Goal: Task Accomplishment & Management: Use online tool/utility

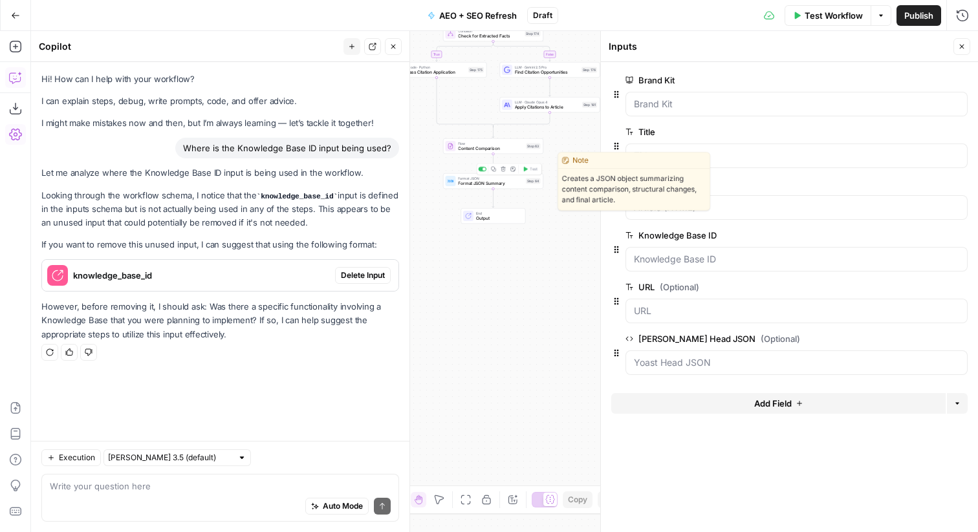
click at [522, 184] on span "Format JSON Summary" at bounding box center [490, 183] width 65 height 6
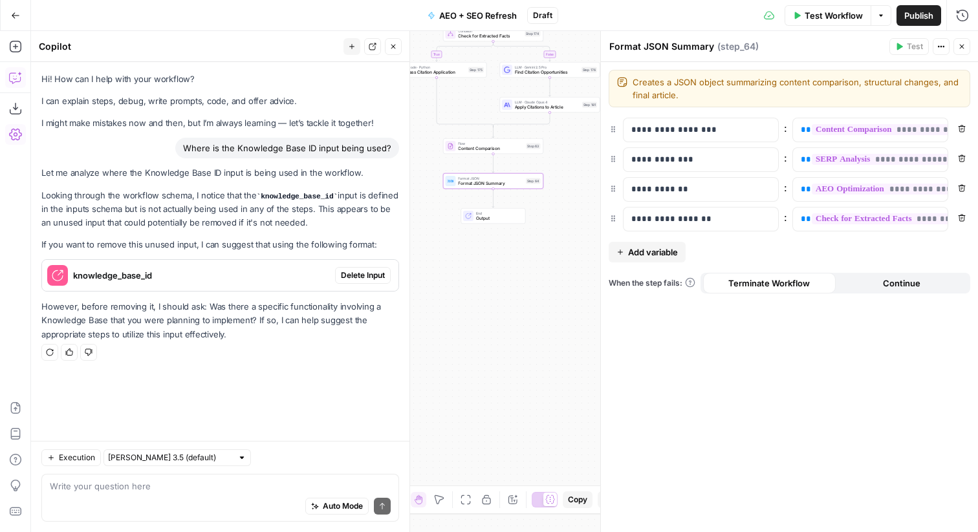
click at [962, 45] on icon "button" at bounding box center [962, 47] width 5 height 5
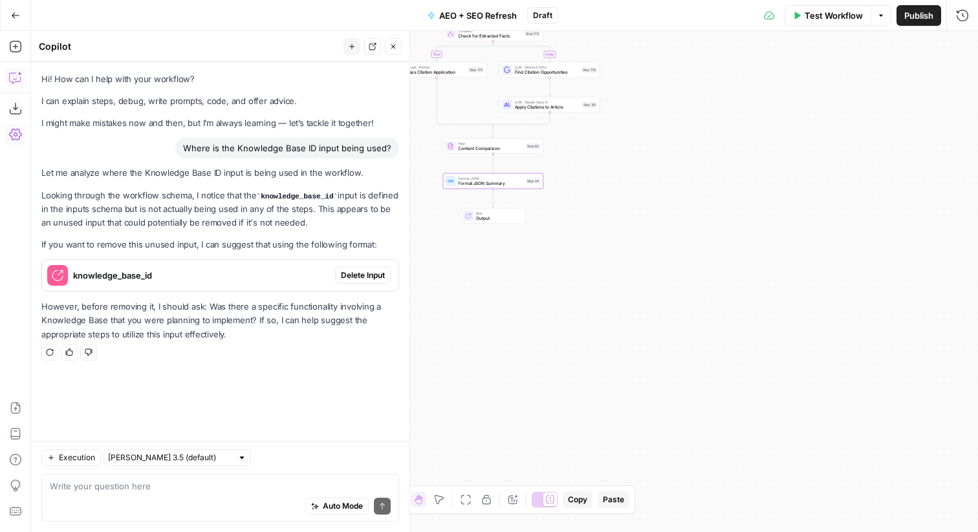
click at [914, 7] on button "Publish" at bounding box center [918, 15] width 45 height 21
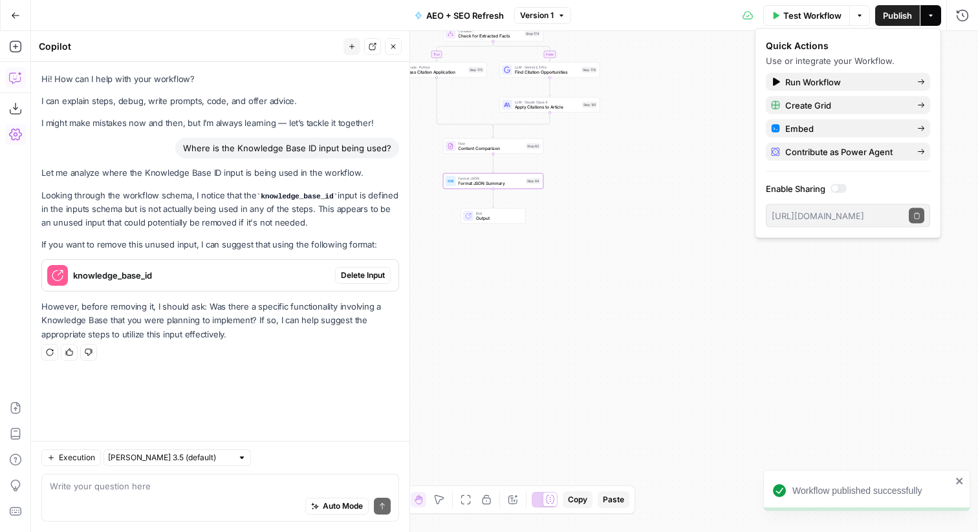
click at [6, 1] on div "Go Back" at bounding box center [15, 15] width 31 height 30
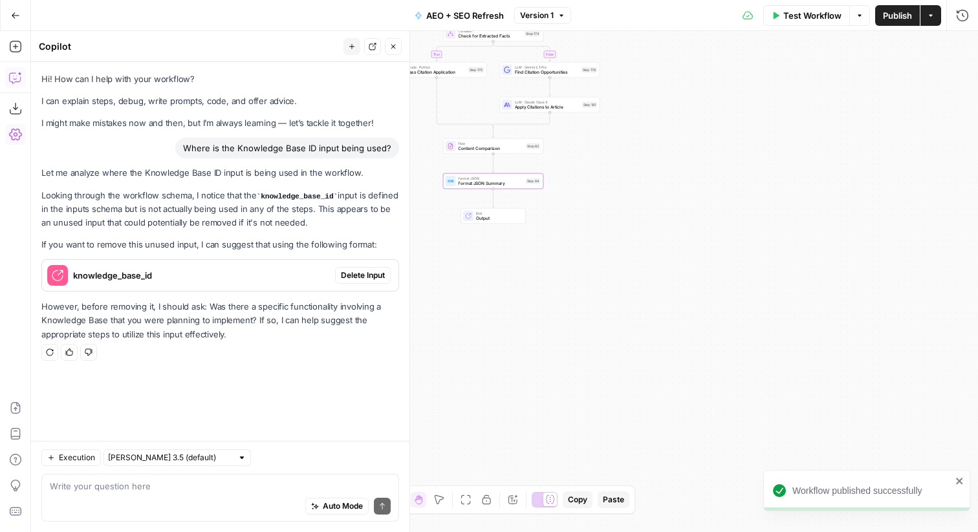
click at [12, 16] on icon "button" at bounding box center [15, 15] width 9 height 9
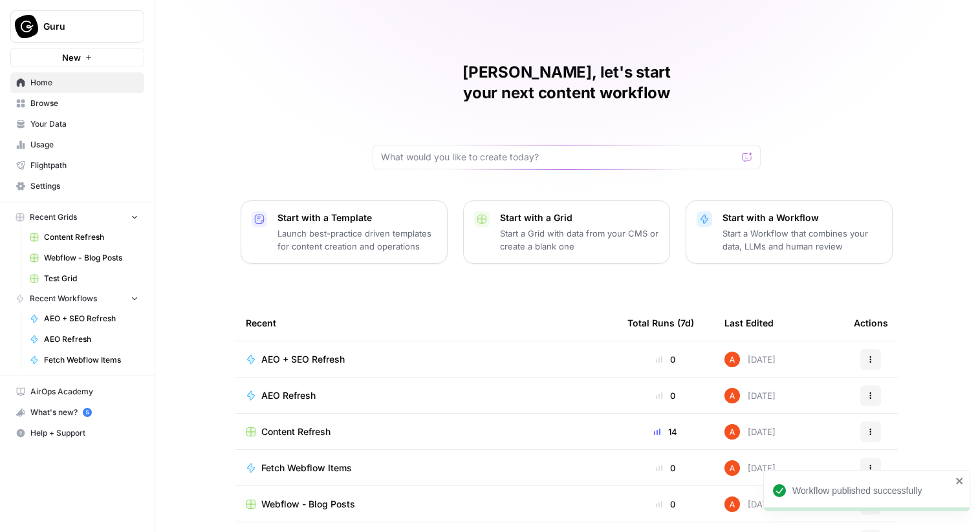
click at [76, 93] on link "Browse" at bounding box center [77, 103] width 134 height 21
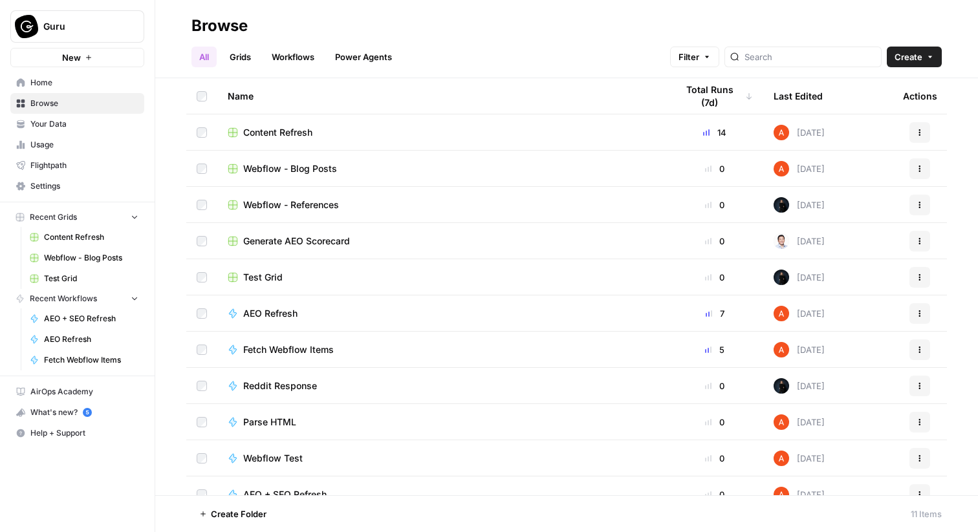
click at [245, 54] on link "Grids" at bounding box center [240, 57] width 37 height 21
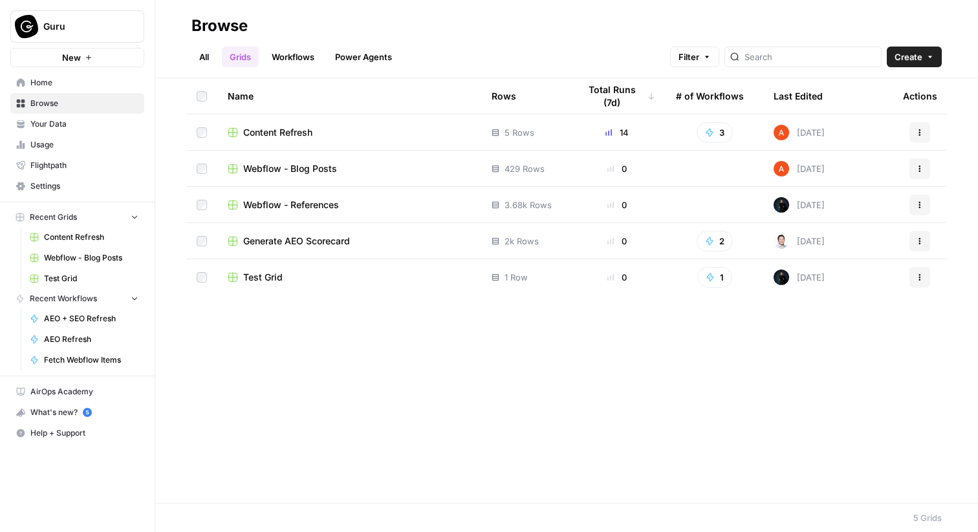
click at [267, 134] on span "Content Refresh" at bounding box center [277, 132] width 69 height 13
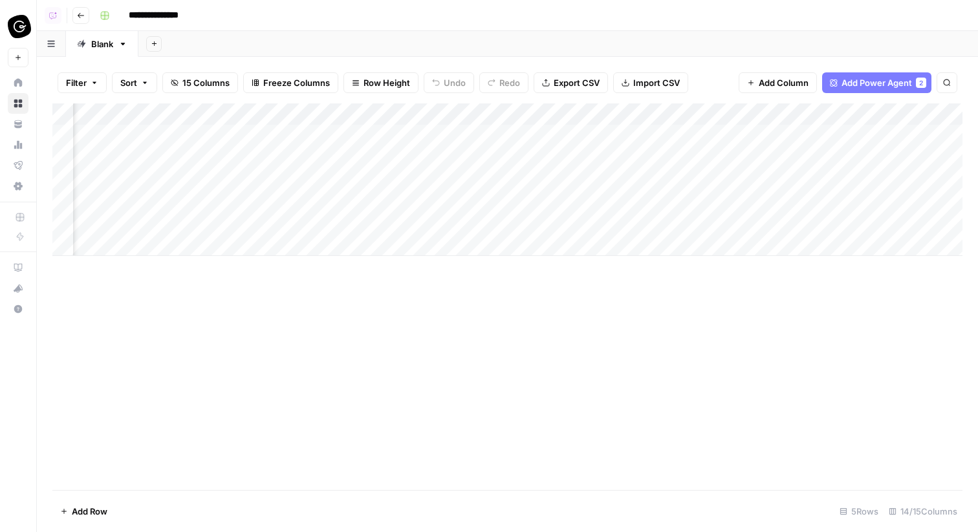
scroll to position [0, 1123]
click at [361, 119] on div "Add Column" at bounding box center [507, 179] width 910 height 153
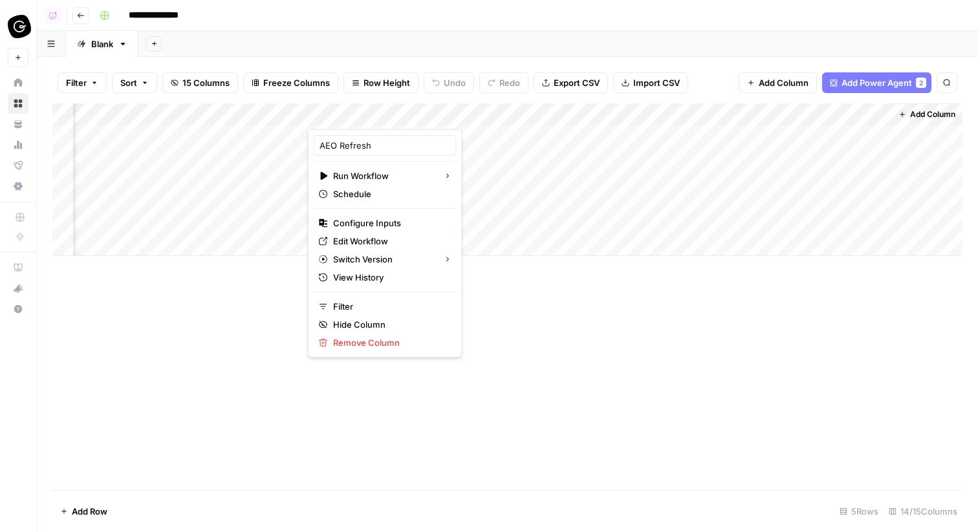
click at [23, 81] on link "Home" at bounding box center [18, 82] width 21 height 21
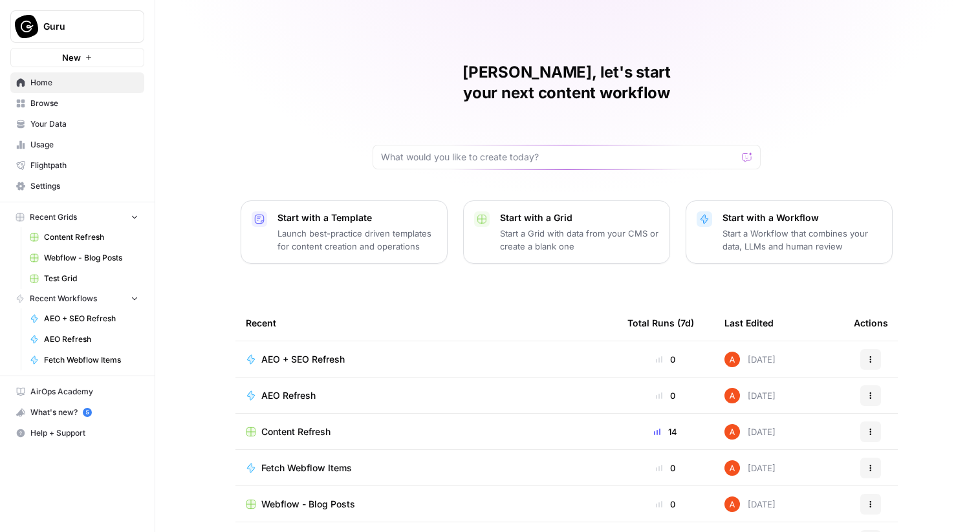
scroll to position [63, 0]
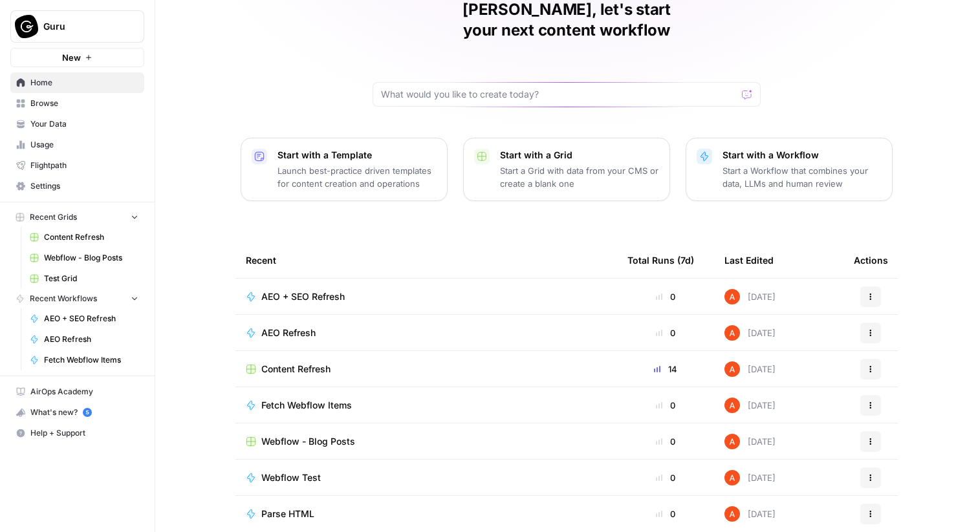
click at [287, 327] on span "AEO Refresh" at bounding box center [288, 333] width 54 height 13
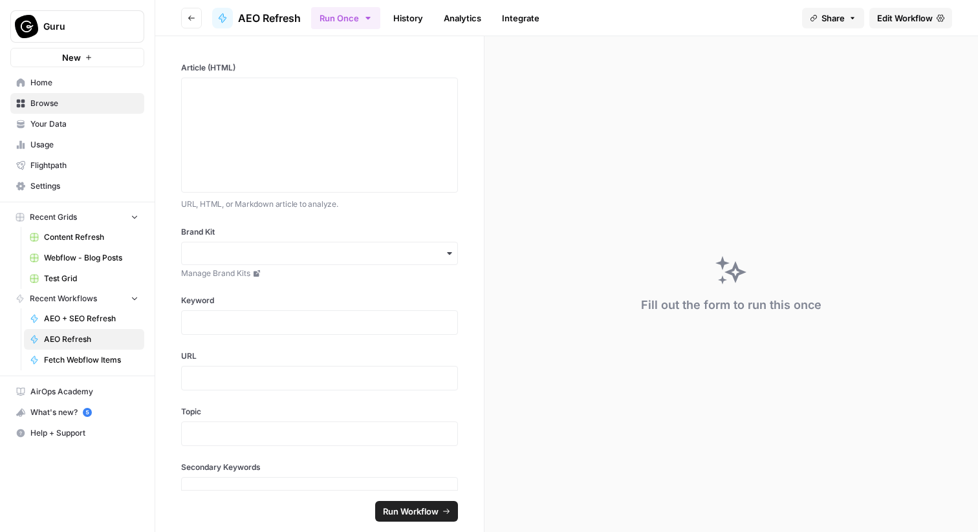
click at [883, 6] on header "Go back AEO Refresh Run Once History Analytics Integrate Share Edit Workflow" at bounding box center [566, 18] width 823 height 36
click at [886, 15] on span "Edit Workflow" at bounding box center [905, 18] width 56 height 13
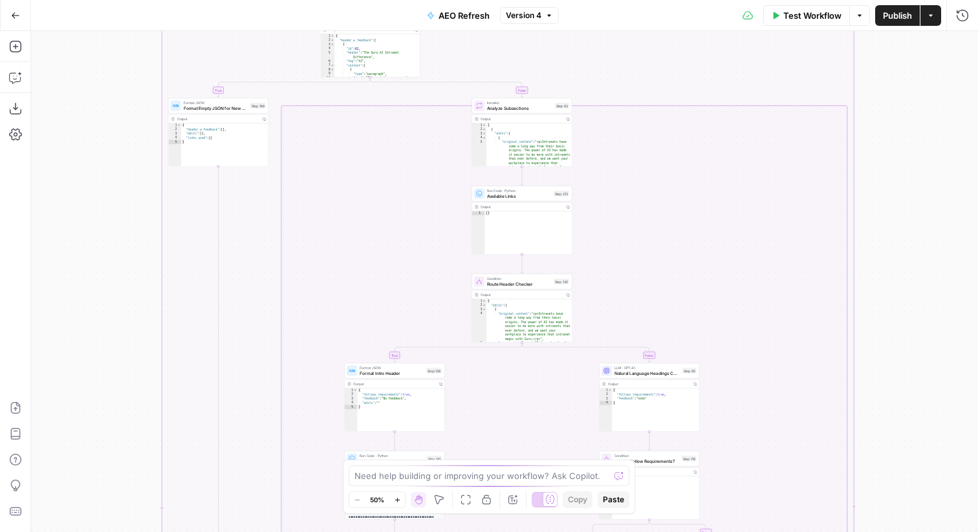
click at [477, 16] on span "AEO Refresh" at bounding box center [463, 15] width 51 height 13
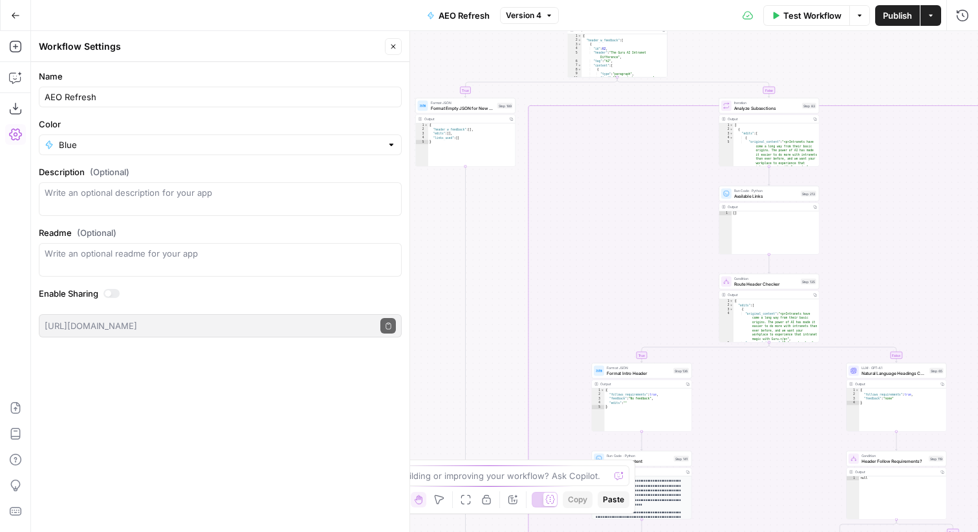
click at [202, 87] on div "AEO Refresh" at bounding box center [220, 97] width 363 height 21
type input "[Deprecate] AEO Refresh"
click at [396, 48] on icon "button" at bounding box center [393, 47] width 8 height 8
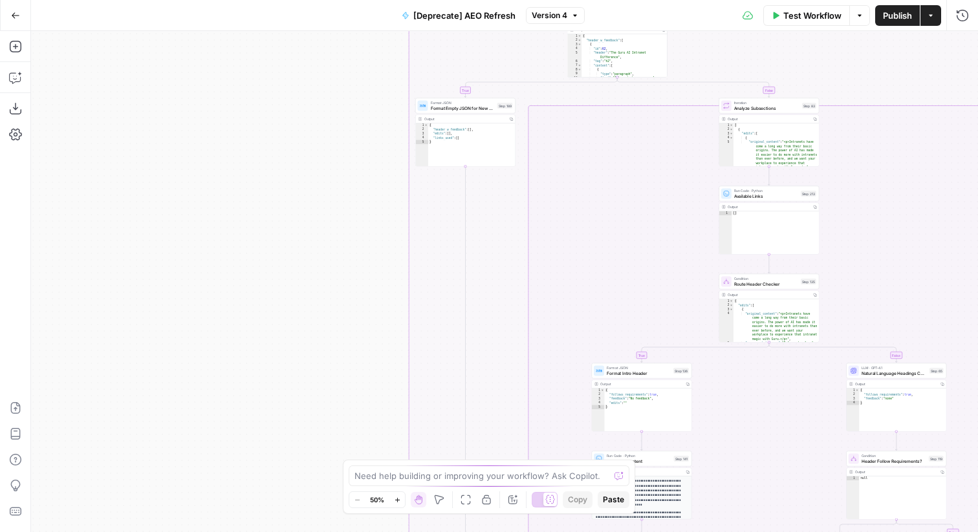
click at [16, 28] on div "Go Back" at bounding box center [15, 15] width 31 height 30
click at [12, 20] on button "Go Back" at bounding box center [15, 15] width 23 height 23
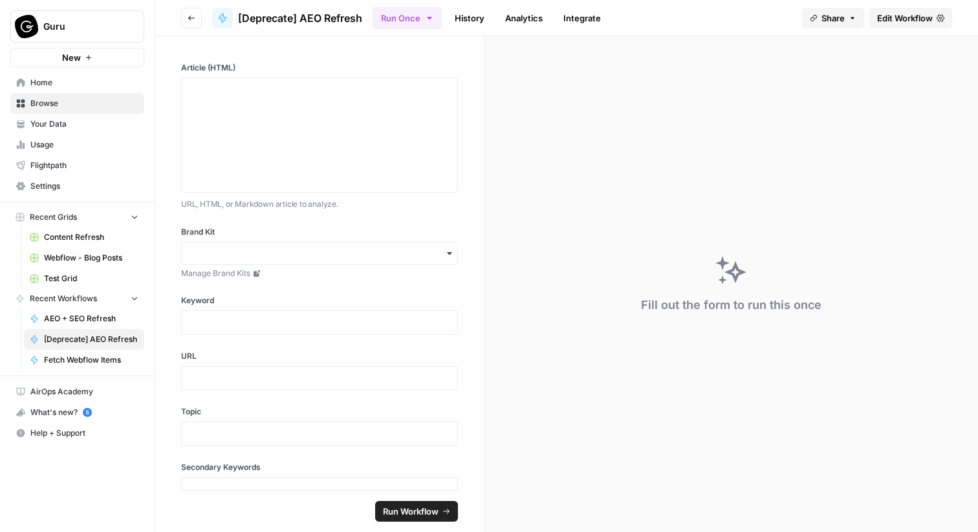
click at [189, 19] on icon "button" at bounding box center [192, 18] width 8 height 8
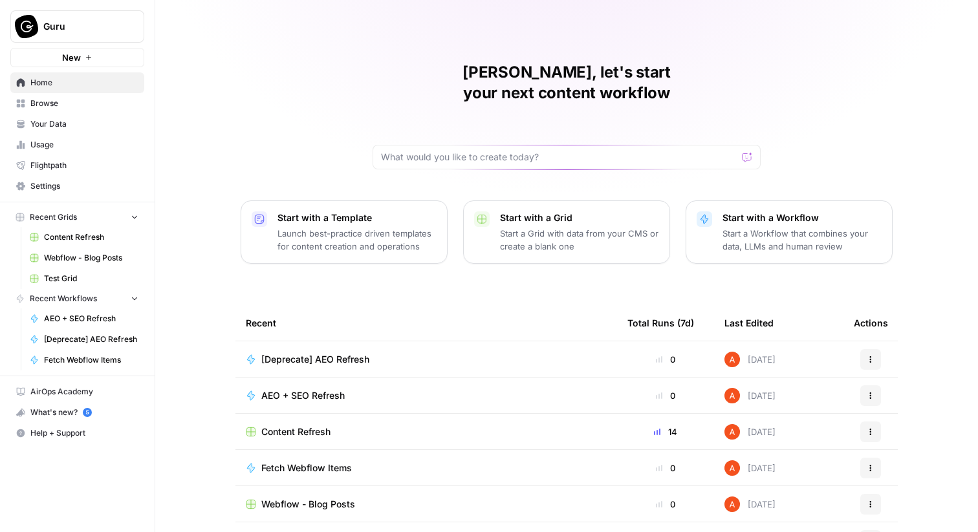
click at [305, 414] on td "Content Refresh" at bounding box center [426, 432] width 382 height 36
click at [317, 426] on span "Content Refresh" at bounding box center [295, 432] width 69 height 13
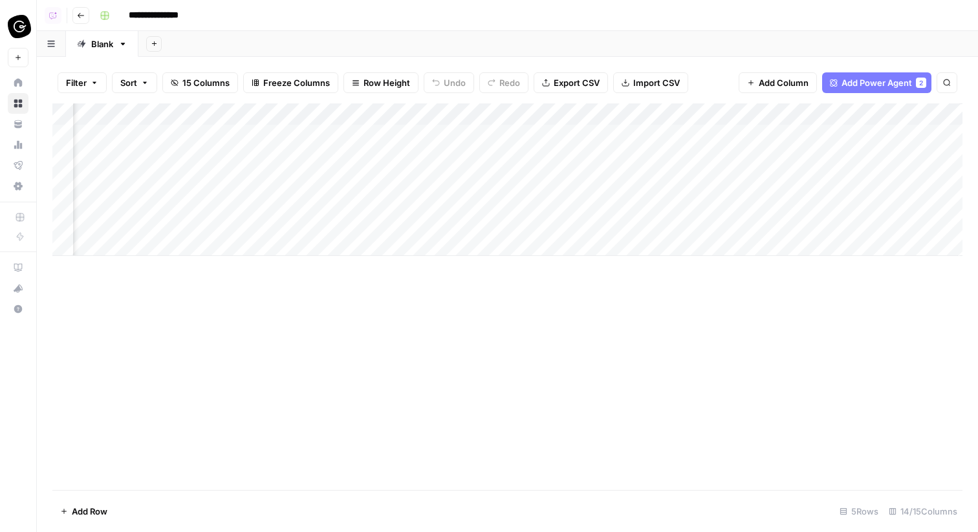
scroll to position [0, 1123]
click at [354, 111] on div "Add Column" at bounding box center [507, 179] width 910 height 153
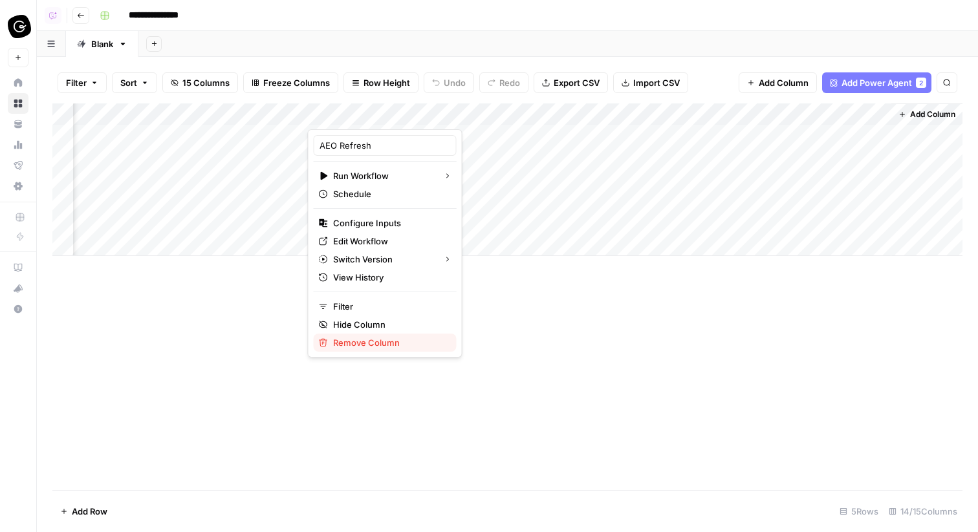
click at [387, 340] on span "Remove Column" at bounding box center [389, 342] width 113 height 13
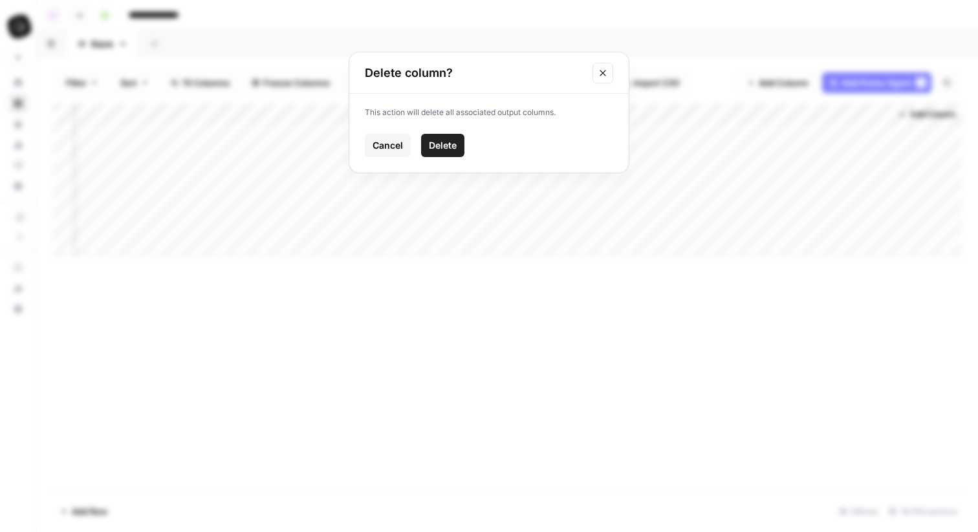
click at [449, 142] on span "Delete" at bounding box center [443, 145] width 28 height 13
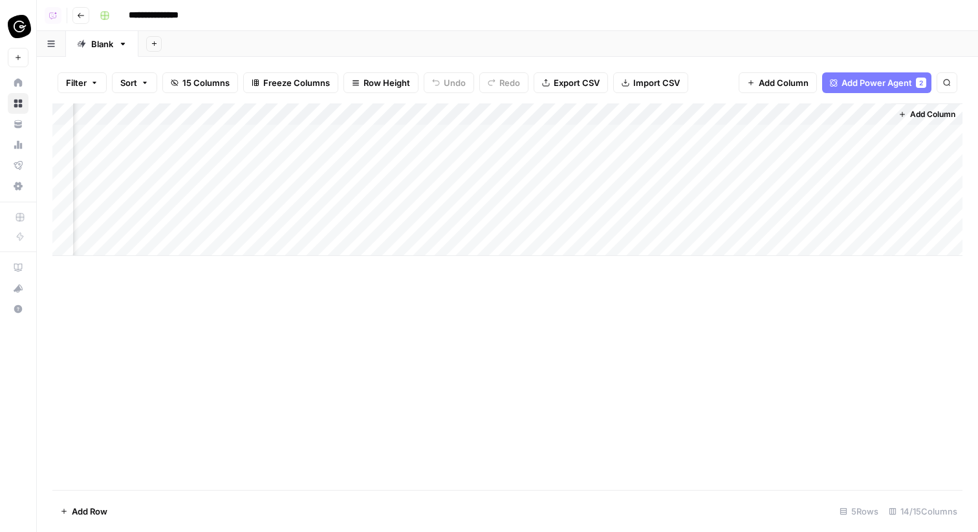
scroll to position [0, 541]
click at [920, 114] on span "Add Column" at bounding box center [932, 115] width 45 height 12
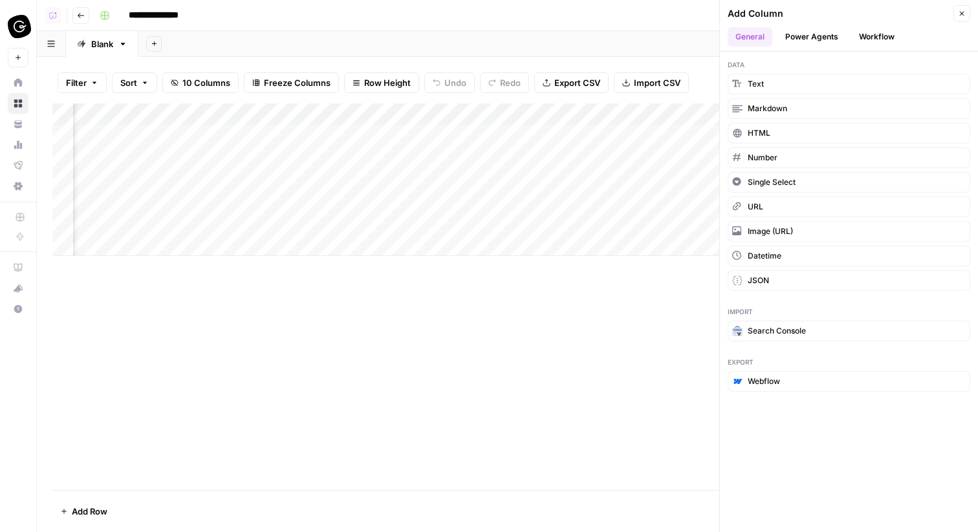
click at [821, 43] on button "Power Agents" at bounding box center [811, 36] width 69 height 19
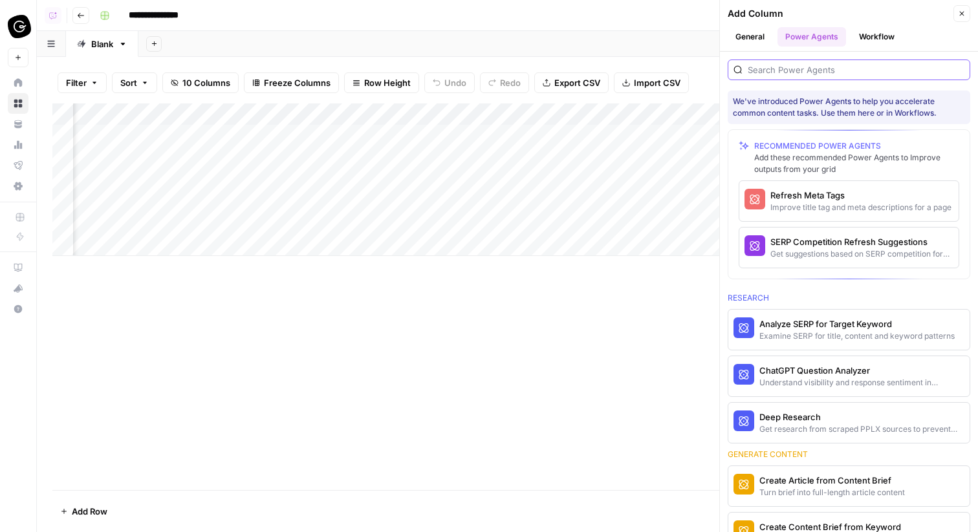
click at [856, 69] on input "search" at bounding box center [856, 69] width 217 height 13
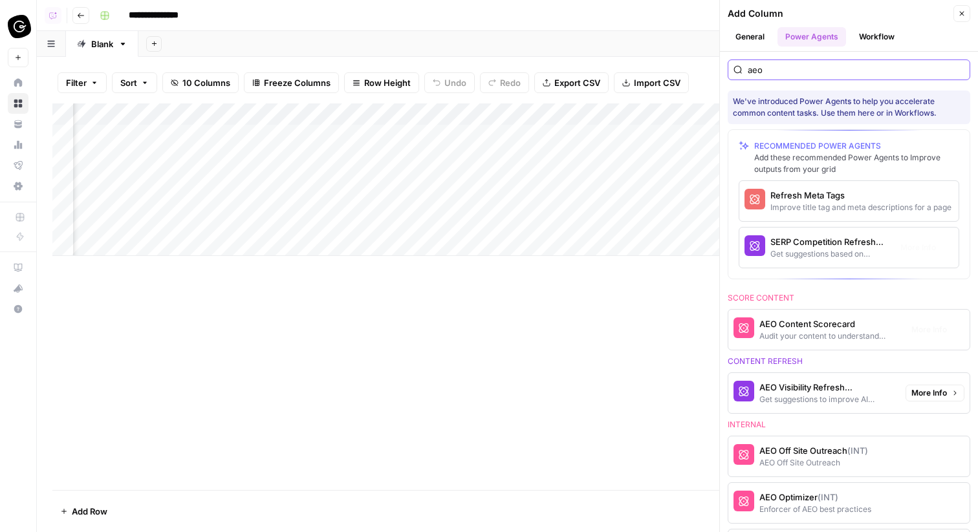
scroll to position [0, 611]
type input "aeo"
click at [861, 45] on button "Workflow" at bounding box center [876, 36] width 51 height 19
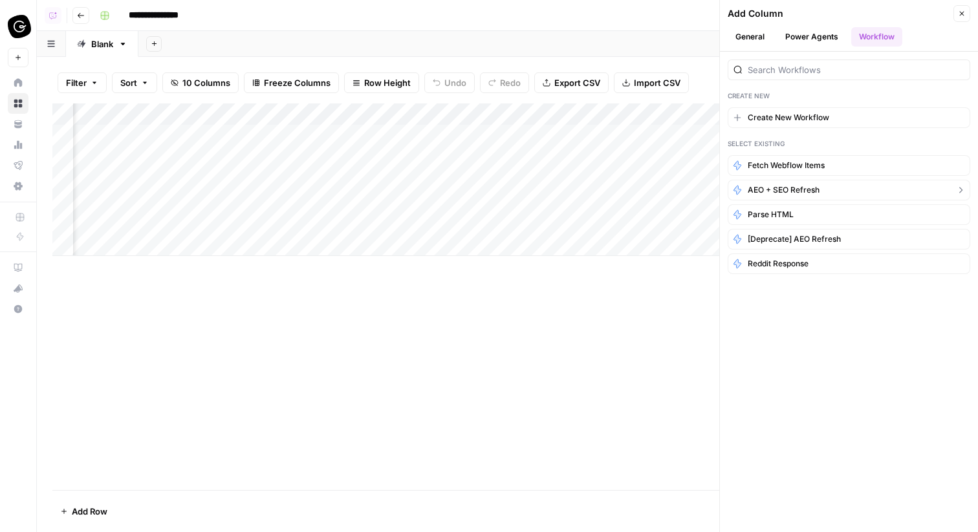
click at [781, 195] on span "AEO + SEO Refresh" at bounding box center [784, 190] width 72 height 12
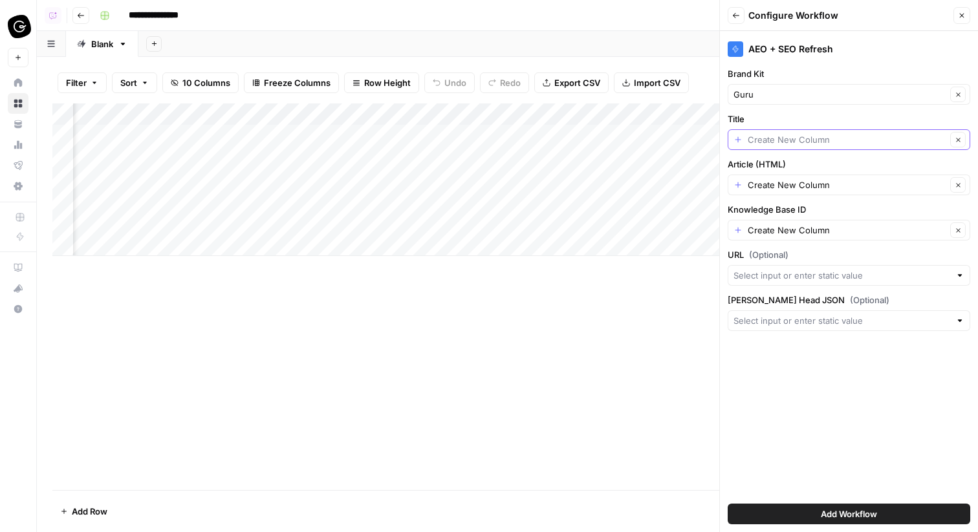
click at [780, 135] on input "Title" at bounding box center [847, 139] width 199 height 13
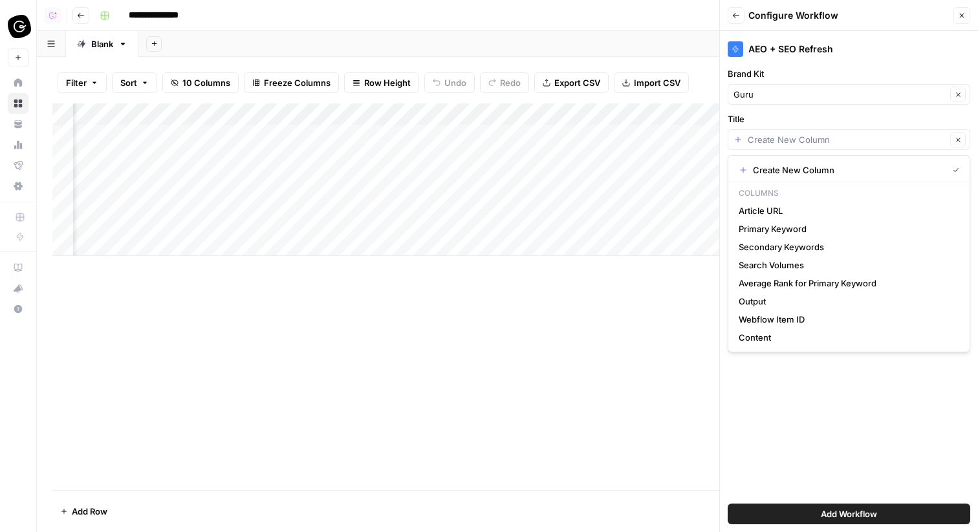
type input "Create New Column"
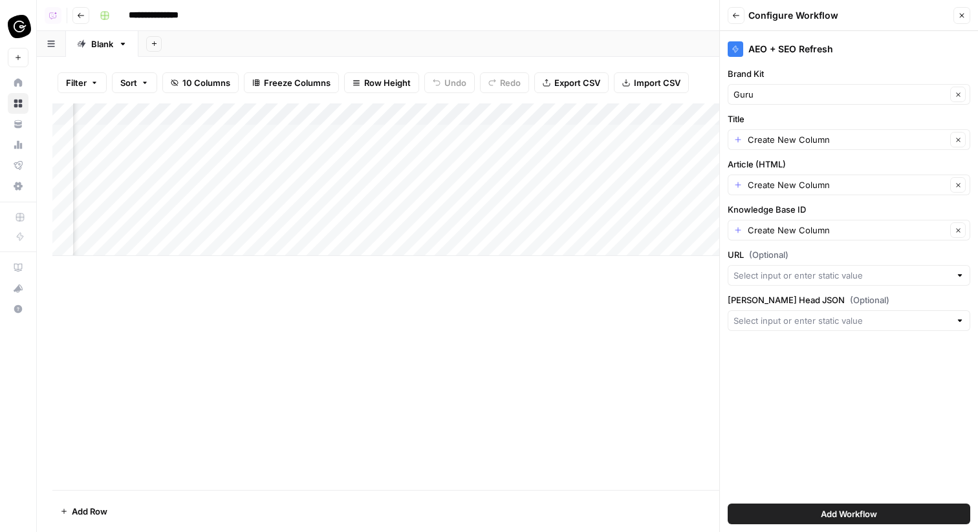
click at [621, 331] on div "Add Column" at bounding box center [507, 296] width 910 height 387
click at [966, 9] on button "Close" at bounding box center [961, 15] width 17 height 17
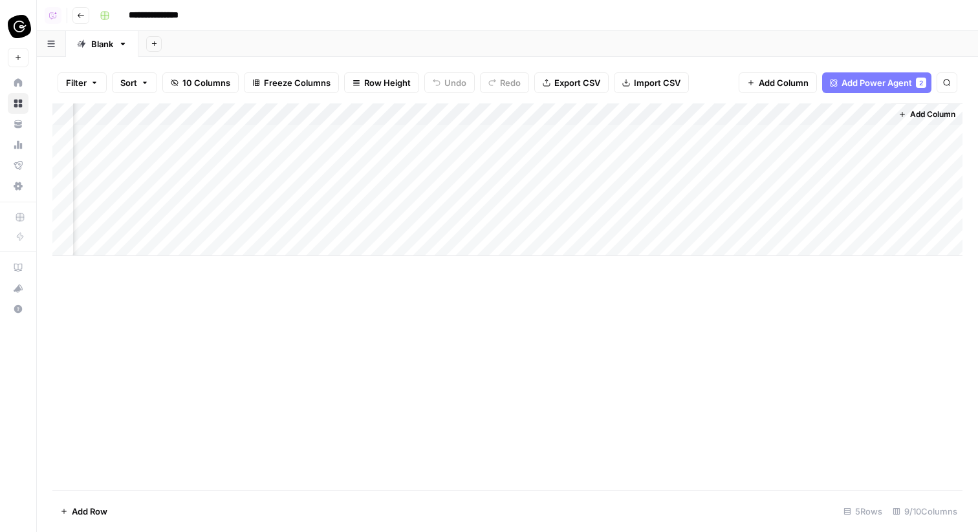
click at [598, 118] on div "Add Column" at bounding box center [507, 179] width 910 height 153
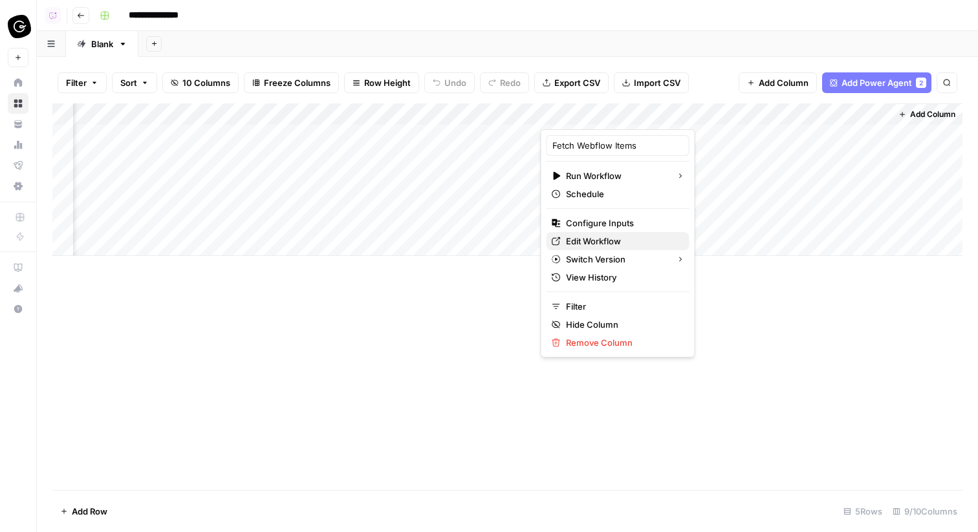
click at [587, 242] on span "Edit Workflow" at bounding box center [622, 241] width 113 height 13
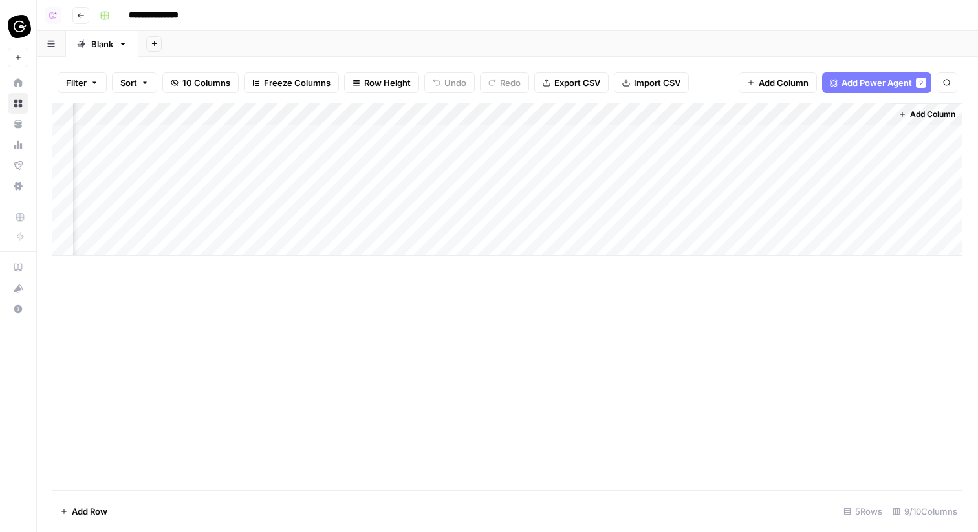
click at [935, 115] on span "Add Column" at bounding box center [932, 115] width 45 height 12
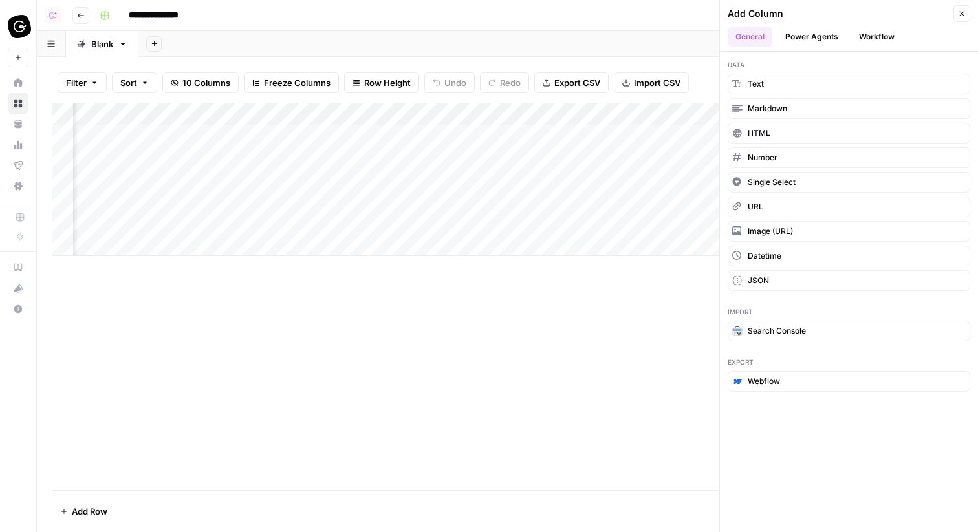
click at [870, 42] on button "Workflow" at bounding box center [876, 36] width 51 height 19
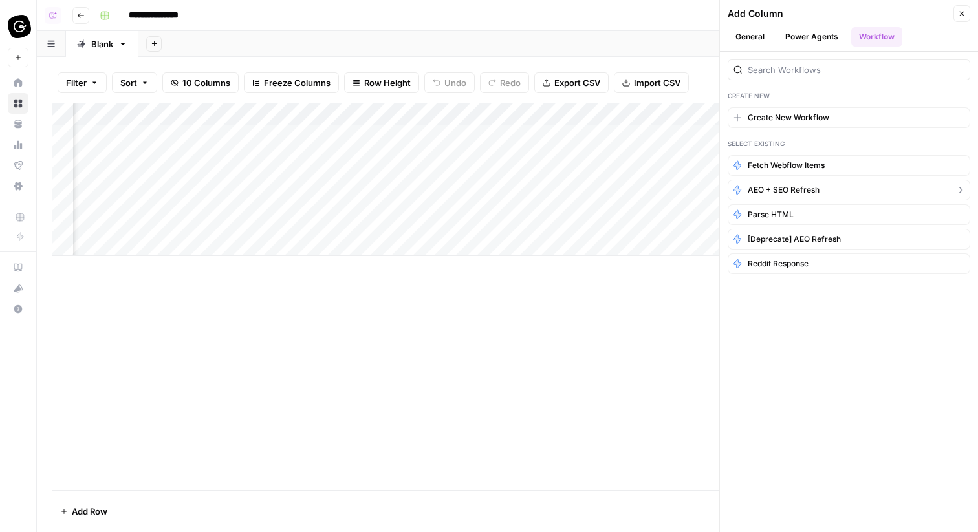
click at [790, 188] on span "AEO + SEO Refresh" at bounding box center [784, 190] width 72 height 12
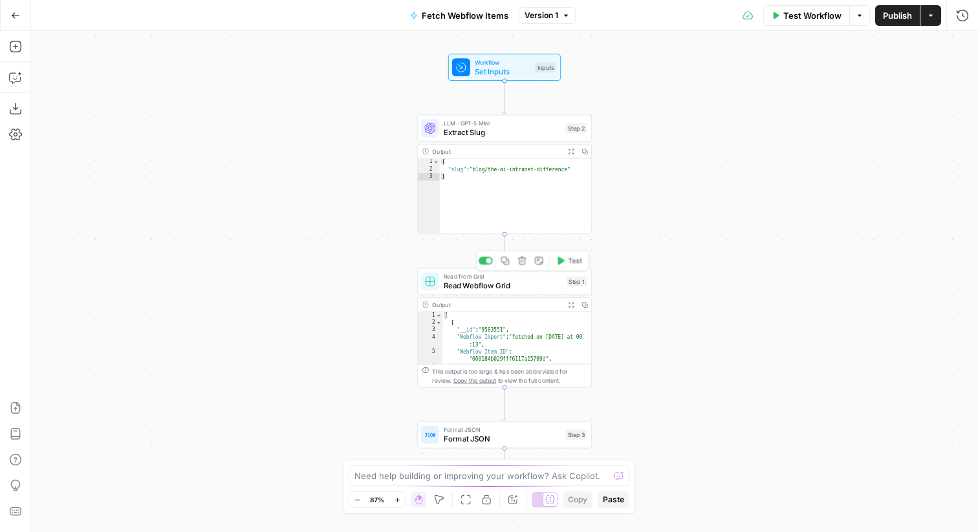
click at [550, 285] on span "Read Webflow Grid" at bounding box center [503, 285] width 118 height 11
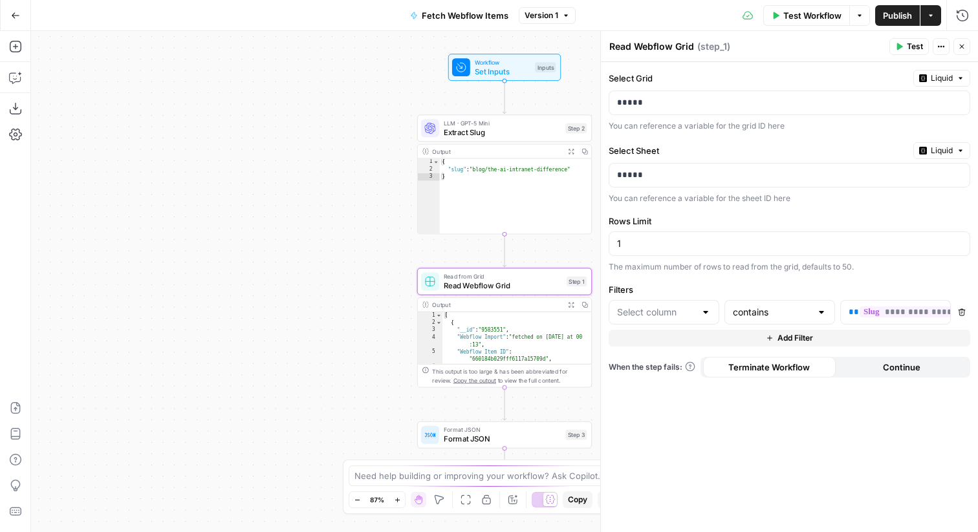
type input "Full URL"
click at [497, 440] on span "Format JSON" at bounding box center [502, 438] width 117 height 11
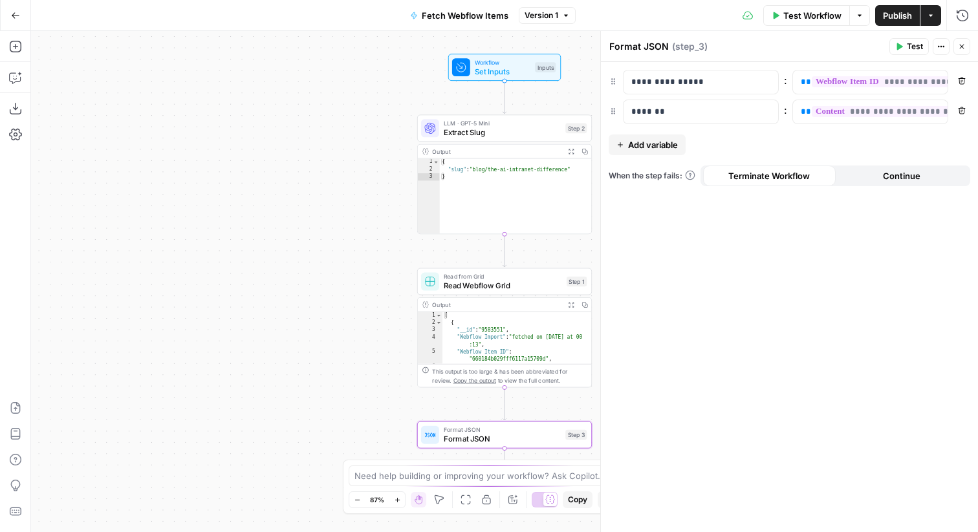
click at [667, 143] on span "Add variable" at bounding box center [653, 144] width 50 height 13
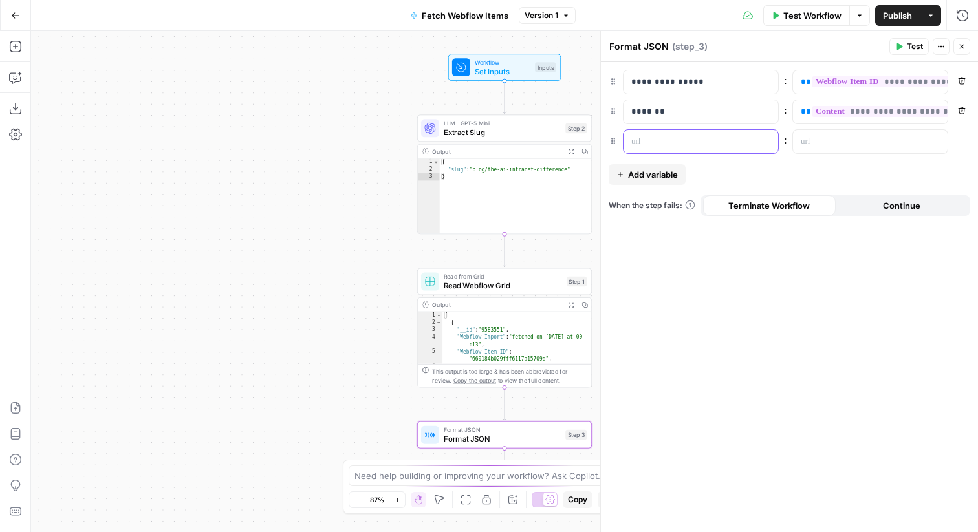
click at [664, 140] on p at bounding box center [690, 141] width 118 height 13
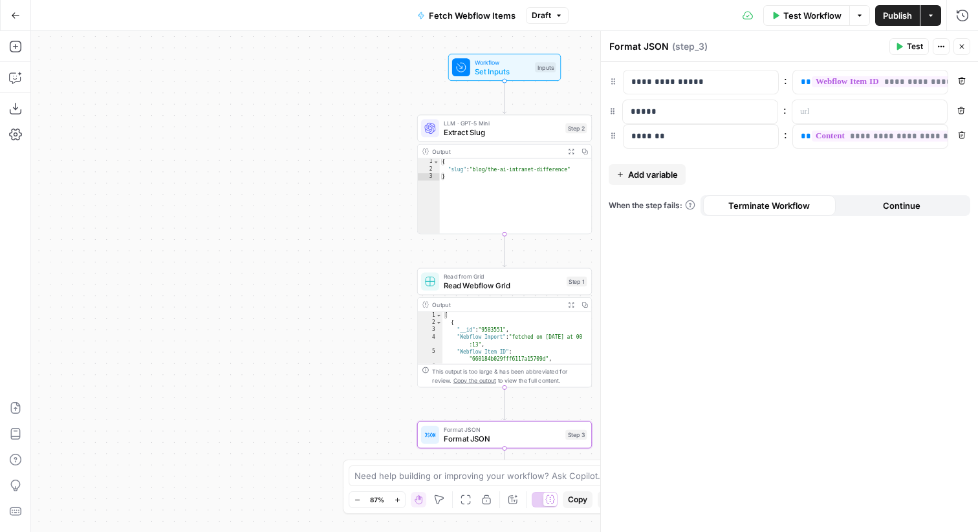
drag, startPoint x: 612, startPoint y: 137, endPoint x: 612, endPoint y: 102, distance: 35.6
click at [822, 116] on p at bounding box center [860, 111] width 118 height 13
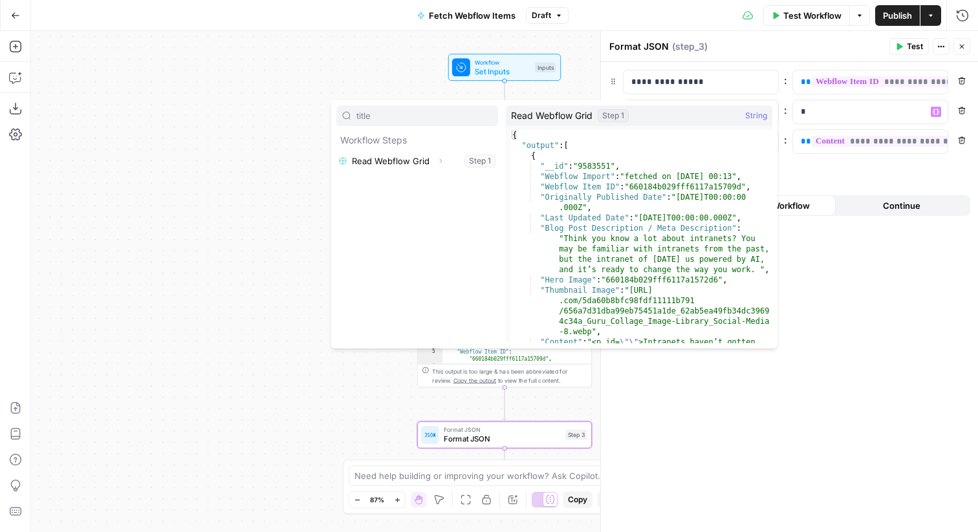
type input "title"
click at [438, 160] on icon "button" at bounding box center [440, 161] width 8 height 8
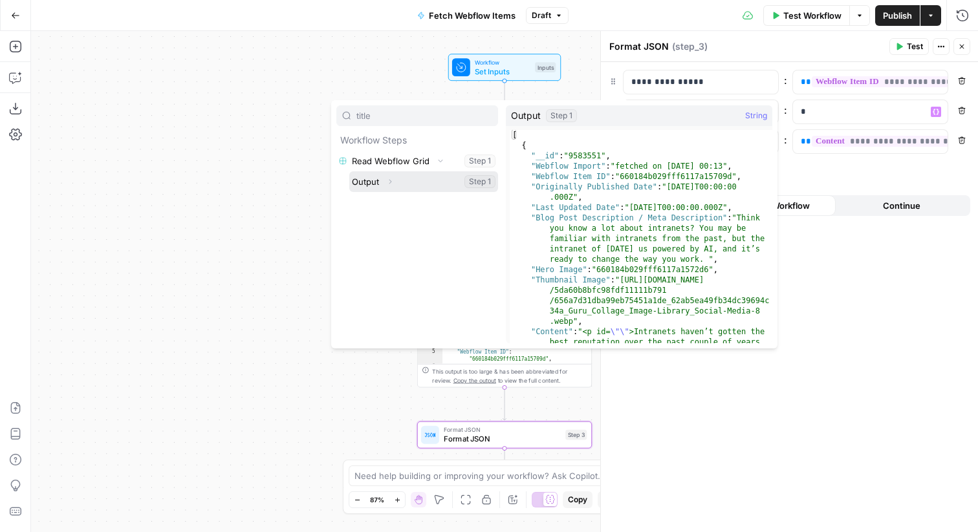
click at [386, 182] on icon "button" at bounding box center [390, 182] width 8 height 8
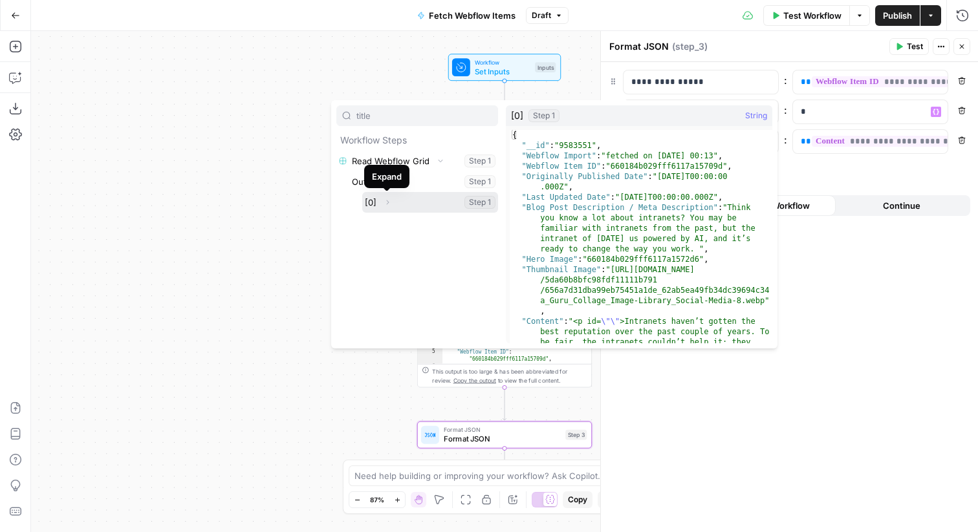
click at [388, 204] on icon "button" at bounding box center [387, 203] width 8 height 8
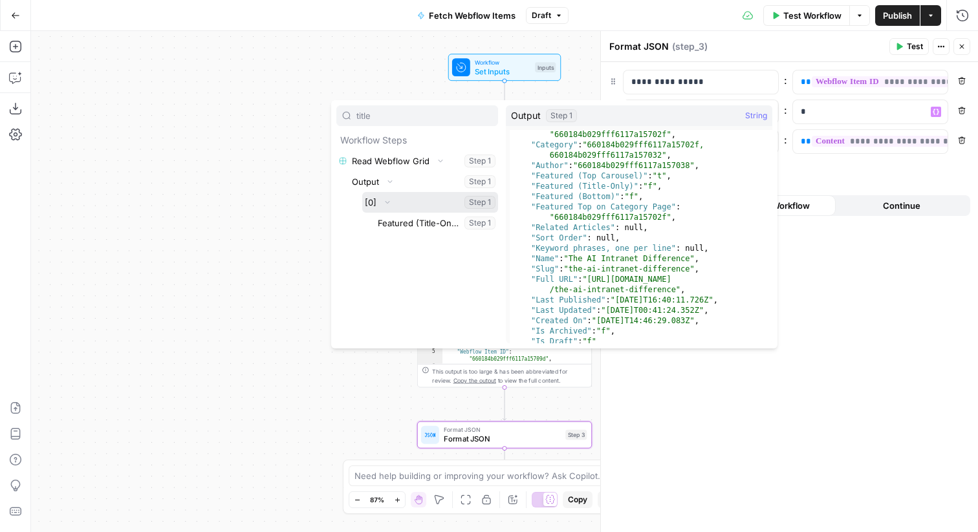
scroll to position [2673, 0]
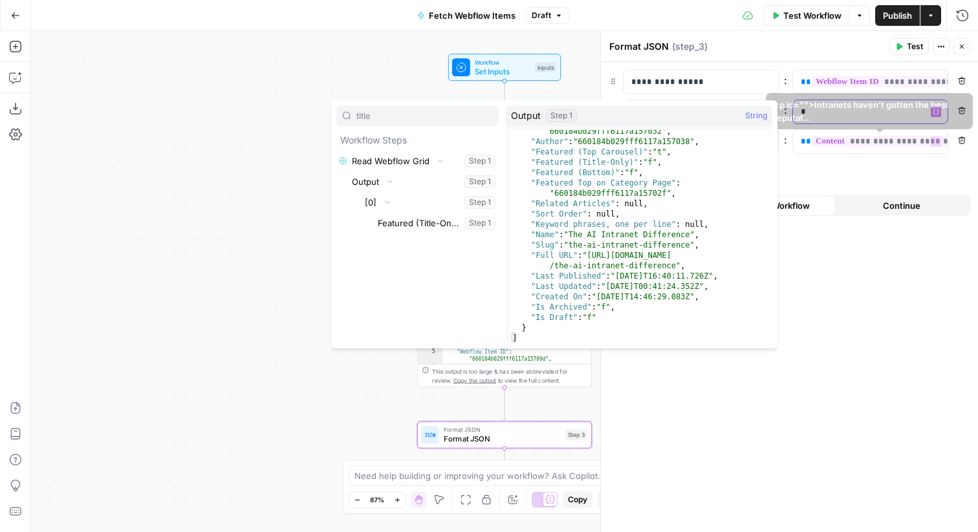
click at [842, 111] on p "*" at bounding box center [870, 111] width 139 height 13
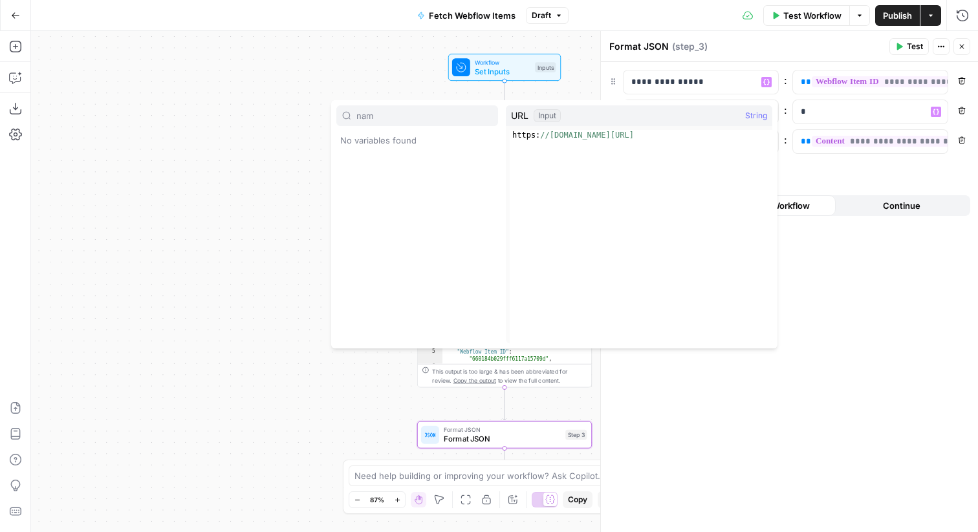
type input "nam"
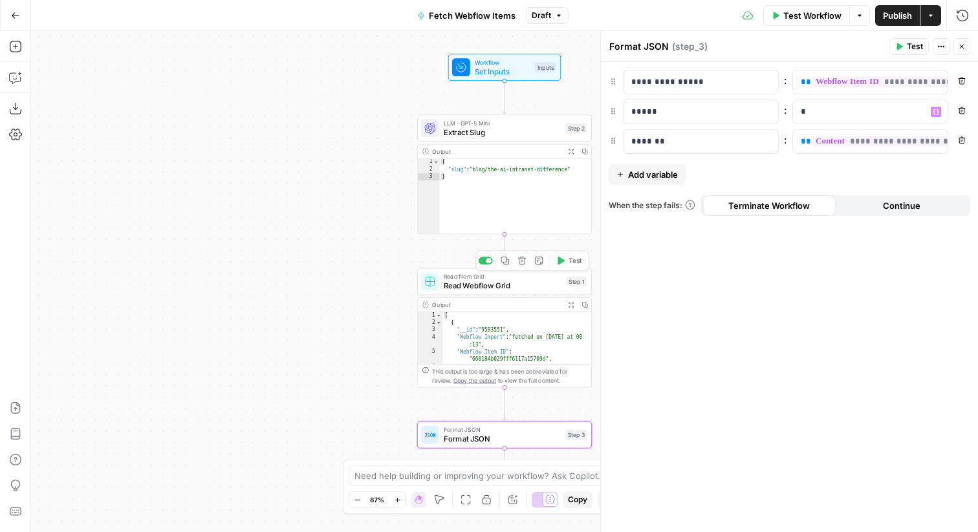
click at [577, 266] on button "Test" at bounding box center [568, 260] width 35 height 15
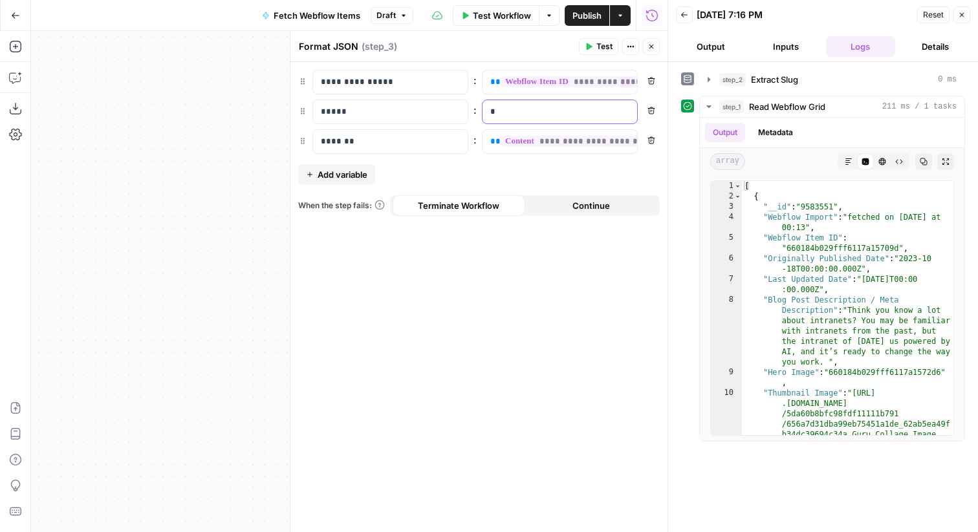
click at [552, 106] on p "*" at bounding box center [559, 111] width 139 height 13
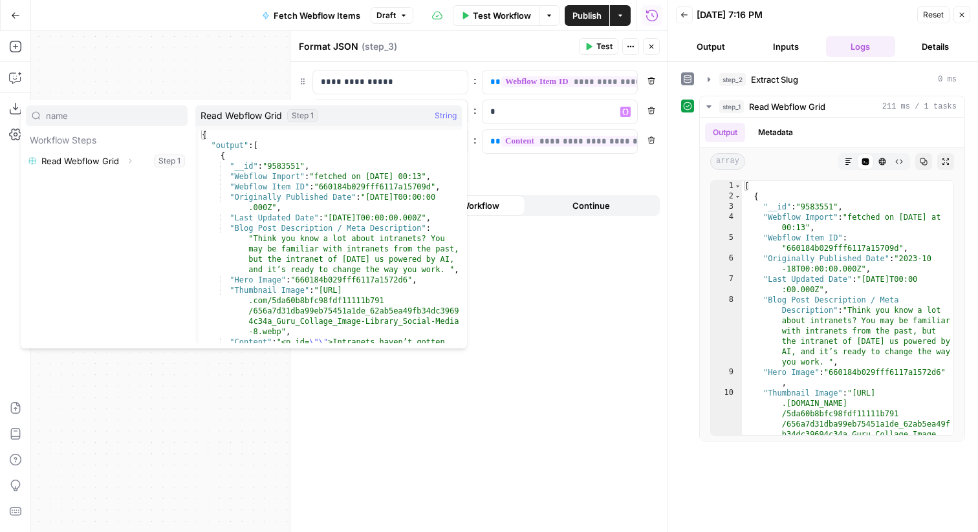
type input "name"
click at [127, 160] on icon "button" at bounding box center [130, 161] width 8 height 8
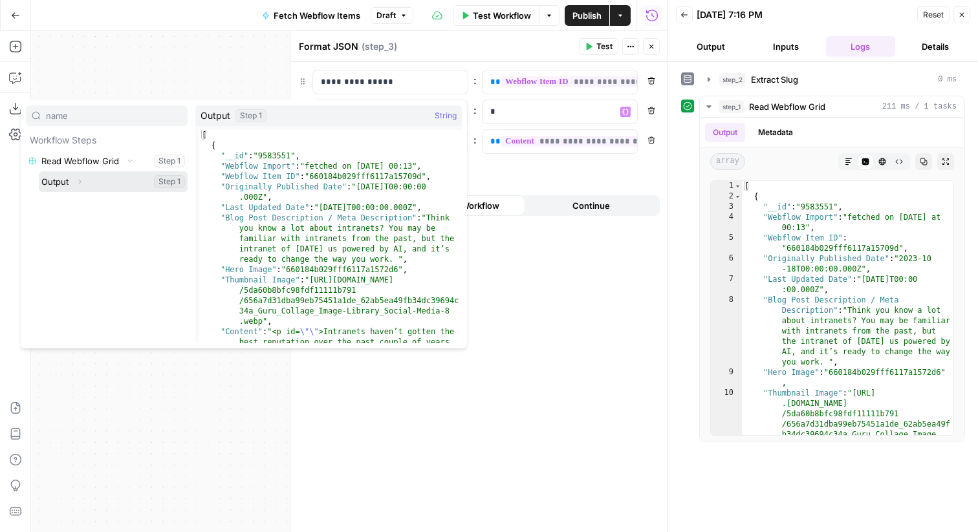
click at [85, 179] on button "Expand" at bounding box center [79, 181] width 17 height 17
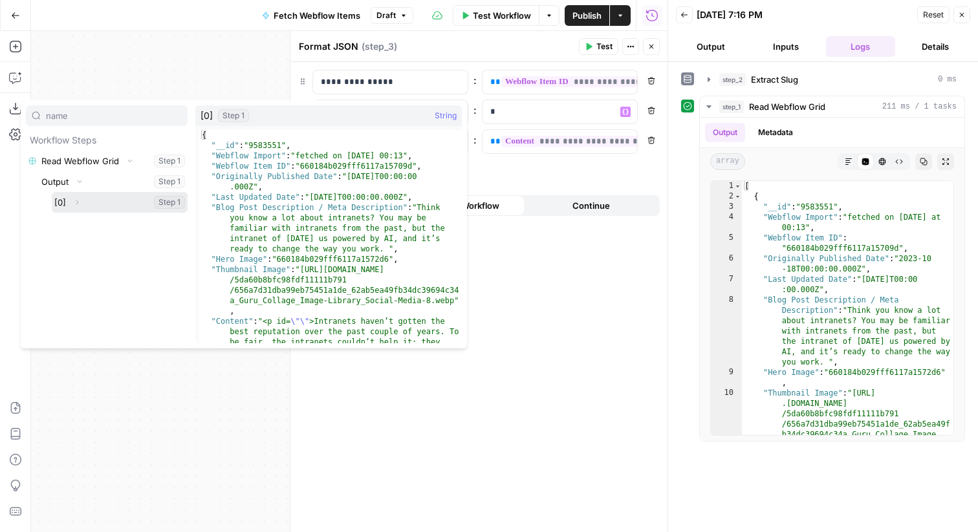
click at [77, 200] on icon "button" at bounding box center [77, 203] width 8 height 8
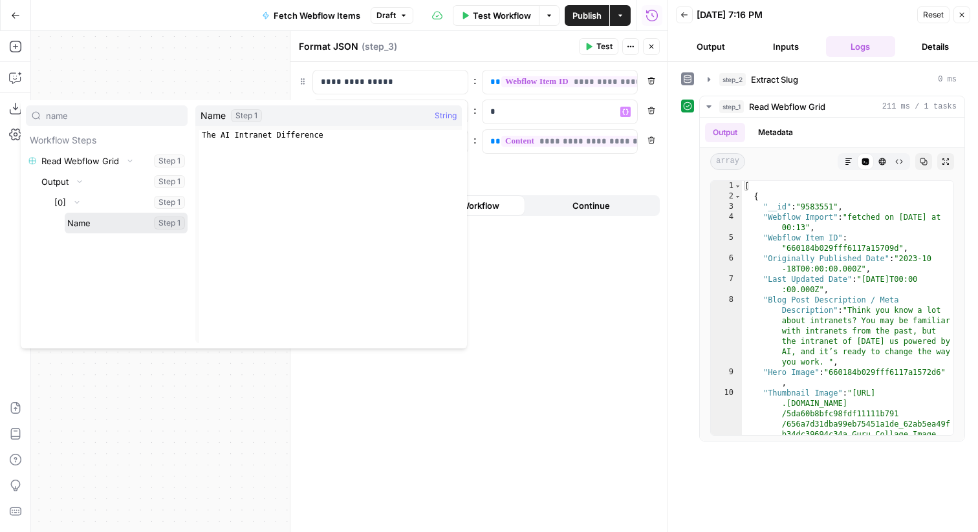
click at [82, 222] on button "Select variable Name" at bounding box center [126, 223] width 123 height 21
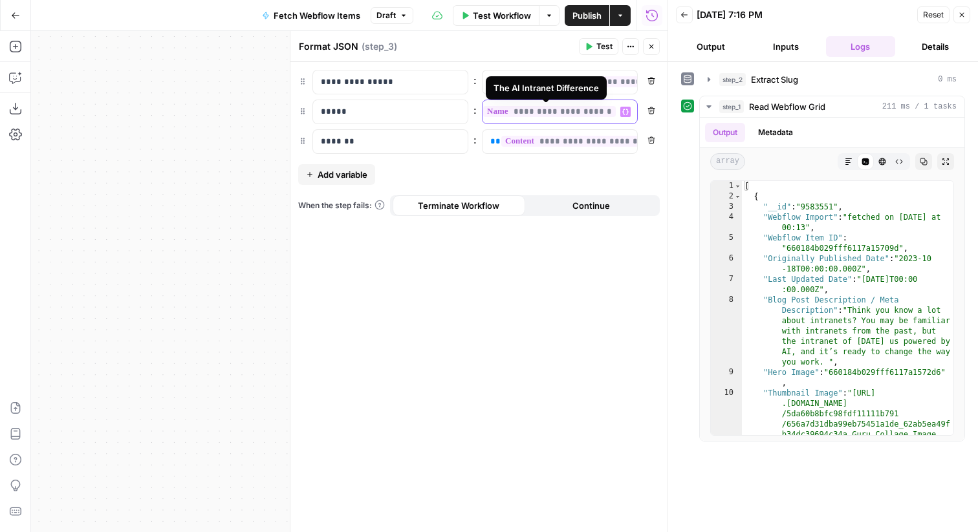
scroll to position [0, 15]
click at [965, 5] on div "Reset Close" at bounding box center [943, 14] width 53 height 19
click at [965, 20] on button "Close" at bounding box center [961, 14] width 17 height 17
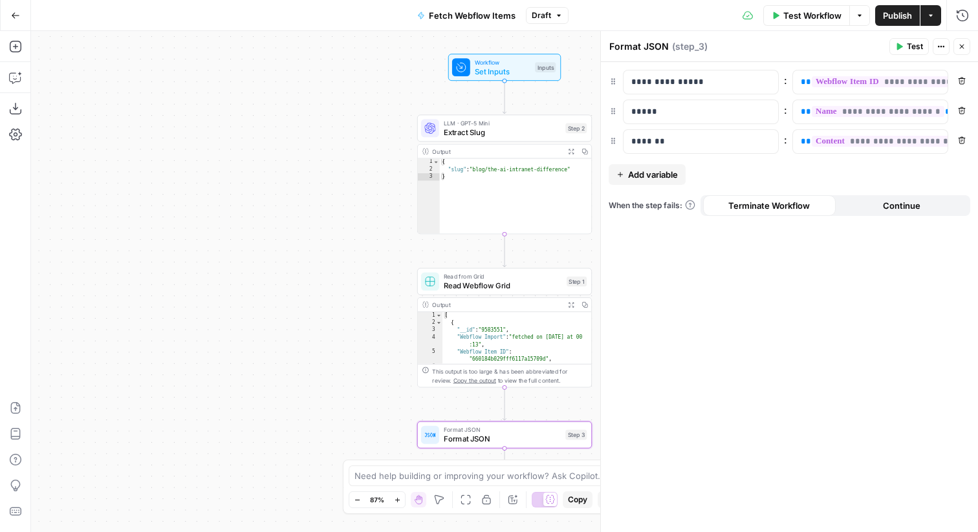
click at [963, 45] on icon "button" at bounding box center [962, 47] width 8 height 8
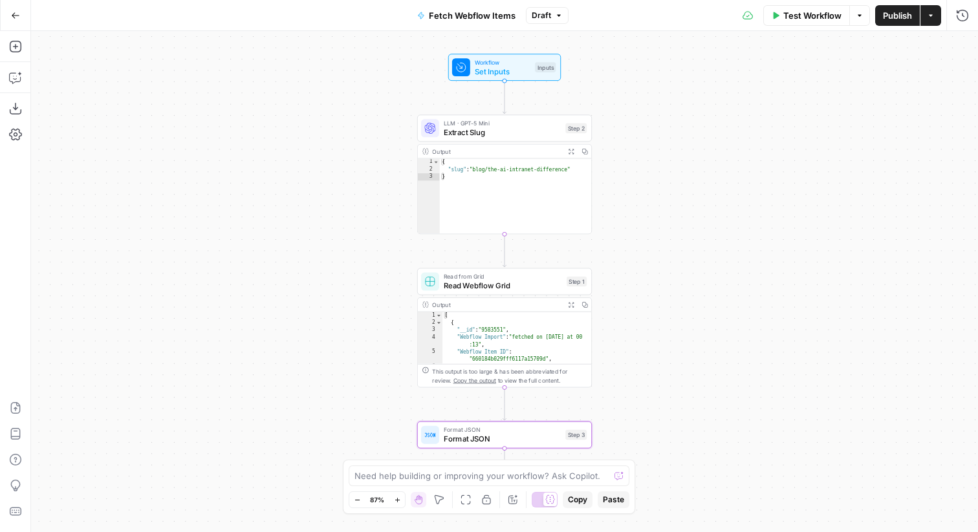
click at [895, 19] on span "Publish" at bounding box center [897, 15] width 29 height 13
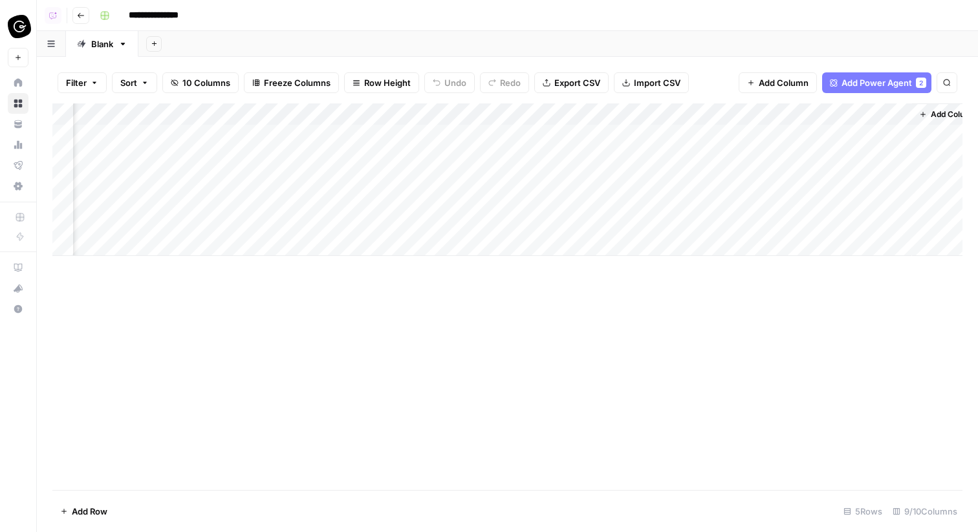
scroll to position [0, 541]
click at [649, 118] on div "Add Column" at bounding box center [507, 179] width 910 height 153
click at [659, 142] on span "All Rows" at bounding box center [691, 144] width 81 height 13
drag, startPoint x: 814, startPoint y: 114, endPoint x: 737, endPoint y: 116, distance: 76.4
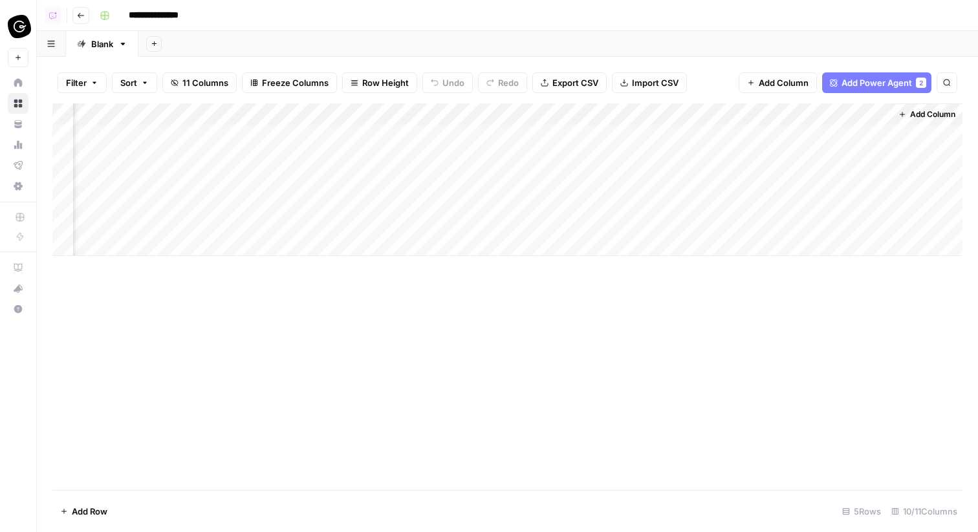
click at [738, 116] on div "Add Column" at bounding box center [507, 179] width 910 height 153
click at [920, 116] on span "Add Column" at bounding box center [932, 115] width 45 height 12
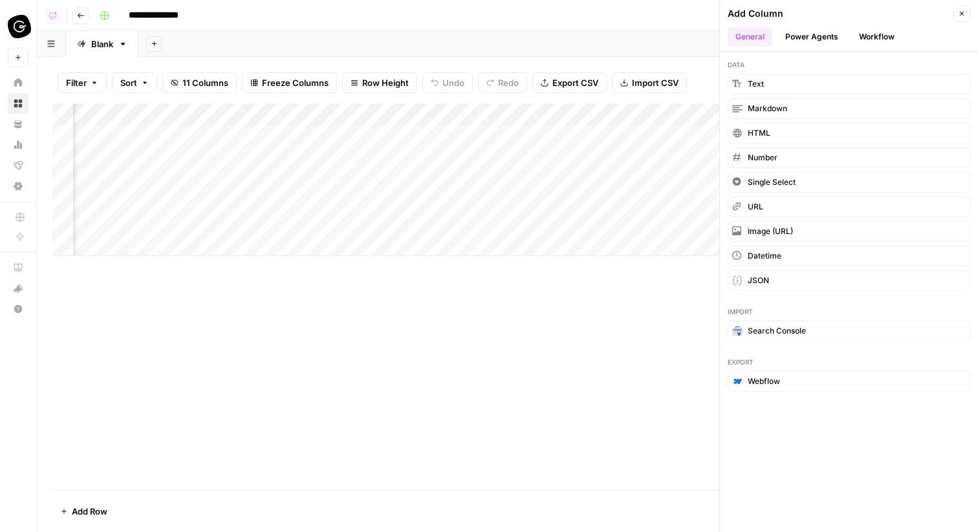
click at [864, 36] on button "Workflow" at bounding box center [876, 36] width 51 height 19
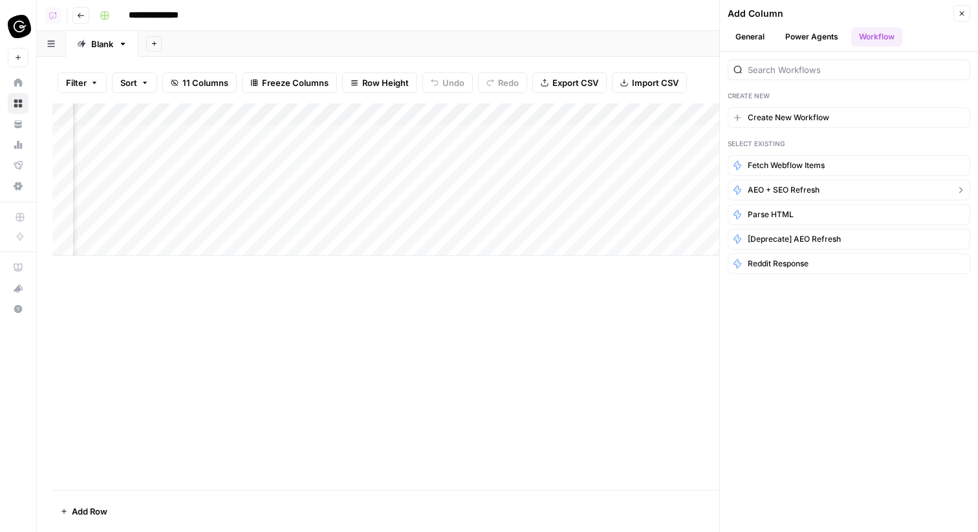
click at [782, 188] on span "AEO + SEO Refresh" at bounding box center [784, 190] width 72 height 12
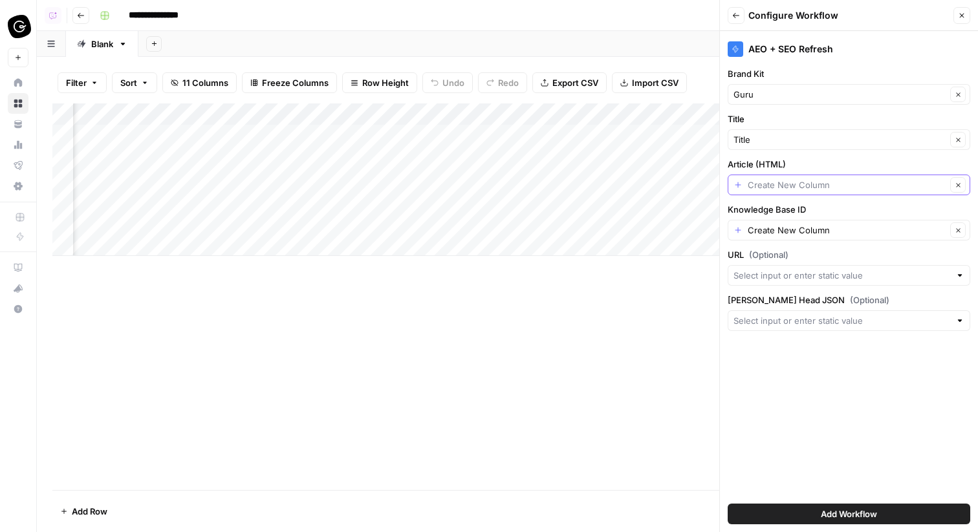
click at [766, 189] on input "Article (HTML)" at bounding box center [847, 184] width 199 height 13
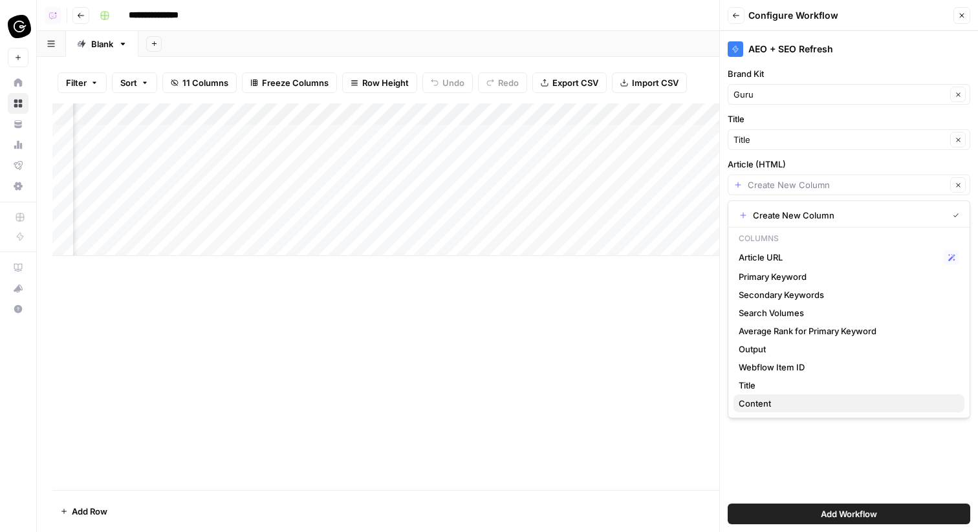
click at [778, 402] on span "Content" at bounding box center [845, 403] width 215 height 13
type input "Content"
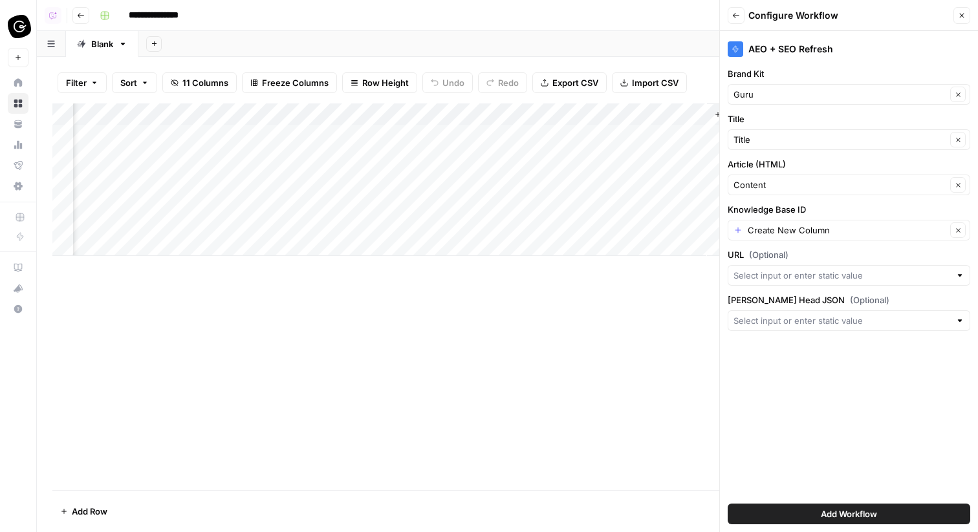
scroll to position [0, 844]
click at [824, 513] on span "Add Workflow" at bounding box center [849, 514] width 56 height 13
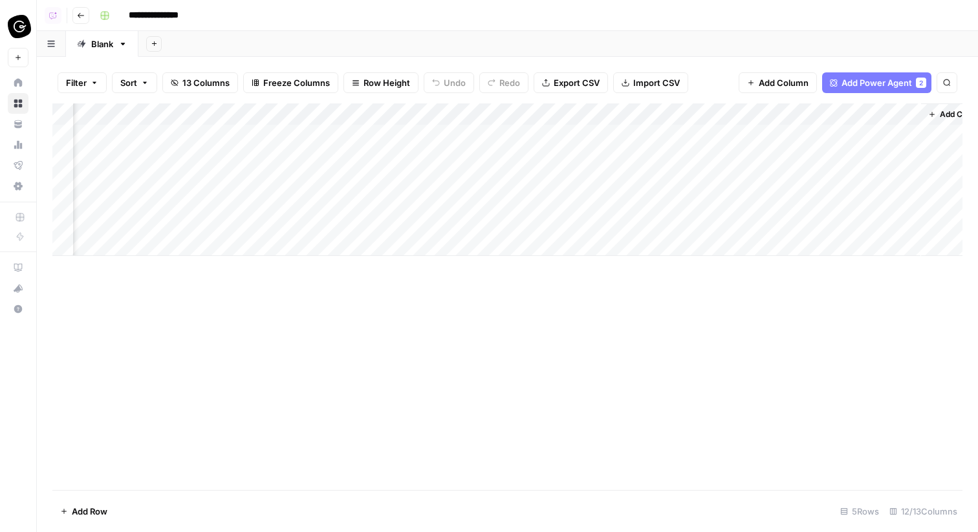
scroll to position [0, 890]
click at [711, 108] on div "Add Column" at bounding box center [507, 179] width 910 height 153
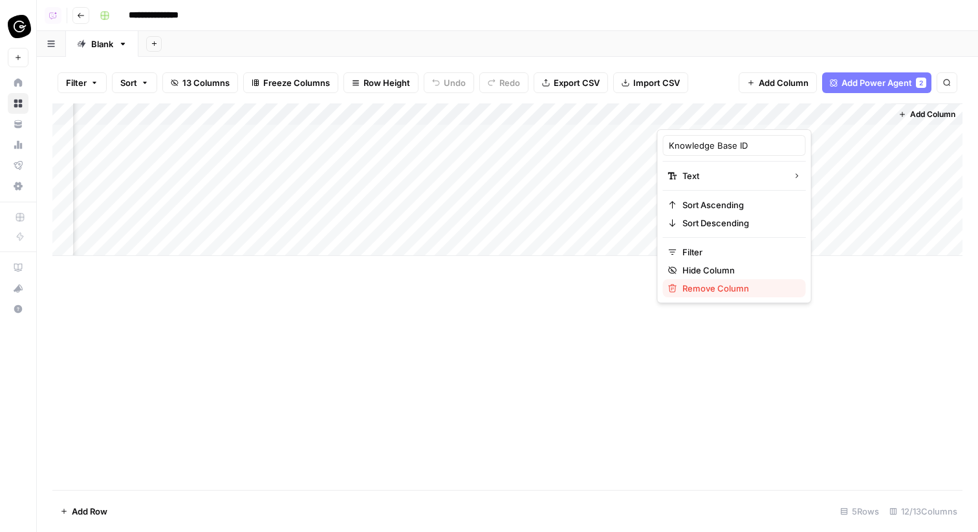
click at [719, 283] on span "Remove Column" at bounding box center [738, 288] width 113 height 13
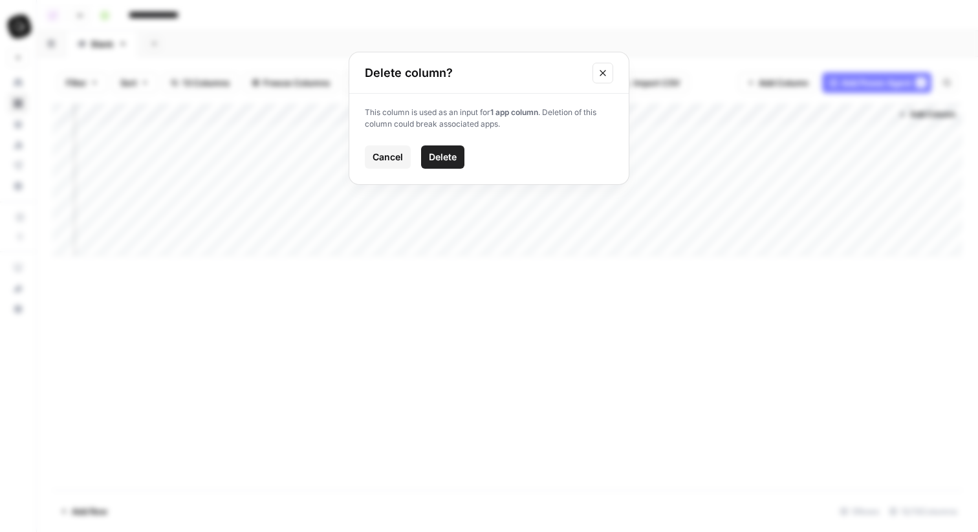
click at [457, 150] on button "Delete" at bounding box center [442, 156] width 43 height 23
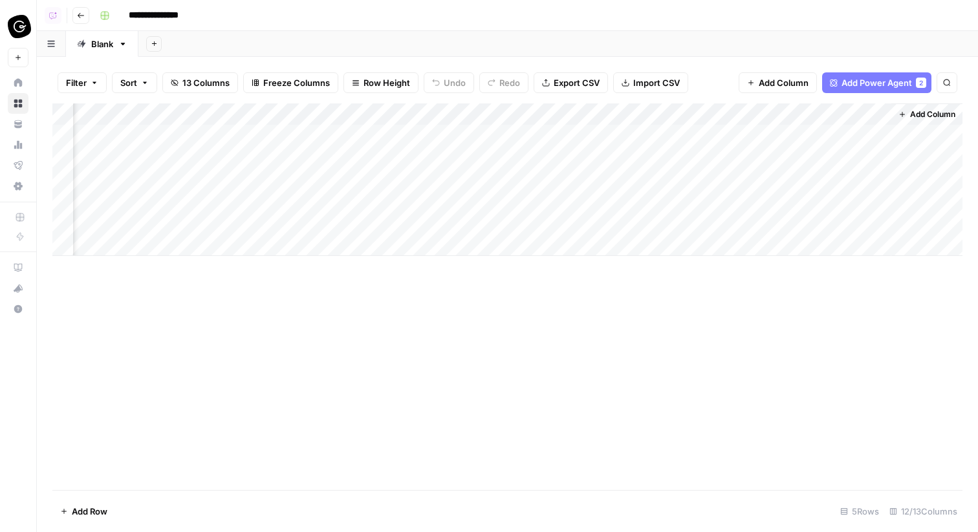
scroll to position [0, 773]
click at [936, 120] on button "Add Column" at bounding box center [926, 114] width 67 height 17
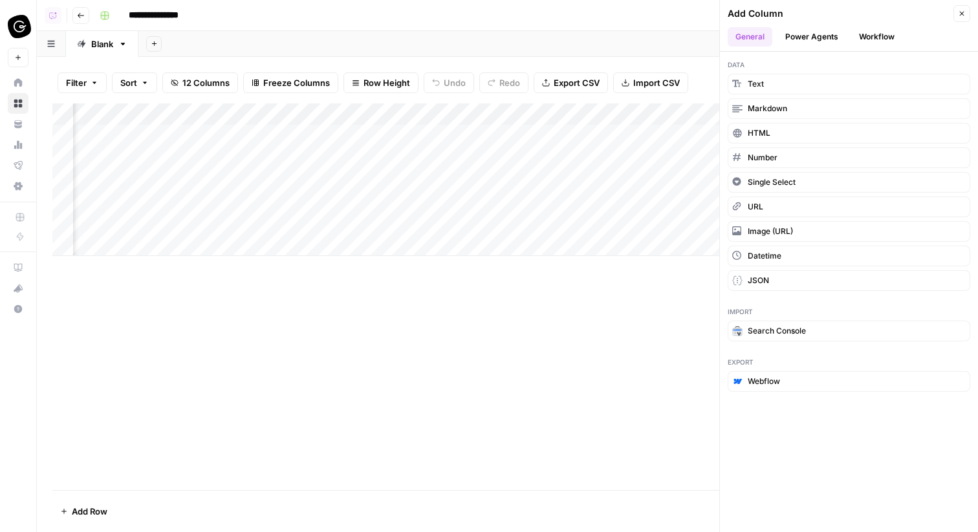
click at [956, 19] on button "Close" at bounding box center [961, 13] width 17 height 17
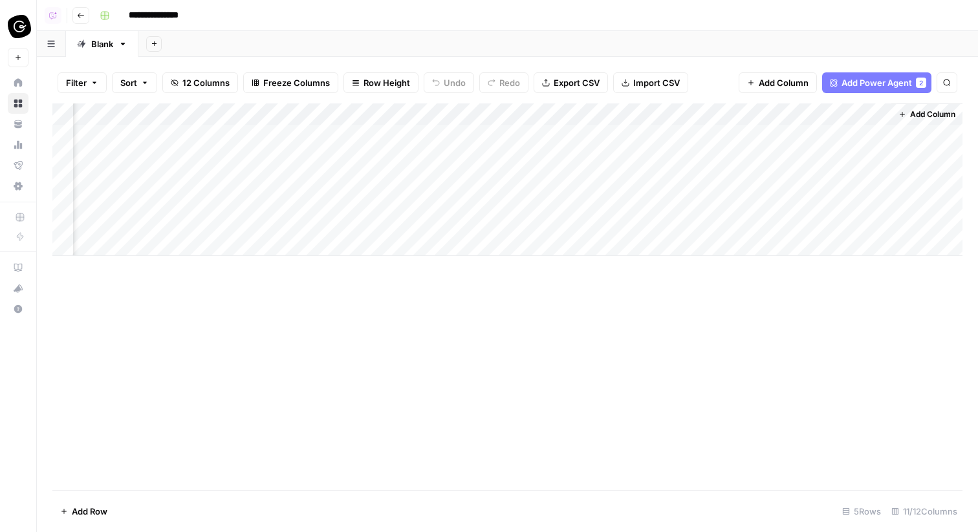
click at [795, 118] on div "Add Column" at bounding box center [507, 179] width 910 height 153
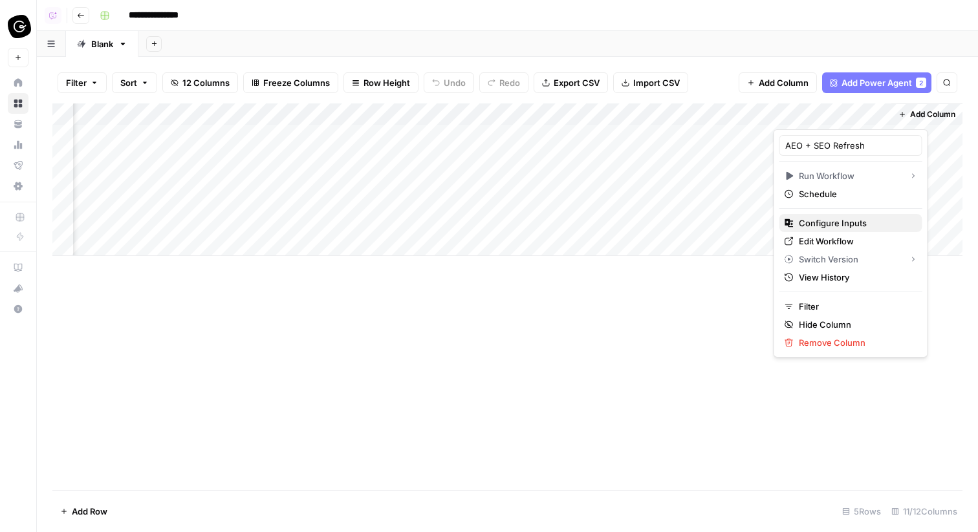
click at [832, 224] on span "Configure Inputs" at bounding box center [855, 223] width 113 height 13
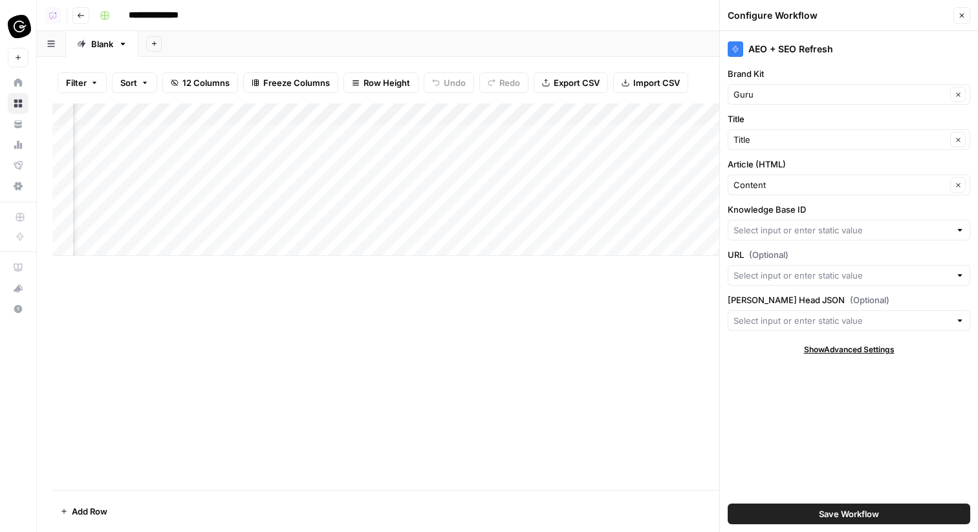
click at [810, 237] on div at bounding box center [848, 230] width 242 height 21
type input "000"
click at [797, 263] on span "Press enter to create an option" at bounding box center [855, 260] width 197 height 13
click at [830, 511] on span "Save Workflow" at bounding box center [849, 514] width 60 height 13
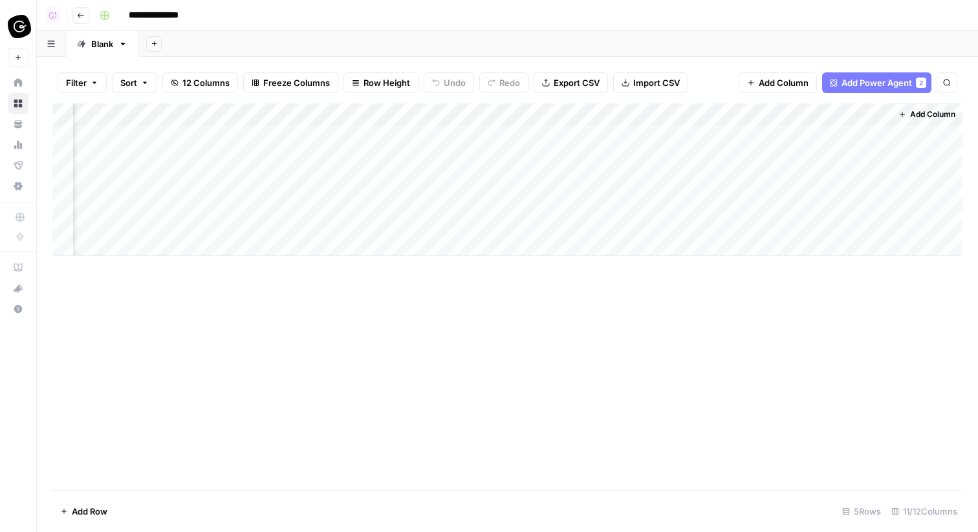
click at [821, 110] on div "Add Column" at bounding box center [507, 179] width 910 height 153
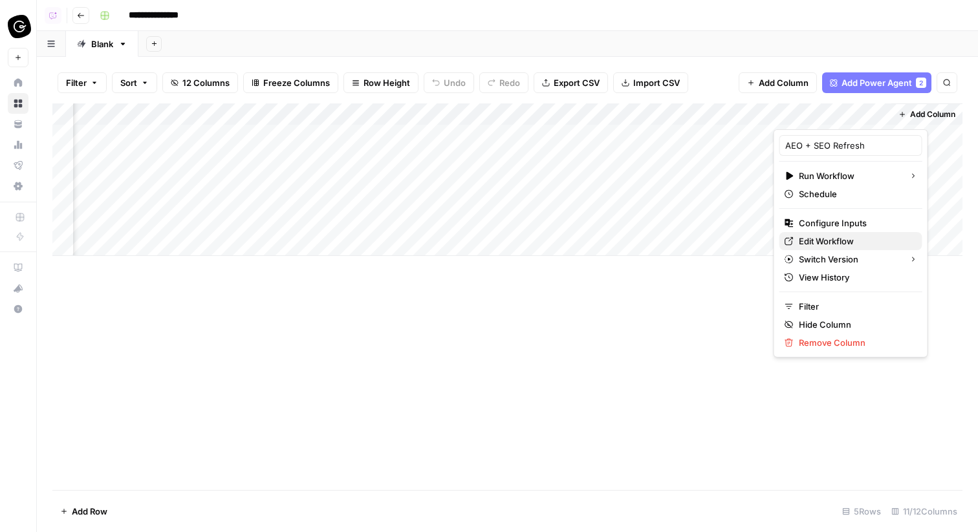
click at [829, 245] on span "Edit Workflow" at bounding box center [855, 241] width 113 height 13
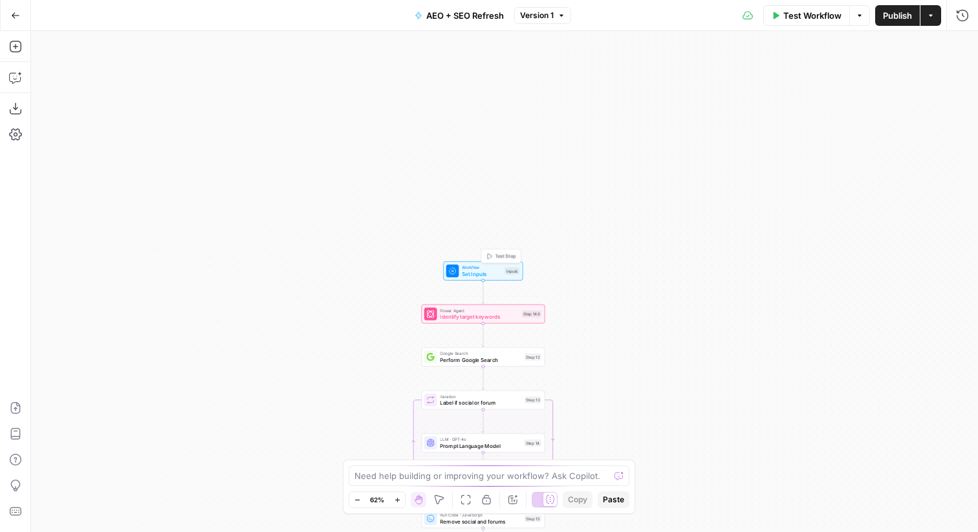
click at [508, 270] on div "Inputs" at bounding box center [511, 271] width 15 height 7
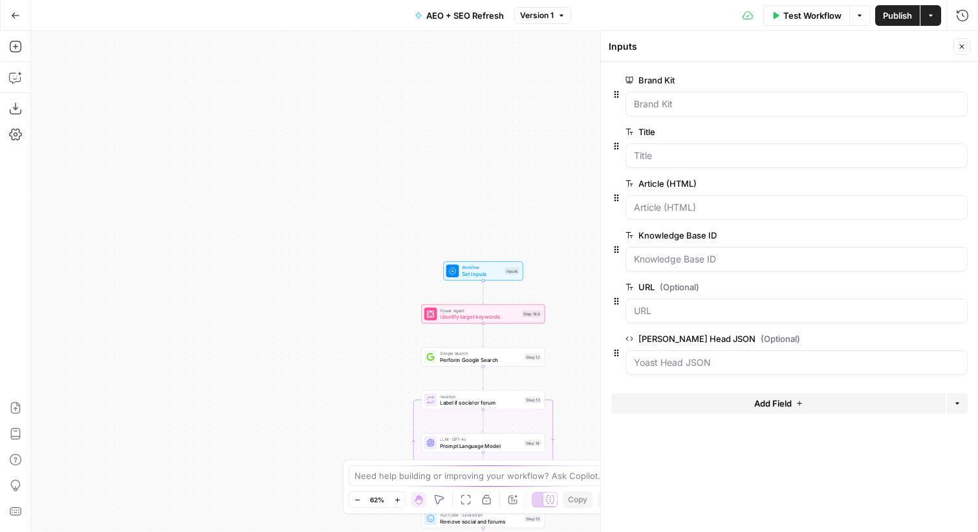
click at [936, 233] on button "edit field" at bounding box center [925, 236] width 50 height 16
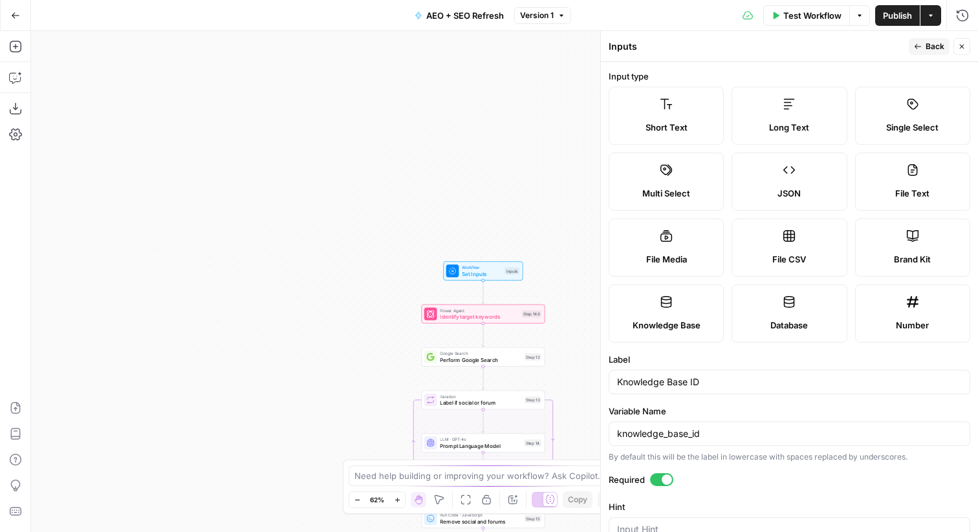
click at [664, 473] on form "Input type Short Text Long Text Single Select Multi Select JSON File Text File …" at bounding box center [789, 297] width 377 height 470
click at [940, 51] on span "Back" at bounding box center [934, 47] width 19 height 12
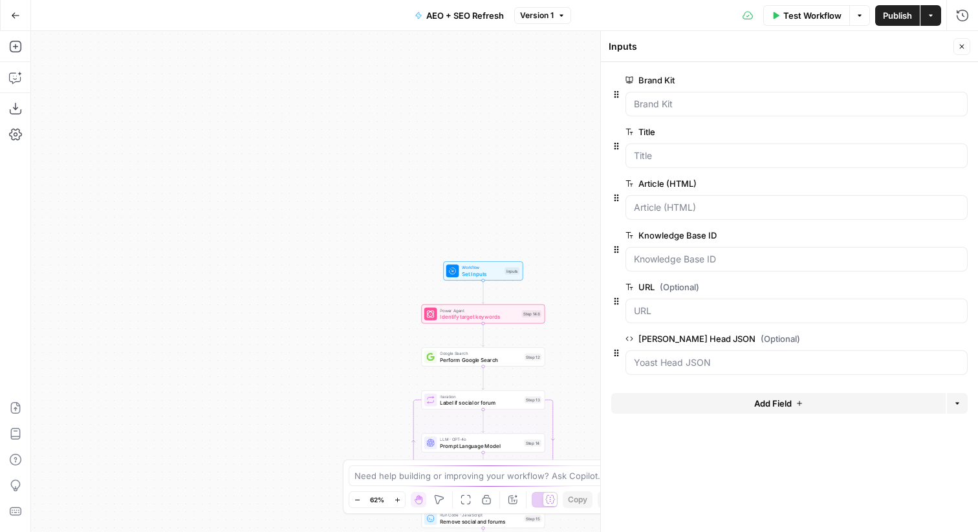
click at [919, 231] on span "edit field" at bounding box center [919, 235] width 28 height 10
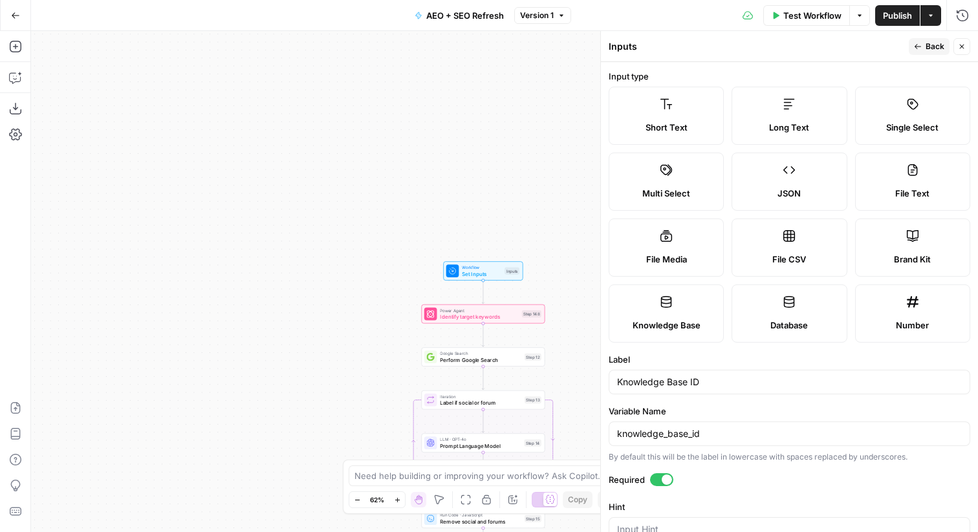
click at [668, 478] on div at bounding box center [667, 480] width 10 height 10
click at [931, 47] on span "Back" at bounding box center [934, 47] width 19 height 12
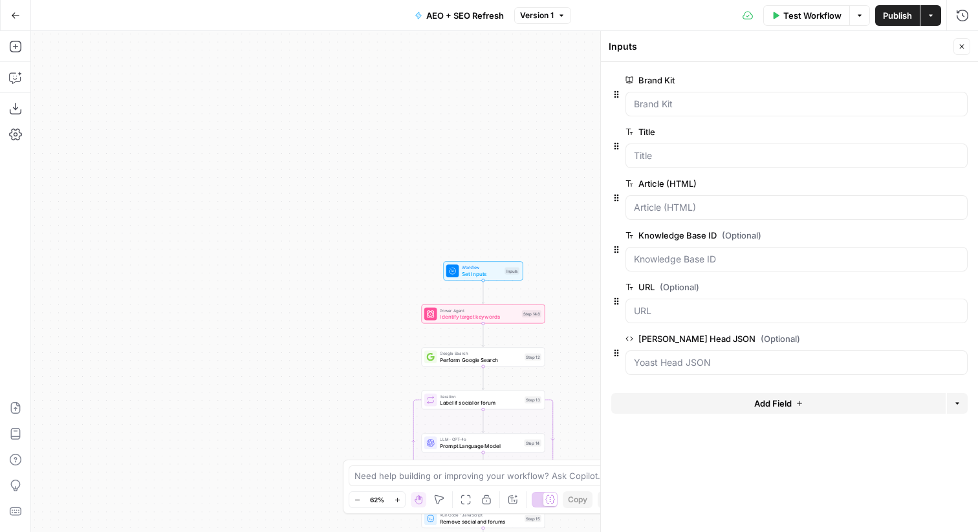
click at [964, 44] on icon "button" at bounding box center [962, 47] width 8 height 8
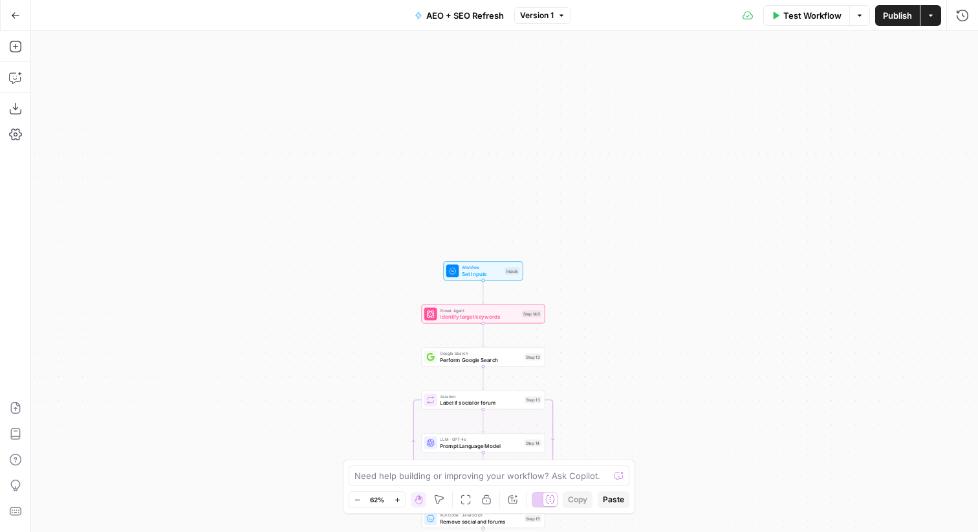
click at [890, 18] on span "Publish" at bounding box center [897, 15] width 29 height 13
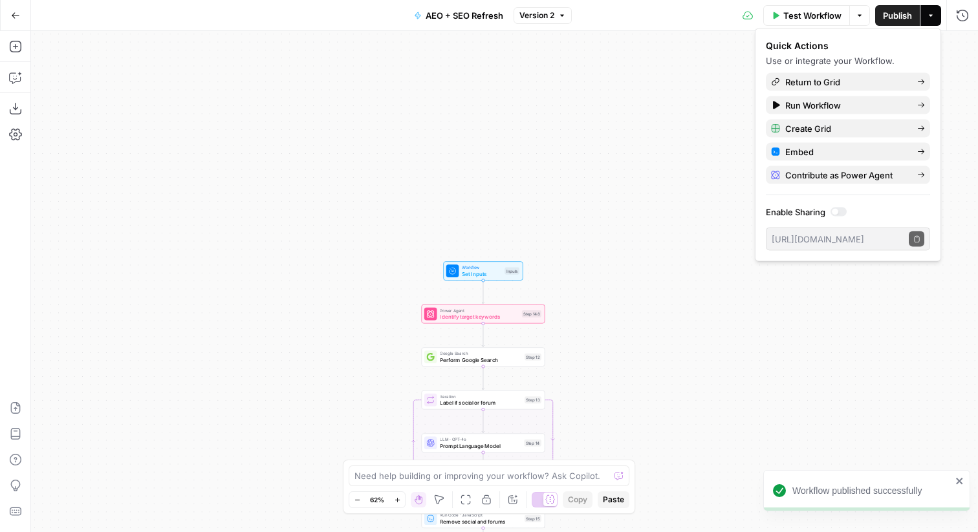
click at [20, 16] on button "Go Back" at bounding box center [15, 15] width 23 height 23
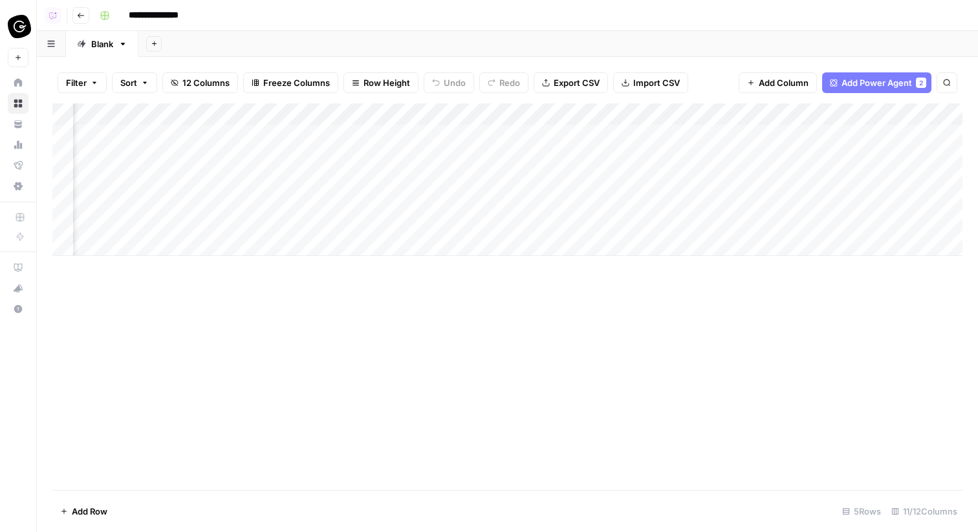
scroll to position [0, 773]
click at [803, 117] on div "Add Column" at bounding box center [507, 179] width 910 height 153
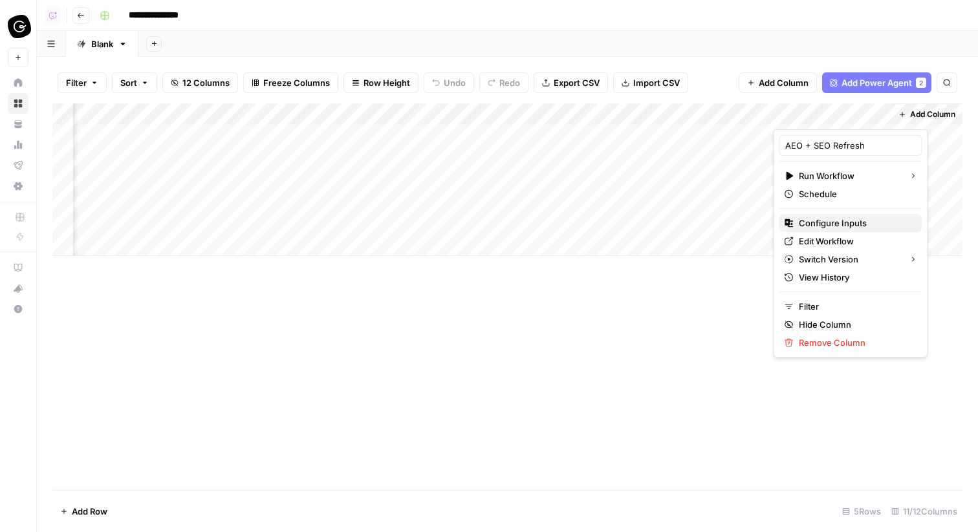
click at [836, 226] on span "Configure Inputs" at bounding box center [855, 223] width 113 height 13
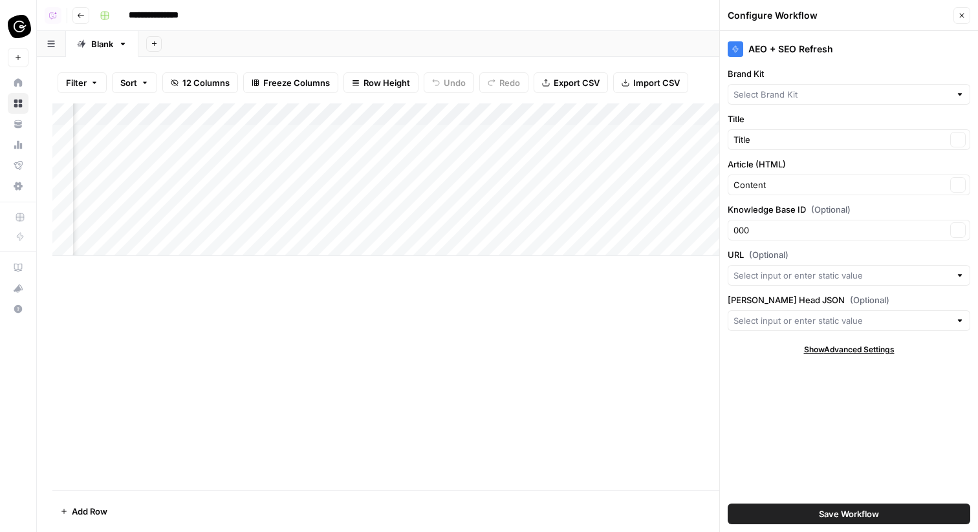
type input "Guru"
click at [958, 230] on icon "button" at bounding box center [957, 230] width 7 height 7
click at [854, 515] on span "Save Workflow" at bounding box center [849, 514] width 60 height 13
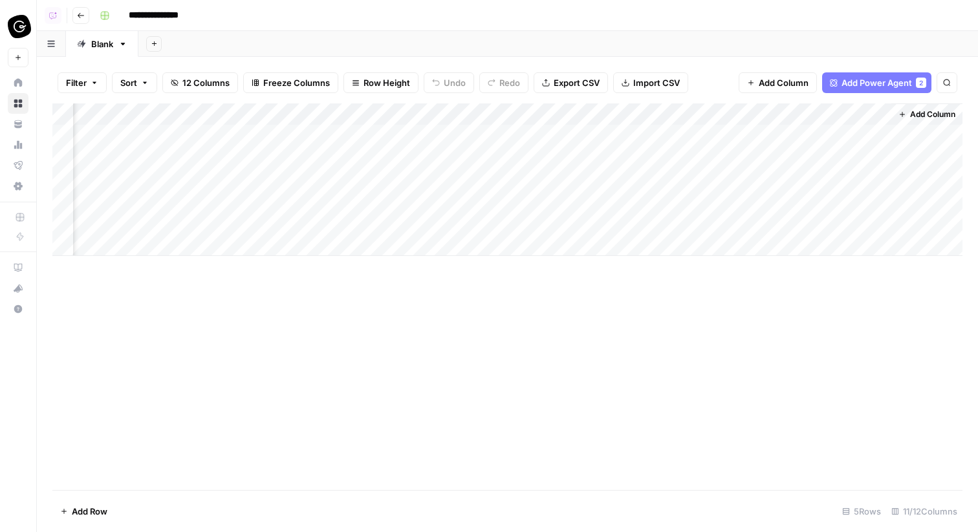
click at [835, 138] on div "Add Column" at bounding box center [507, 179] width 910 height 153
click at [861, 133] on div "Add Column" at bounding box center [507, 179] width 910 height 153
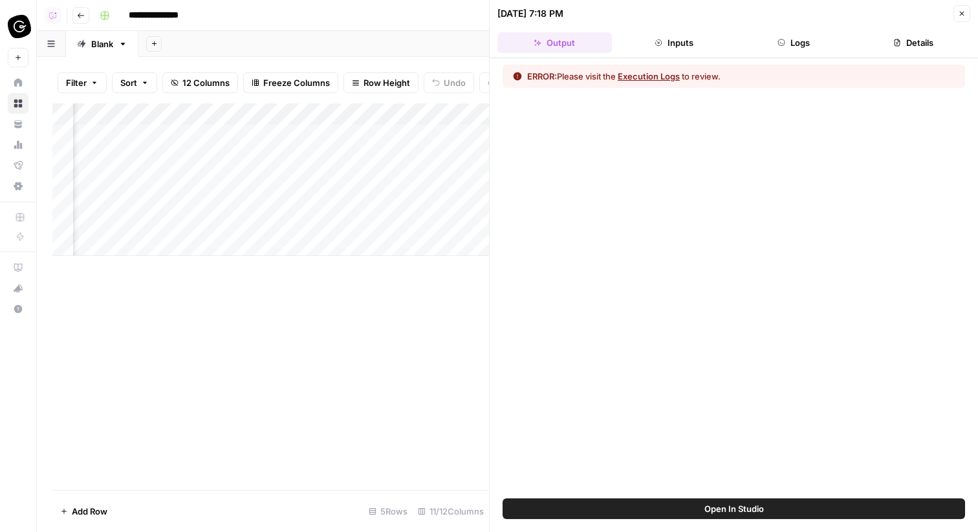
click at [824, 47] on button "Logs" at bounding box center [794, 42] width 114 height 21
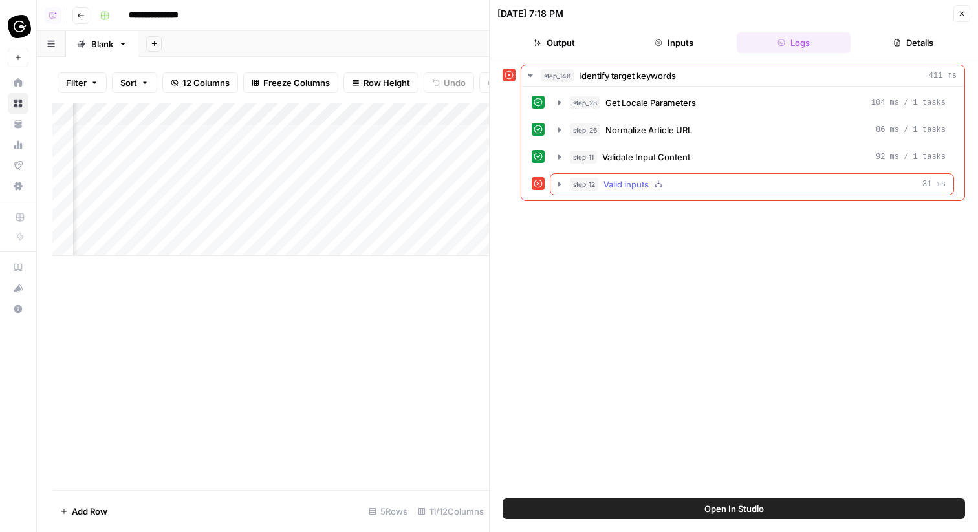
click at [705, 181] on div "step_12 Valid inputs 31 ms" at bounding box center [758, 184] width 376 height 13
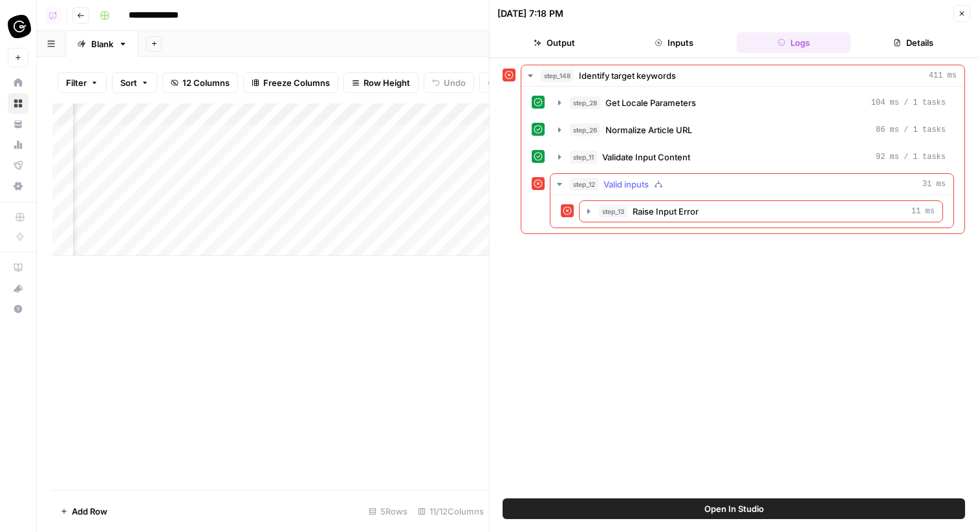
click at [702, 204] on button "step_13 Raise Input Error 11 ms" at bounding box center [760, 211] width 363 height 21
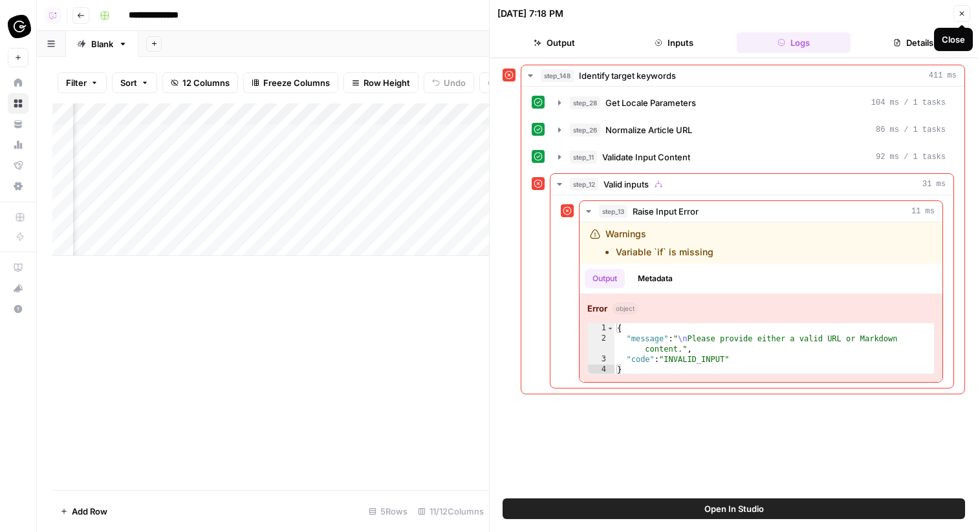
click at [962, 19] on button "Close" at bounding box center [961, 13] width 17 height 17
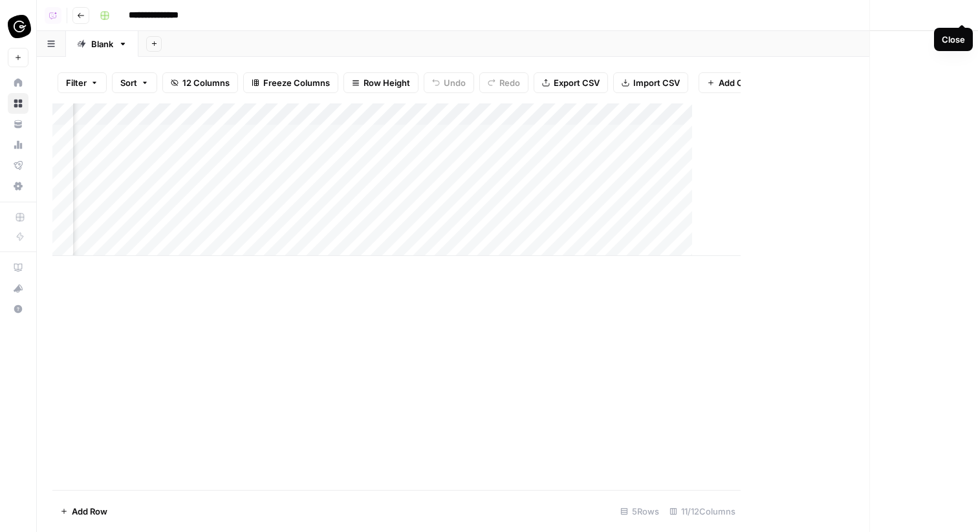
scroll to position [0, 758]
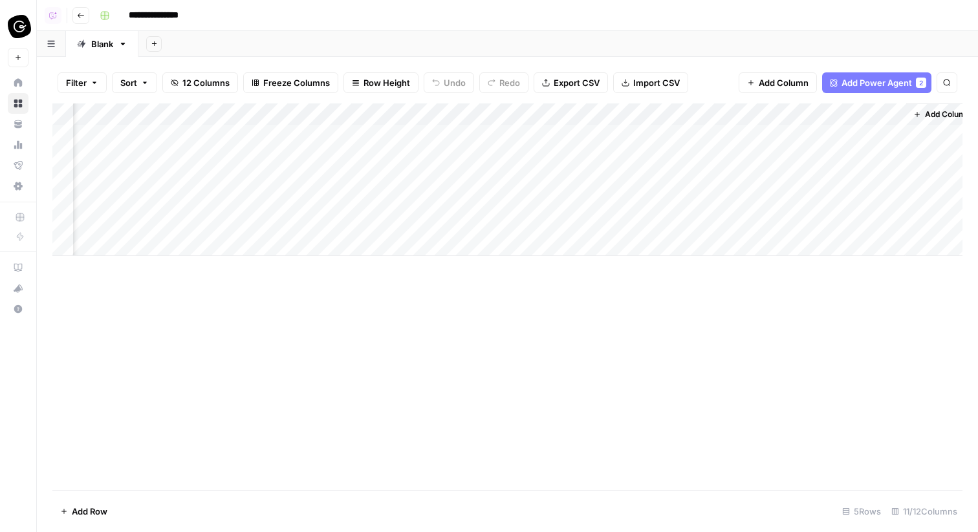
click at [823, 118] on div "Add Column" at bounding box center [507, 179] width 910 height 153
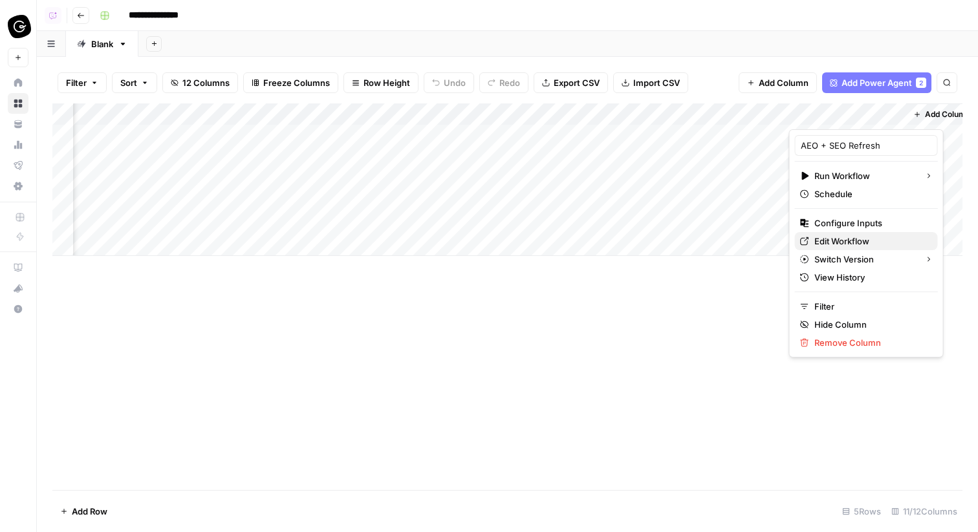
click at [824, 235] on span "Edit Workflow" at bounding box center [870, 241] width 113 height 13
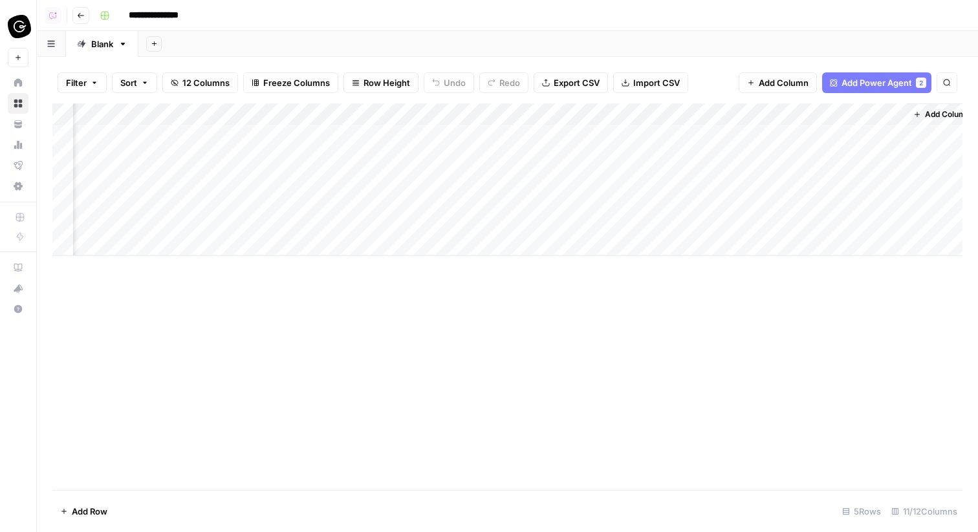
click at [877, 134] on div "Add Column" at bounding box center [507, 179] width 910 height 153
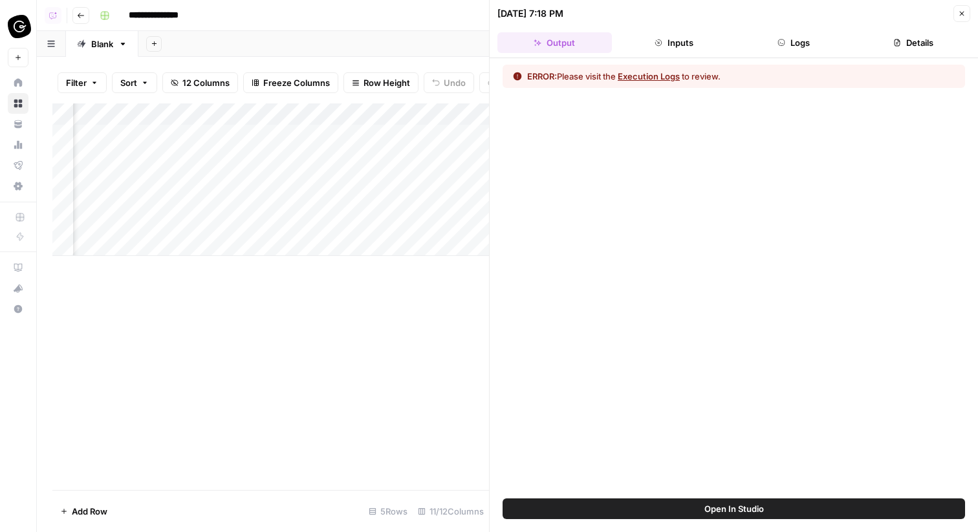
click at [823, 41] on button "Logs" at bounding box center [794, 42] width 114 height 21
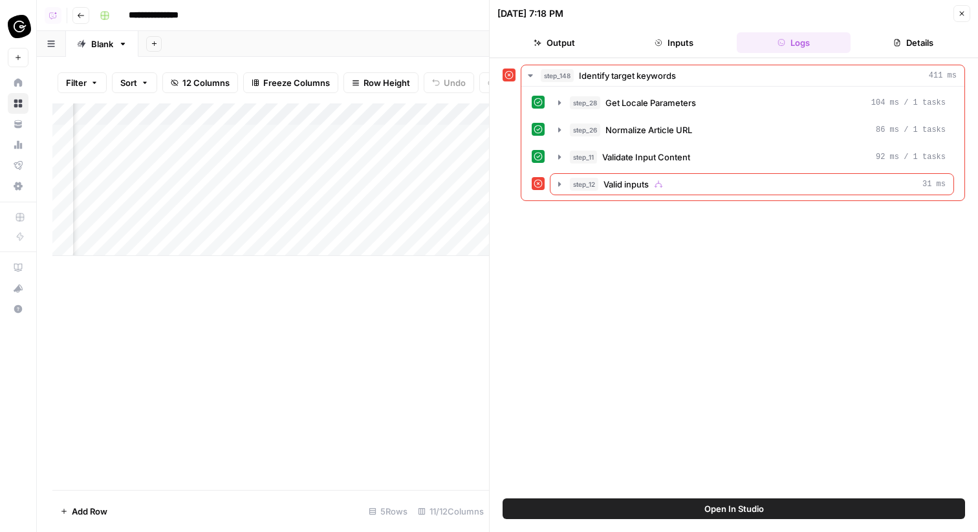
click at [962, 10] on icon "button" at bounding box center [962, 14] width 8 height 8
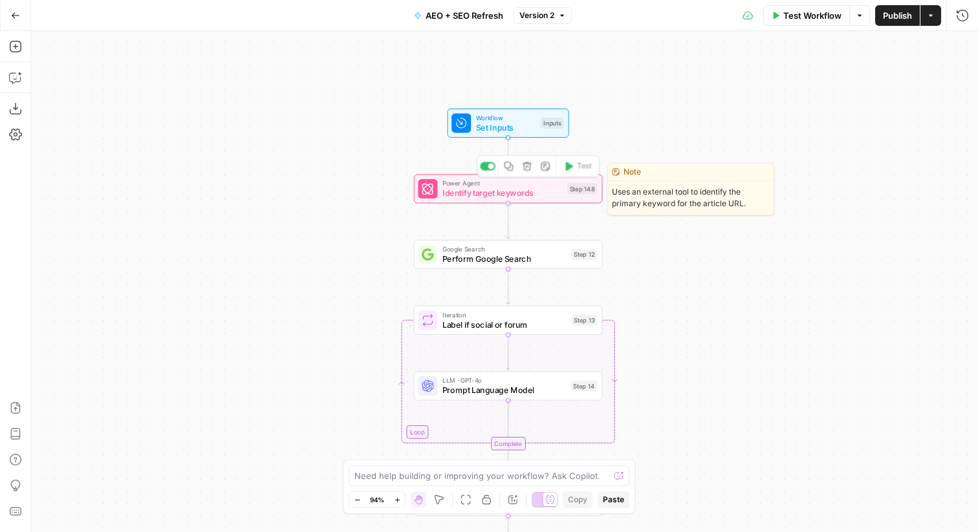
click at [482, 196] on span "Identify target keywords" at bounding box center [502, 193] width 120 height 12
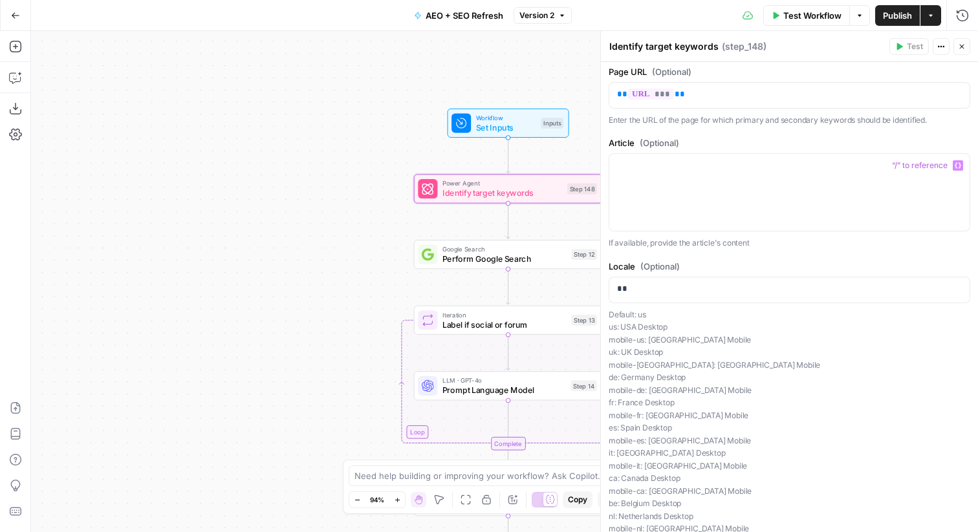
scroll to position [43, 0]
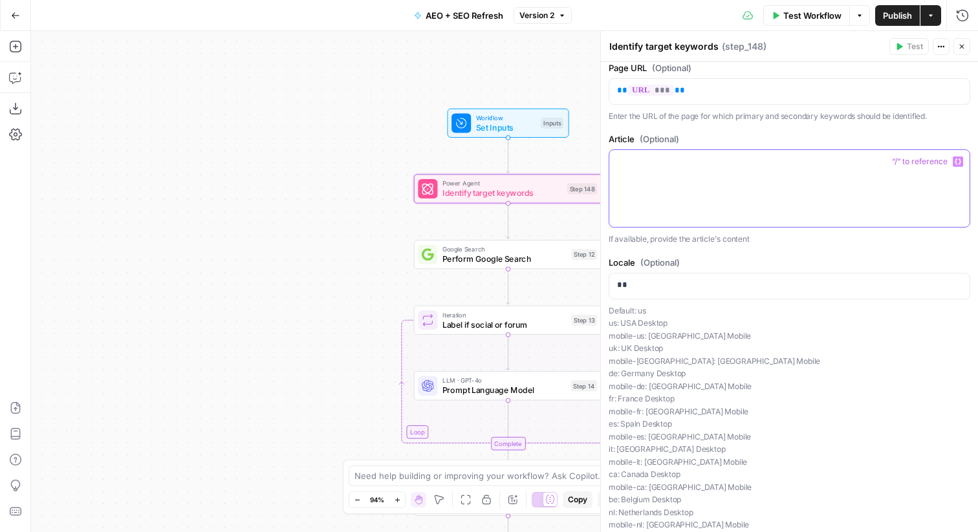
click at [724, 193] on div at bounding box center [789, 188] width 360 height 77
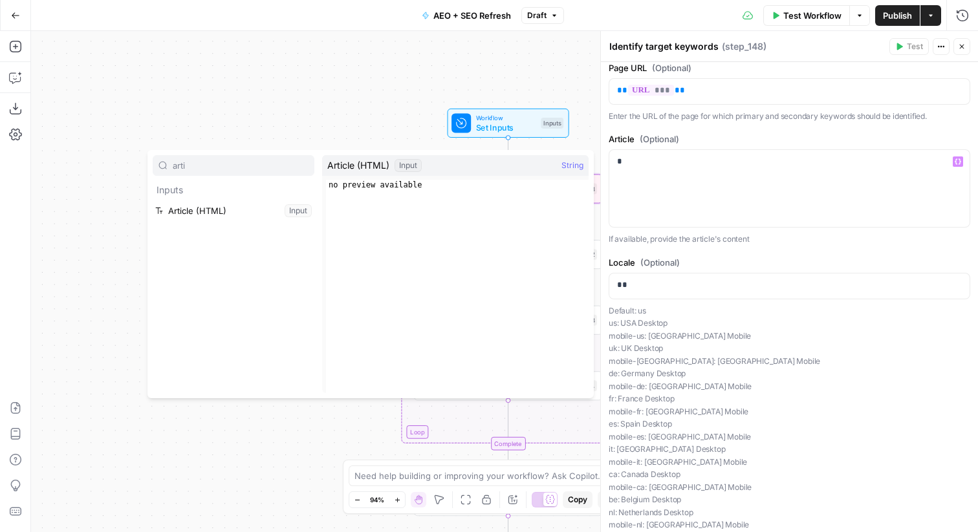
type input "arti"
click at [272, 210] on button "Select variable Article (HTML)" at bounding box center [234, 210] width 162 height 21
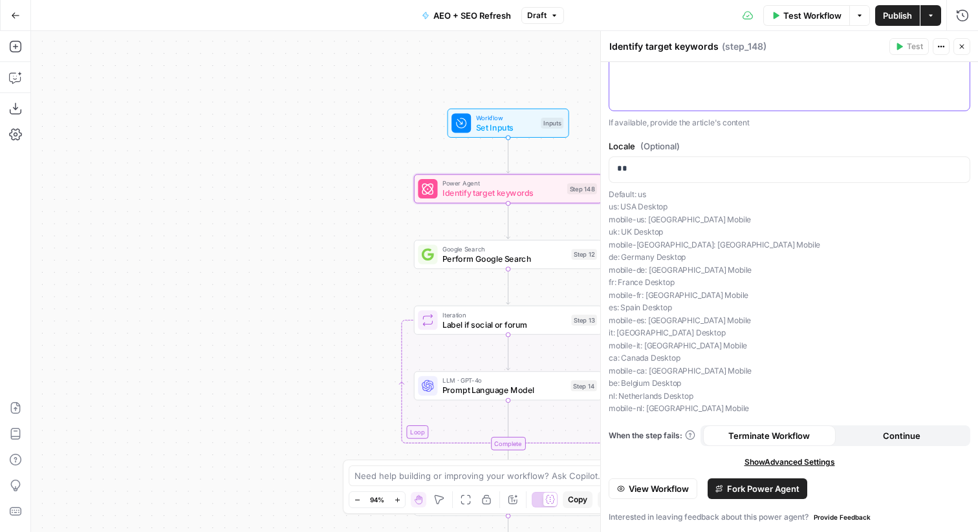
scroll to position [0, 0]
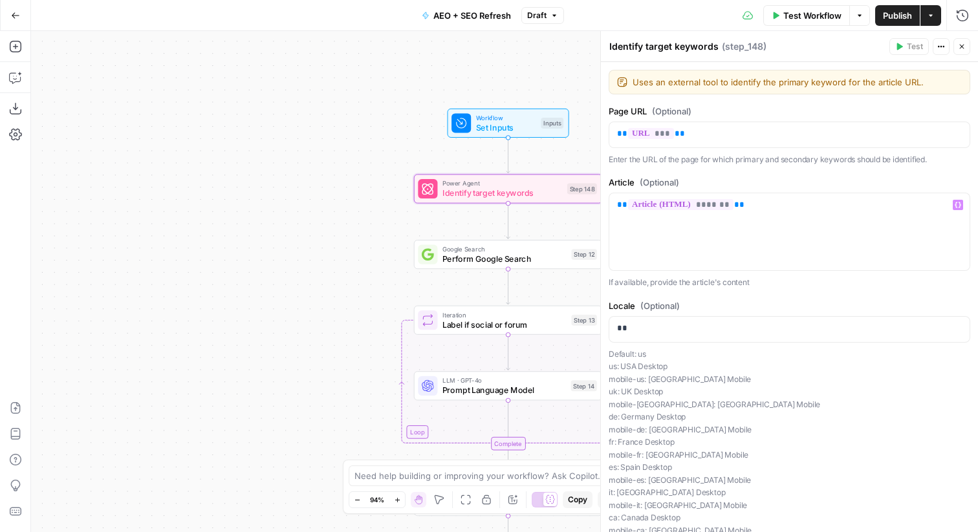
click at [962, 46] on icon "button" at bounding box center [962, 47] width 5 height 5
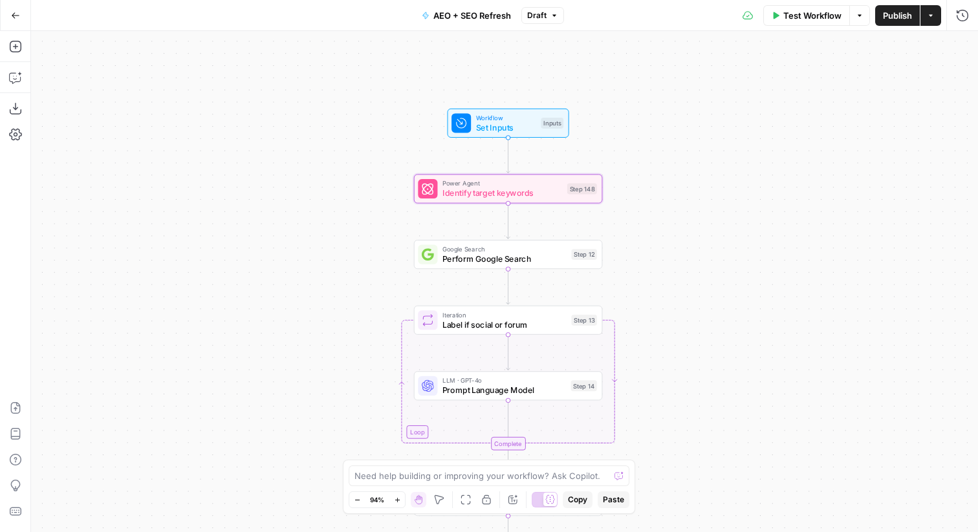
click at [879, 16] on button "Publish" at bounding box center [897, 15] width 45 height 21
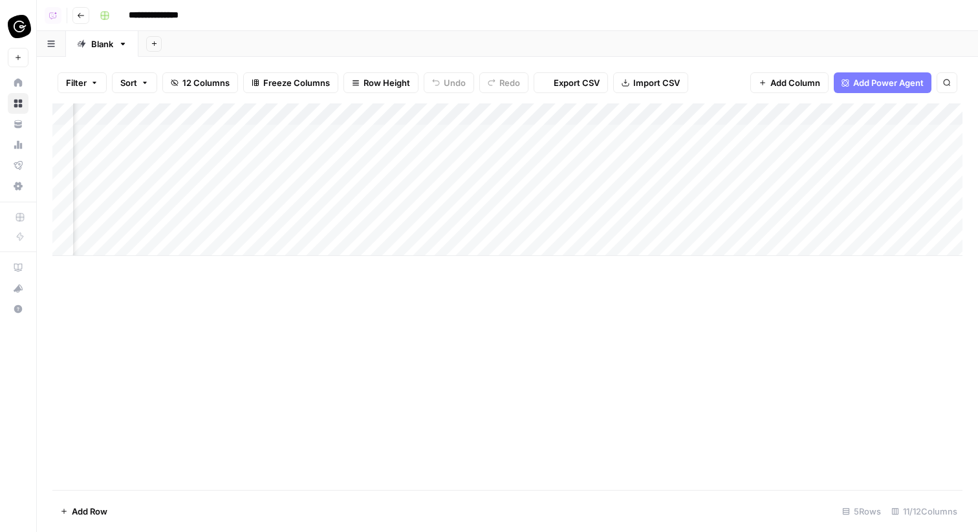
scroll to position [0, 773]
click at [871, 133] on div "Add Column" at bounding box center [507, 179] width 910 height 153
click at [858, 141] on div "Add Column" at bounding box center [507, 179] width 910 height 153
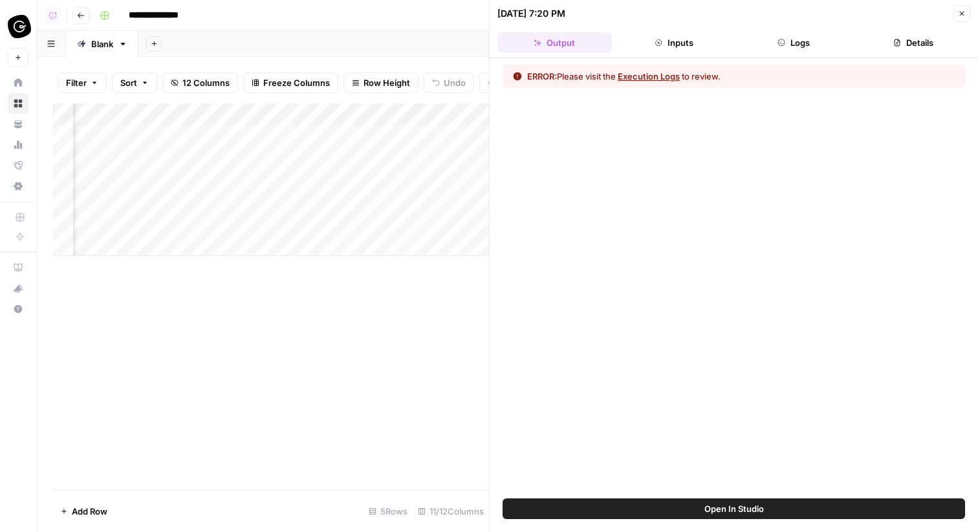
click at [846, 38] on button "Logs" at bounding box center [794, 42] width 114 height 21
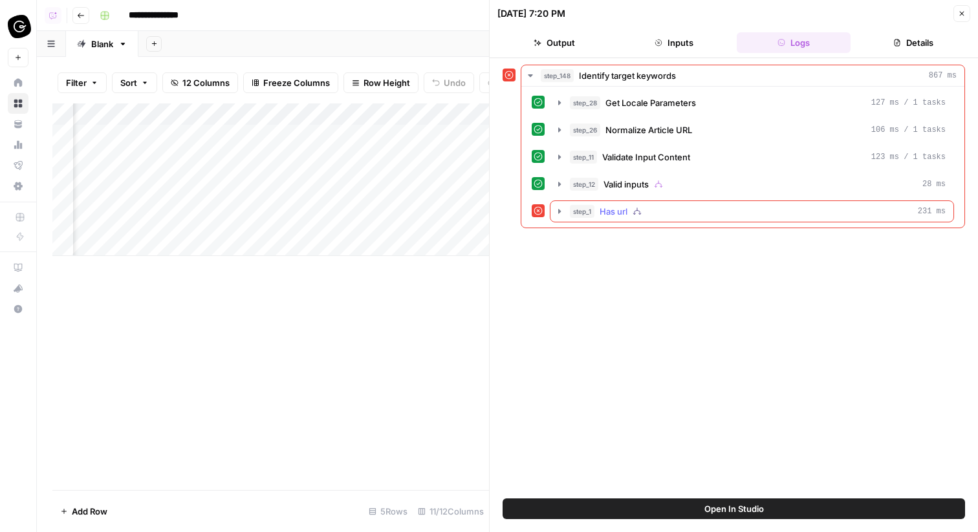
click at [726, 209] on div "step_1 Has url 231 ms" at bounding box center [758, 211] width 376 height 13
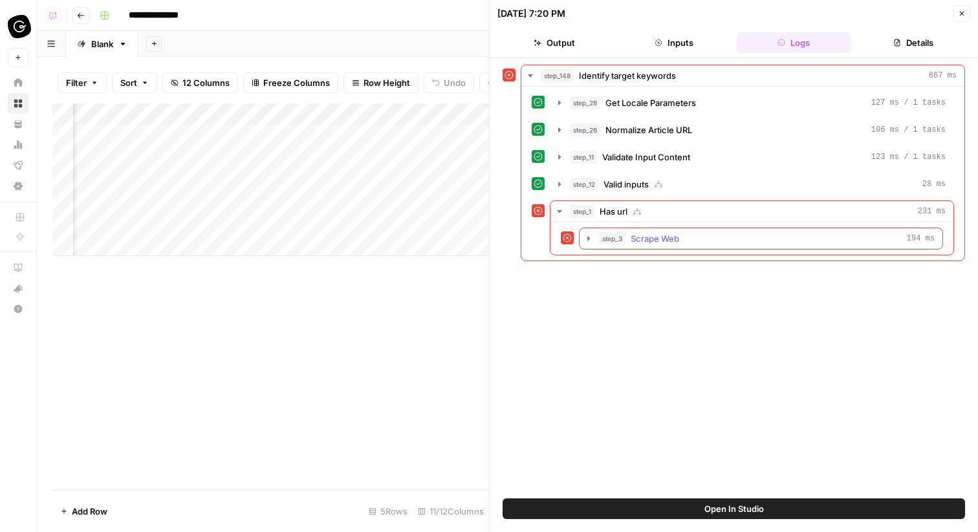
click at [720, 234] on div "step_3 Scrape Web 194 ms" at bounding box center [767, 238] width 336 height 13
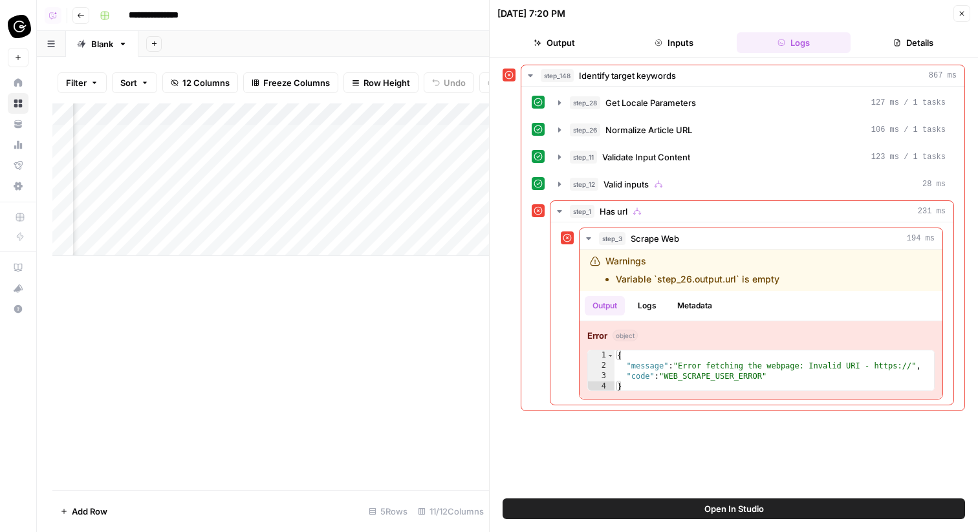
click at [964, 14] on icon "button" at bounding box center [962, 14] width 8 height 8
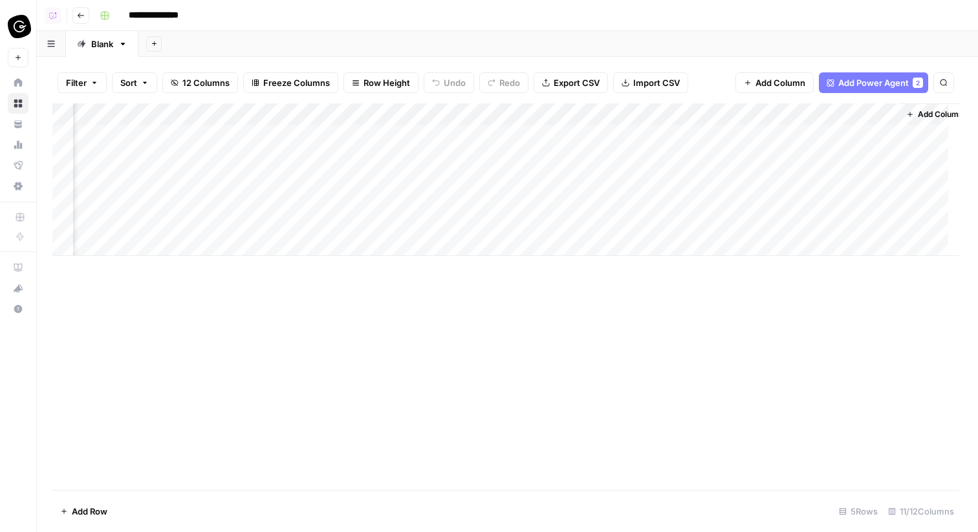
scroll to position [0, 758]
click at [829, 115] on div "Add Column" at bounding box center [507, 179] width 910 height 153
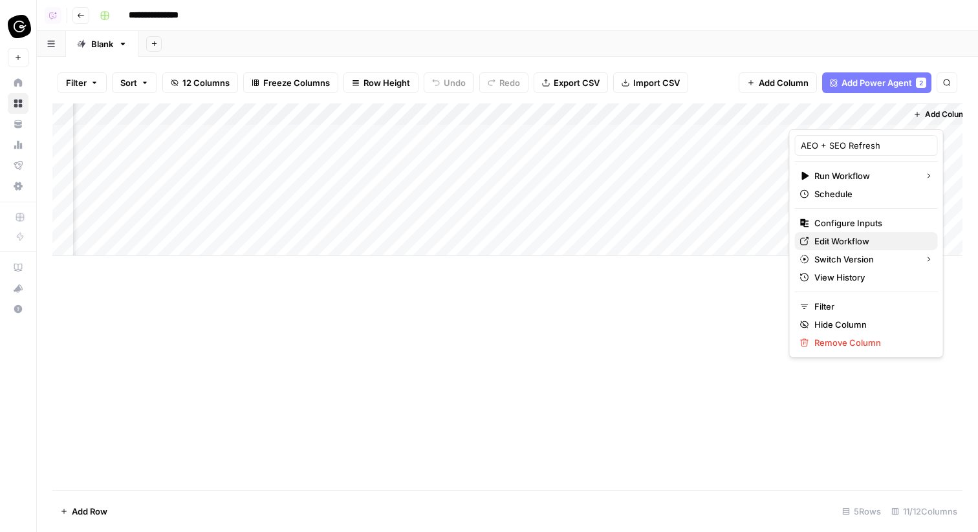
click at [831, 241] on span "Edit Workflow" at bounding box center [870, 241] width 113 height 13
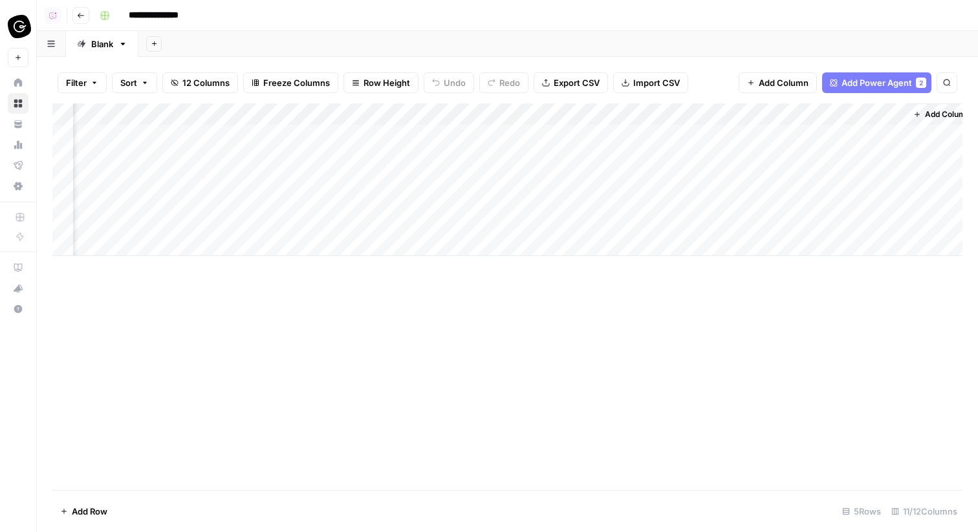
click at [779, 135] on div "Add Column" at bounding box center [507, 179] width 910 height 153
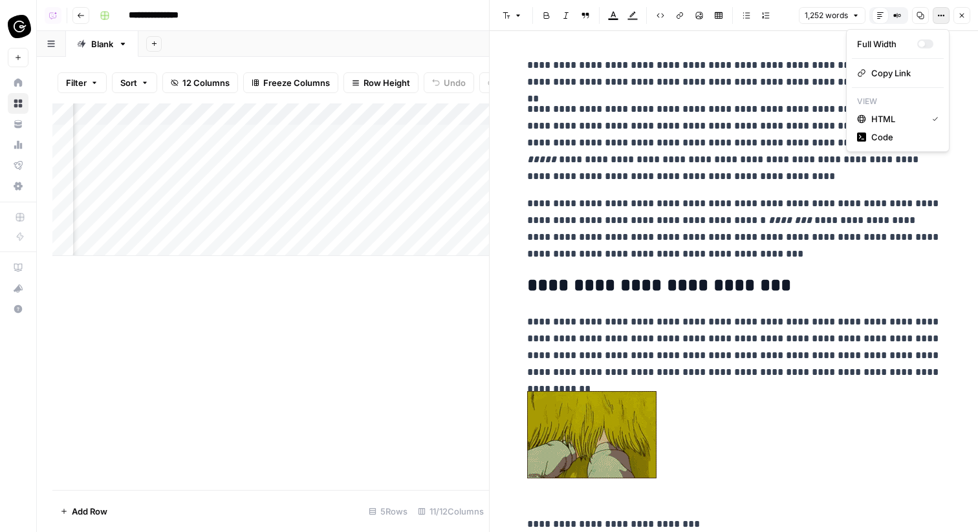
click at [942, 18] on icon "button" at bounding box center [941, 16] width 8 height 8
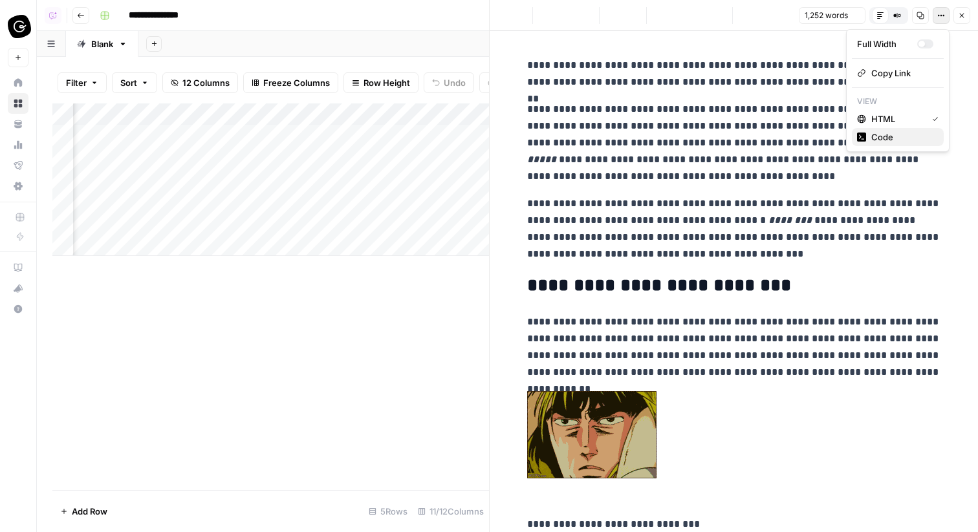
click at [892, 135] on span "Code" at bounding box center [902, 137] width 62 height 13
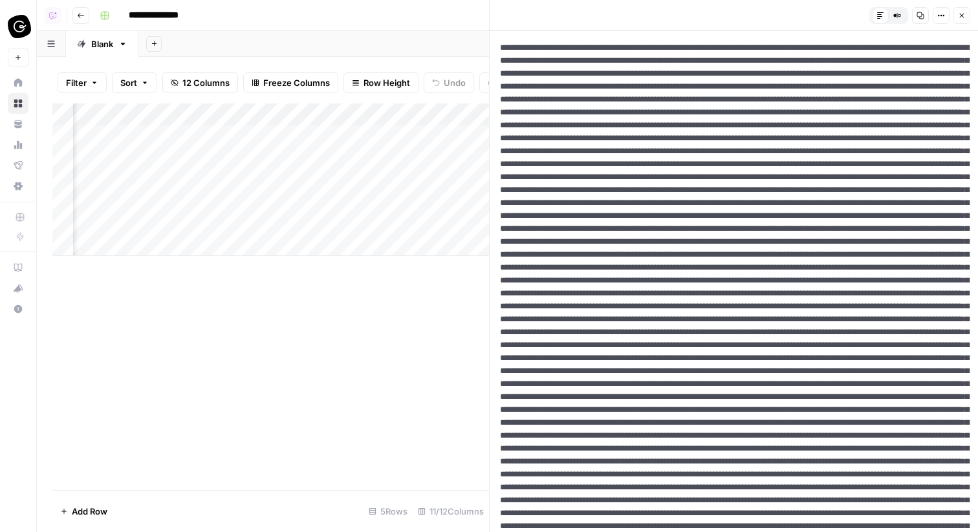
click at [969, 14] on button "Close" at bounding box center [961, 15] width 17 height 17
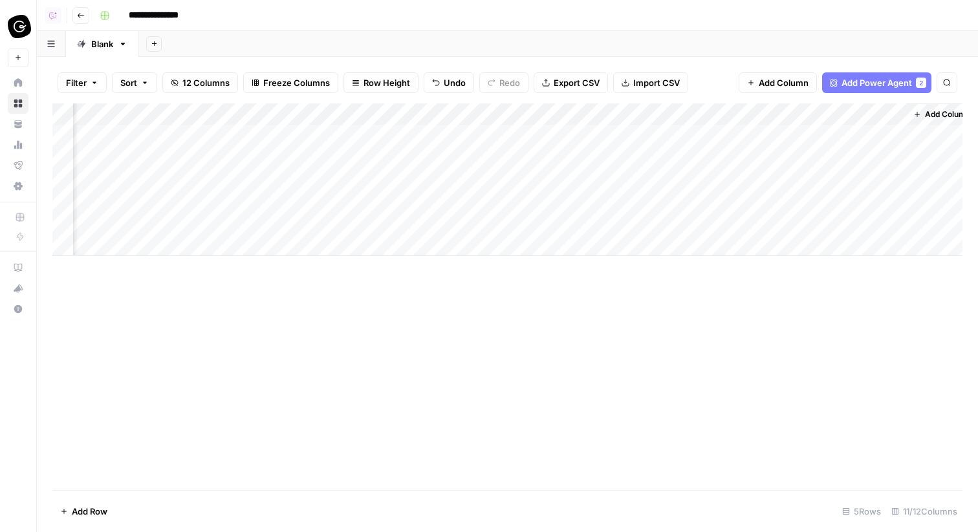
click at [872, 133] on div "Add Column" at bounding box center [507, 179] width 910 height 153
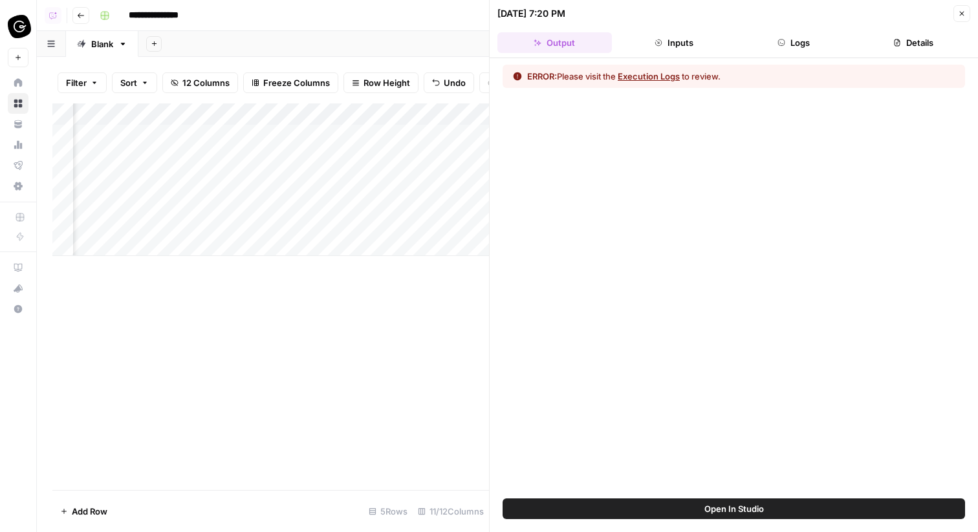
click at [778, 42] on icon "button" at bounding box center [781, 43] width 8 height 8
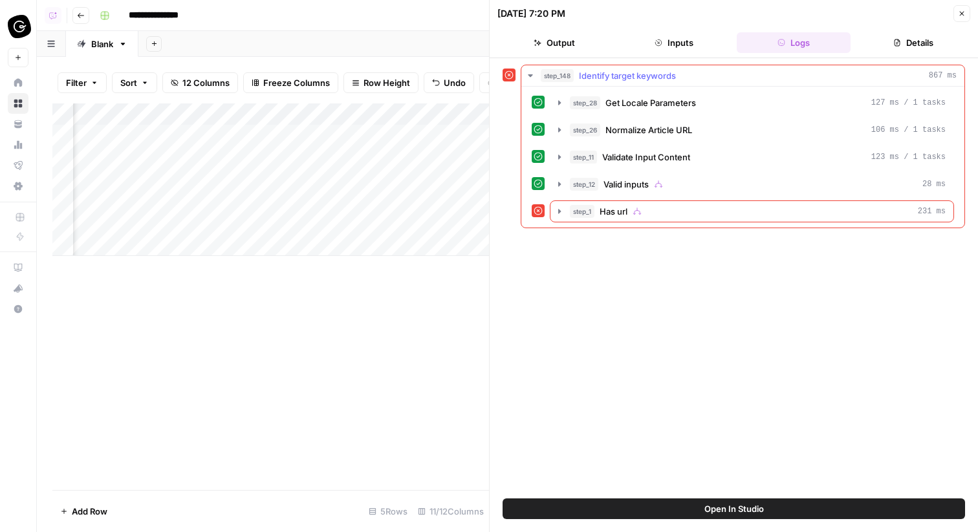
click at [668, 215] on div "step_1 Has url 231 ms" at bounding box center [758, 211] width 376 height 13
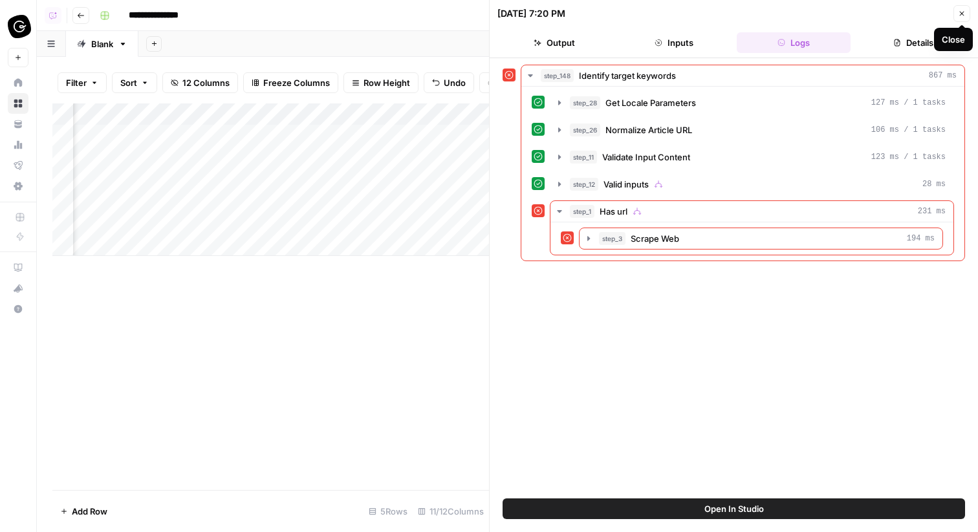
click at [960, 18] on button "Close" at bounding box center [961, 13] width 17 height 17
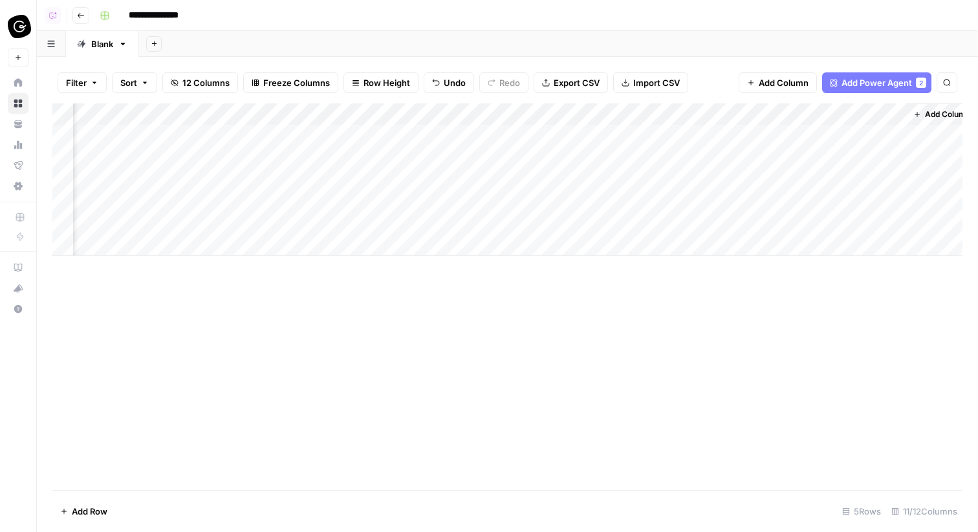
click at [812, 118] on div "Add Column" at bounding box center [507, 179] width 910 height 153
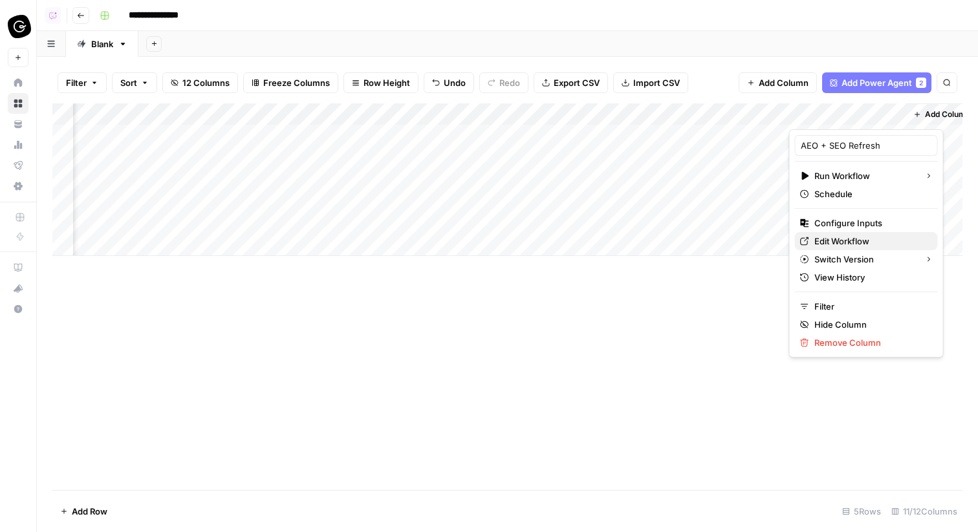
click at [820, 238] on span "Edit Workflow" at bounding box center [870, 241] width 113 height 13
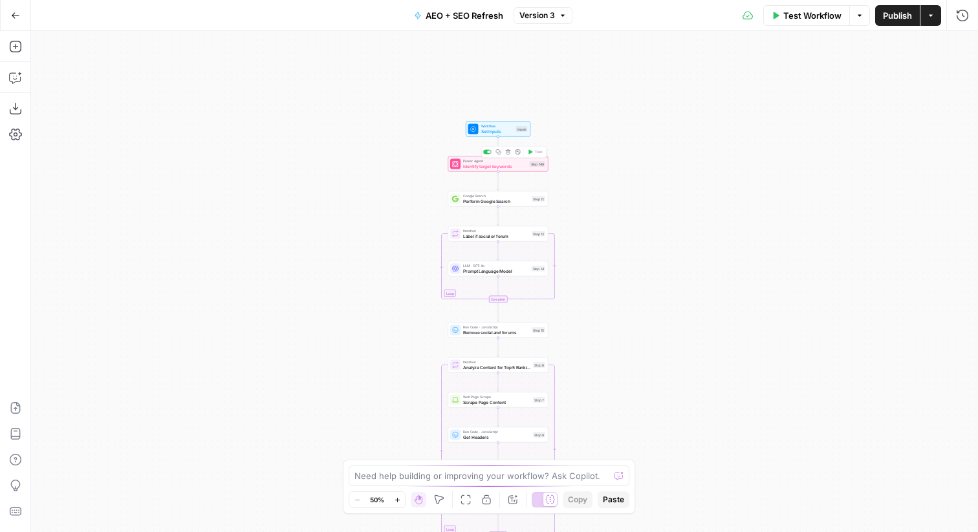
click at [515, 165] on span "Identify target keywords" at bounding box center [495, 166] width 64 height 6
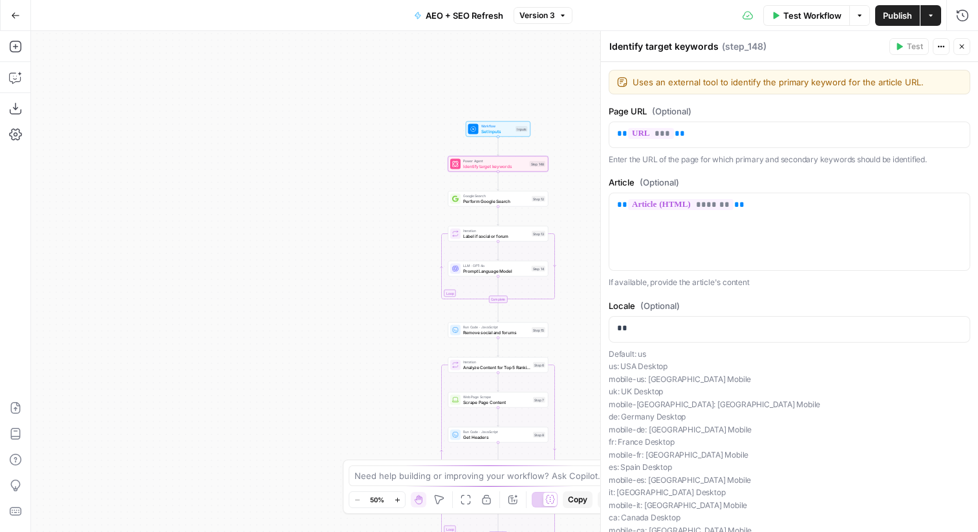
scroll to position [160, 0]
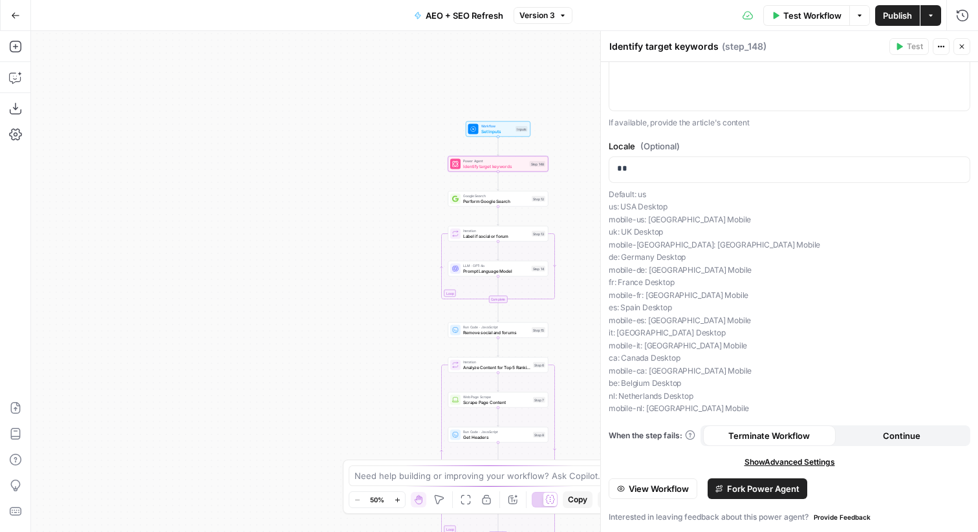
click at [732, 488] on span "Fork Power Agent" at bounding box center [763, 488] width 72 height 13
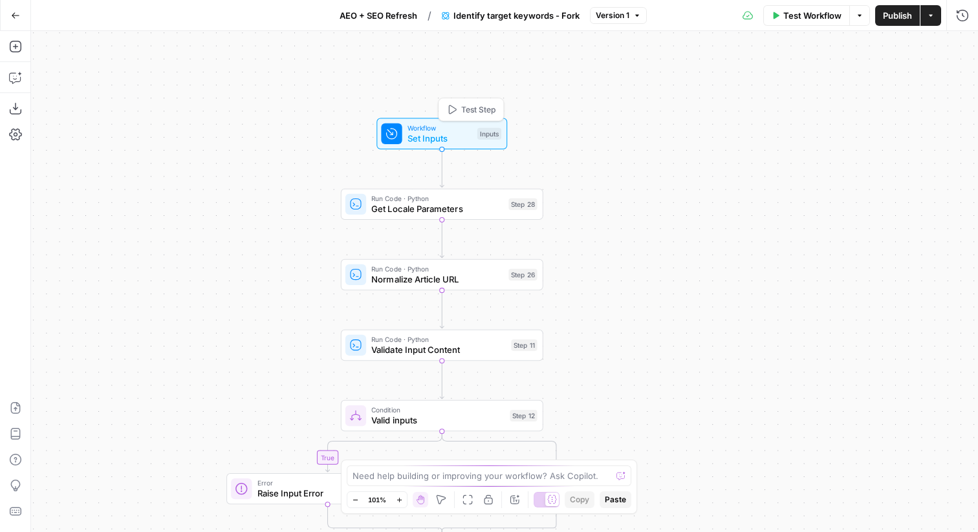
click at [484, 109] on span "Test Step" at bounding box center [478, 109] width 35 height 12
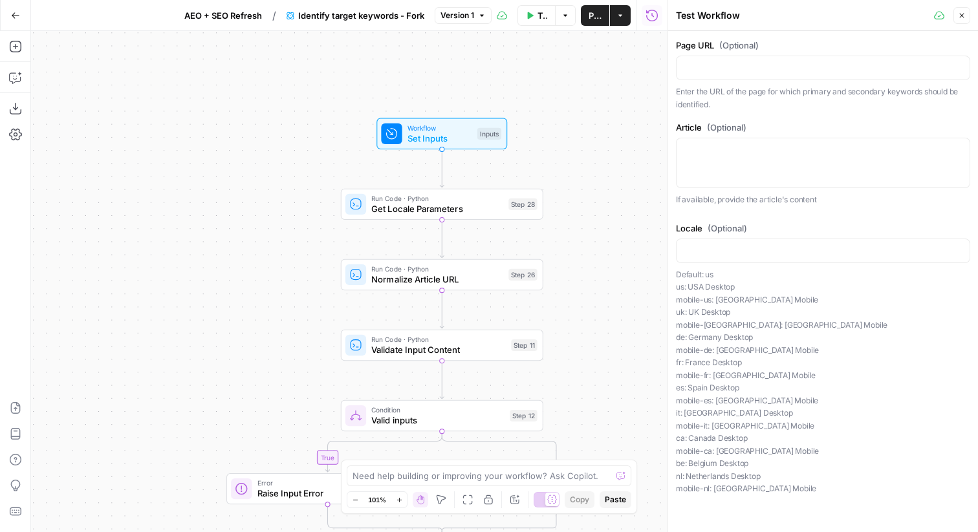
click at [739, 160] on div at bounding box center [823, 163] width 294 height 50
paste textarea "<l ip="">Dolorsita conse’a elitse doe temp incididunt utla etd magn aliqua en a…"
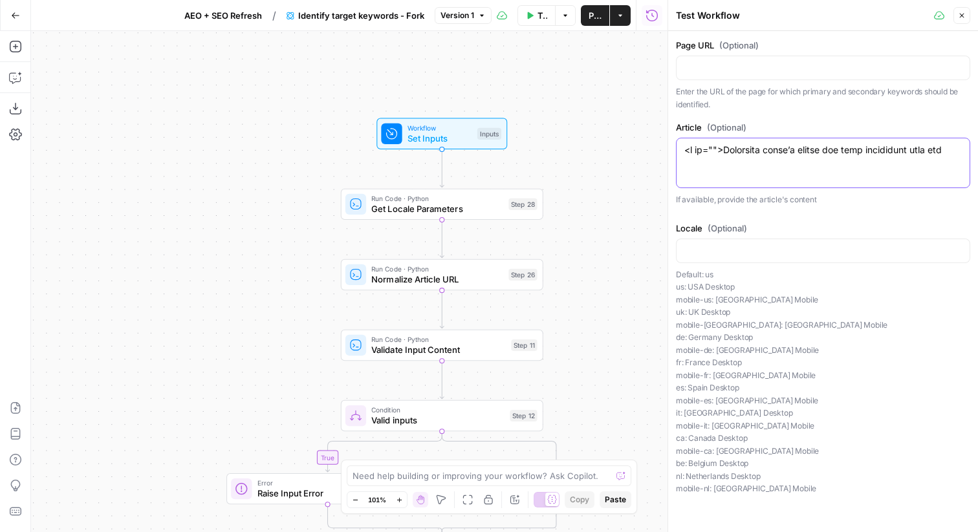
scroll to position [2024, 0]
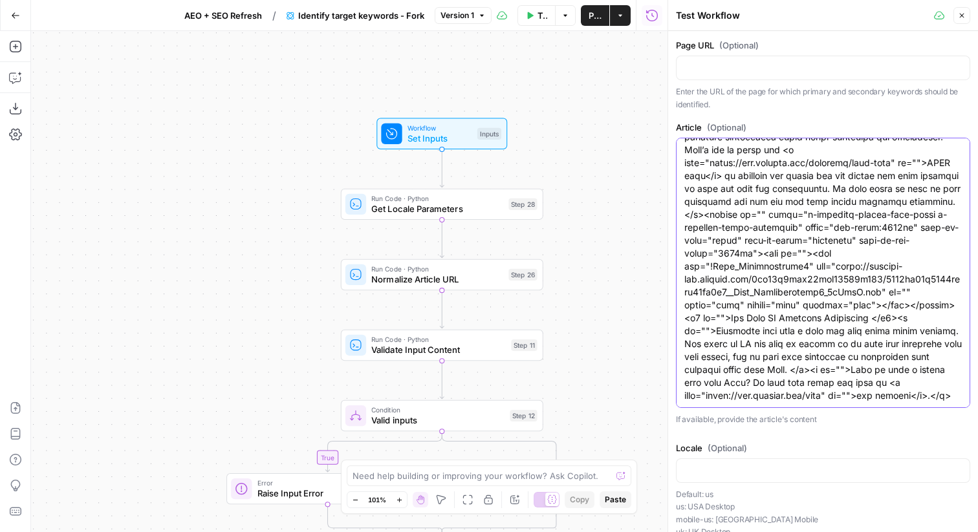
type textarea "<l ip="">Dolorsita conse’a elitse doe temp incididunt utla etd magn aliqua en a…"
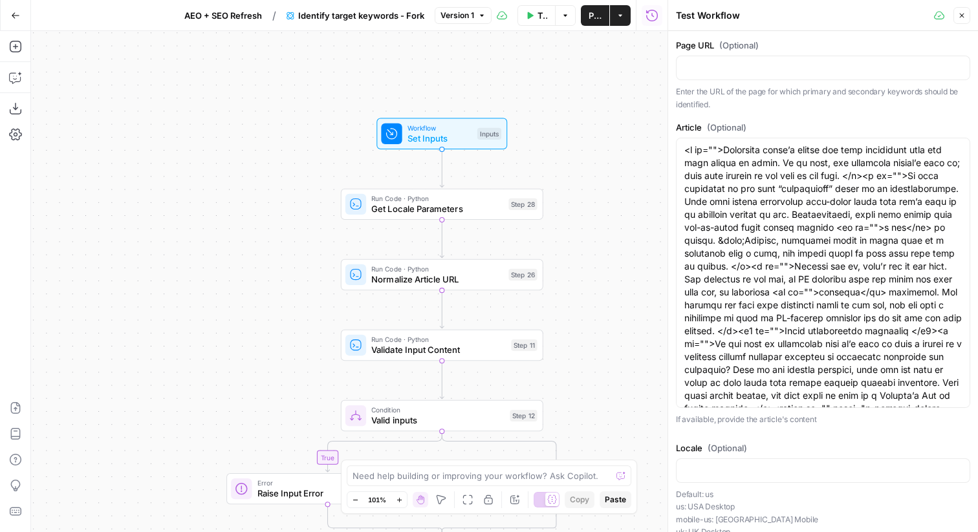
click at [959, 15] on icon "button" at bounding box center [962, 16] width 8 height 8
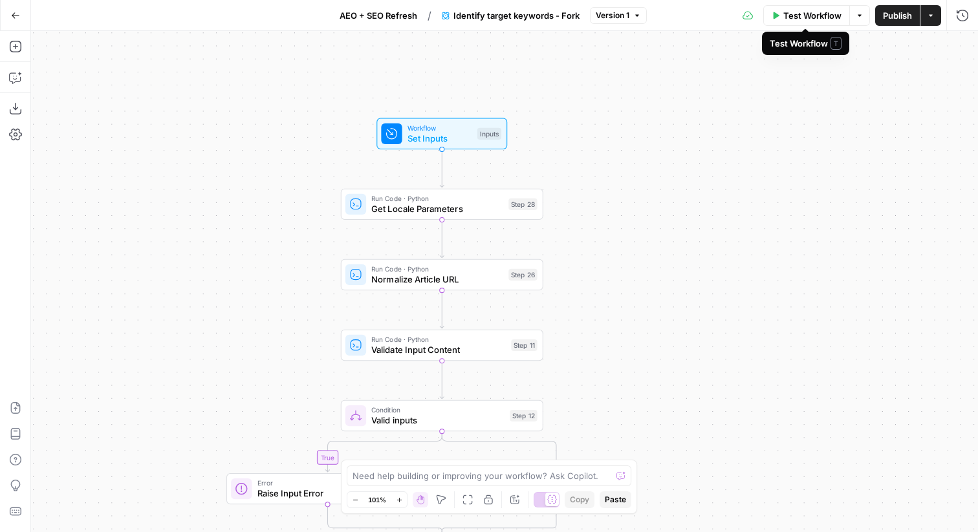
click at [804, 13] on span "Test Workflow" at bounding box center [812, 15] width 58 height 13
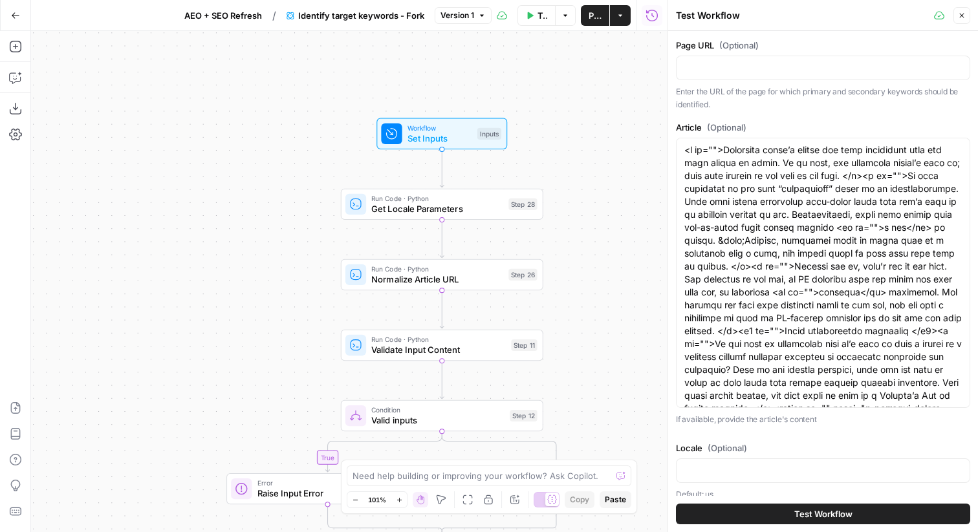
click at [817, 519] on span "Test Workflow" at bounding box center [823, 514] width 58 height 13
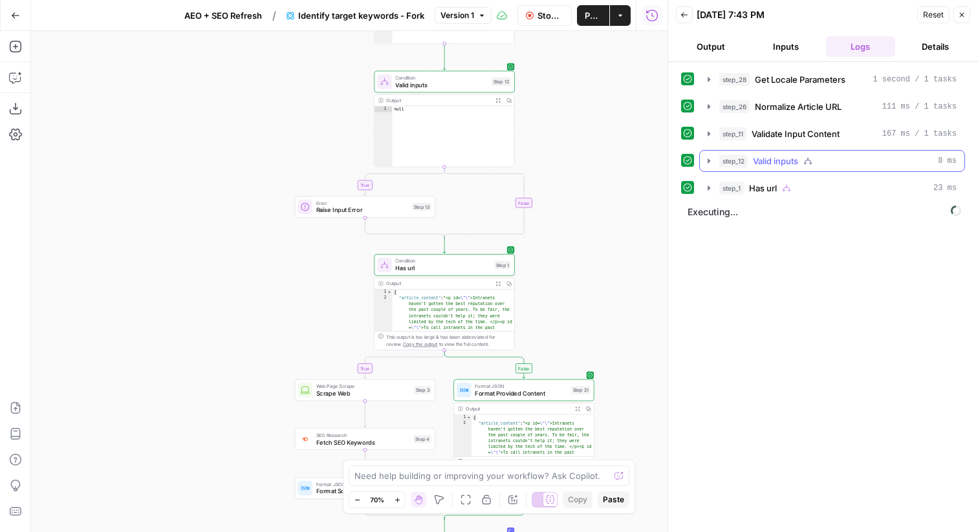
click at [707, 163] on icon "button" at bounding box center [709, 161] width 10 height 10
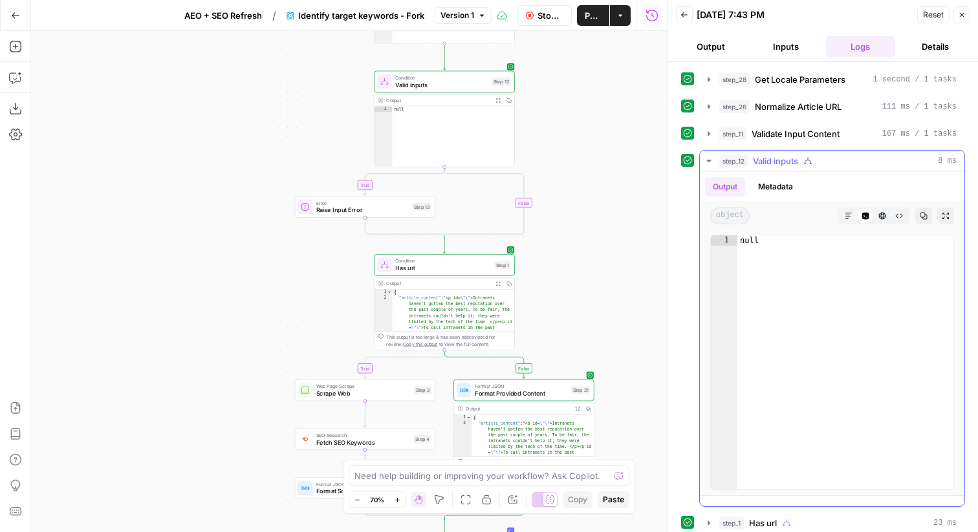
click at [707, 163] on icon "button" at bounding box center [709, 161] width 10 height 10
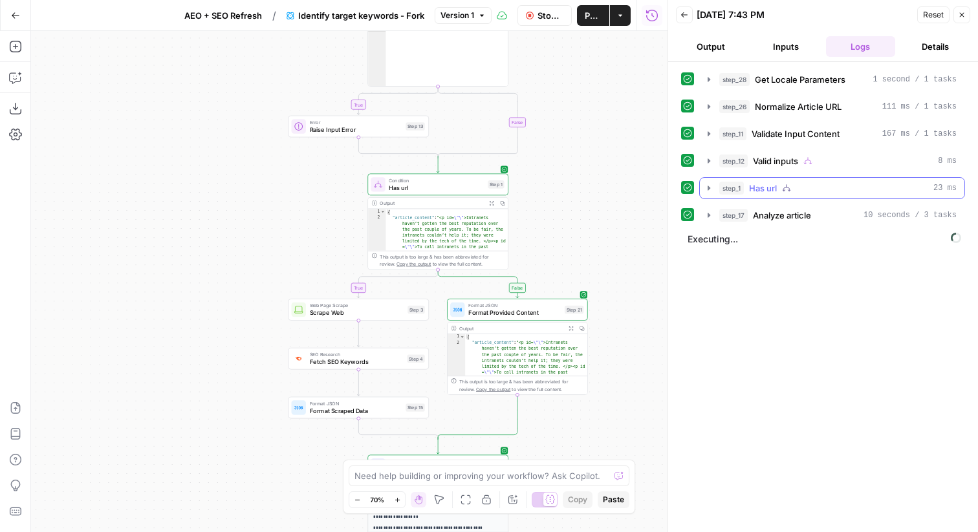
click at [707, 191] on icon "button" at bounding box center [709, 188] width 10 height 10
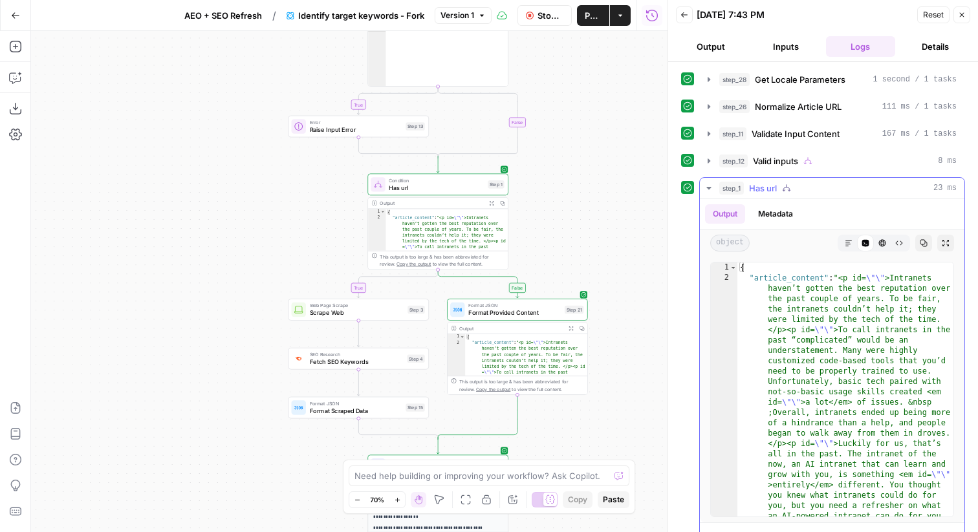
click at [707, 191] on icon "button" at bounding box center [709, 188] width 10 height 10
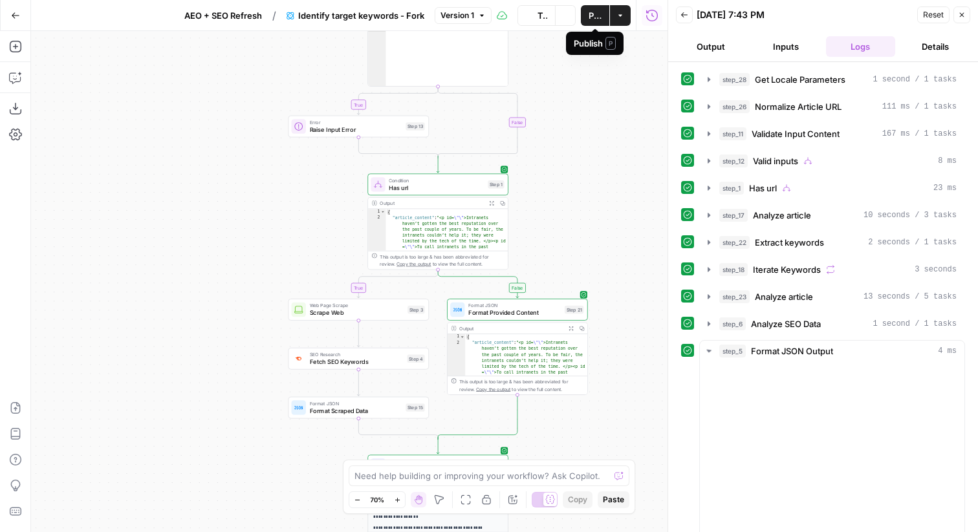
click at [543, 21] on button "Test Workflow" at bounding box center [536, 15] width 39 height 21
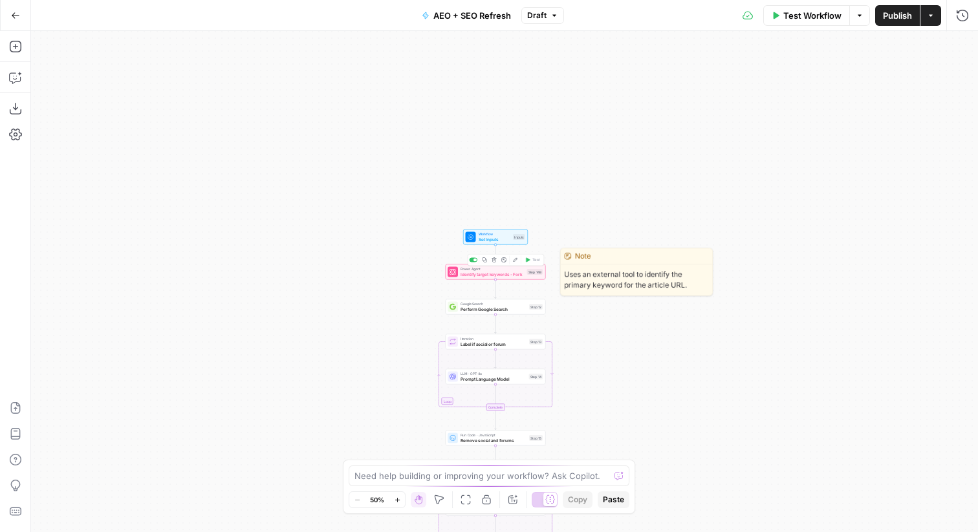
click at [496, 277] on span "Identify target keywords - Fork" at bounding box center [492, 274] width 64 height 6
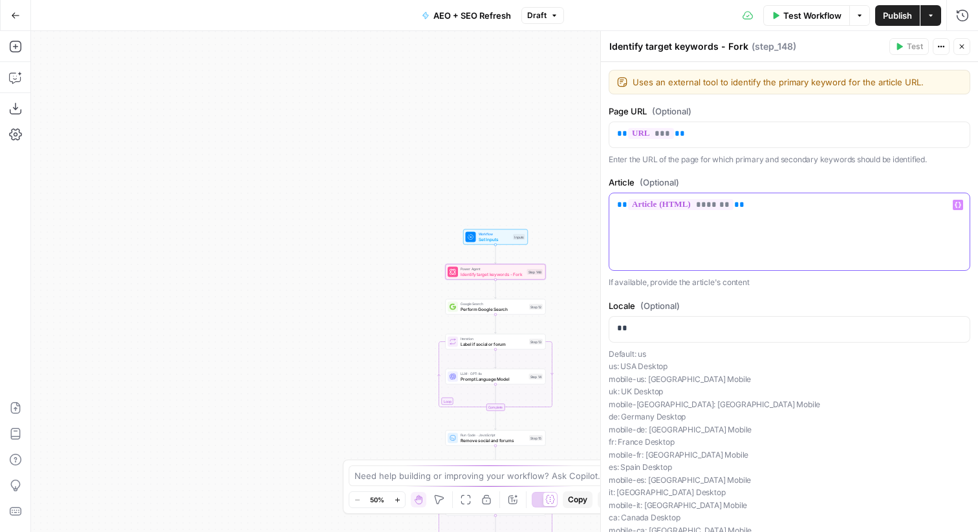
click at [778, 233] on div "** ******* **" at bounding box center [789, 231] width 360 height 77
click at [720, 135] on p "** *** **" at bounding box center [789, 133] width 345 height 13
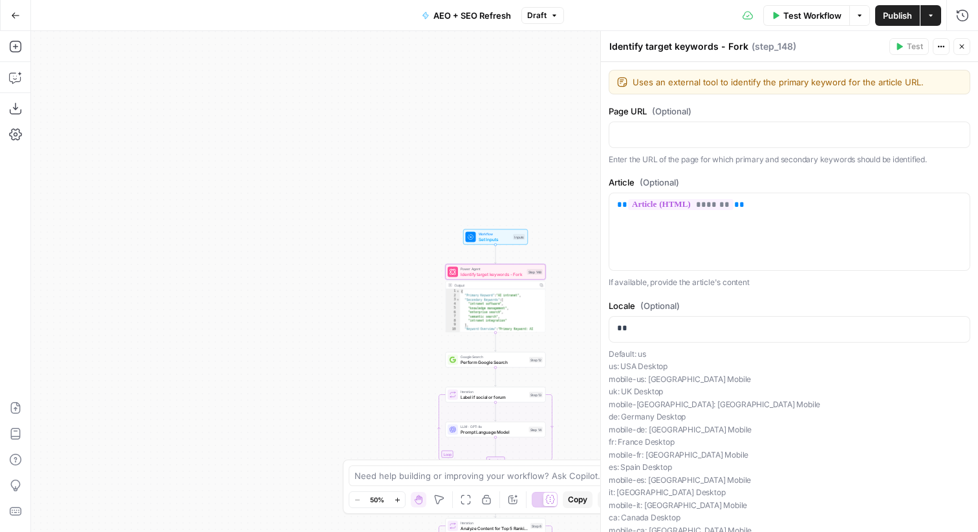
click at [962, 47] on icon "button" at bounding box center [962, 47] width 5 height 5
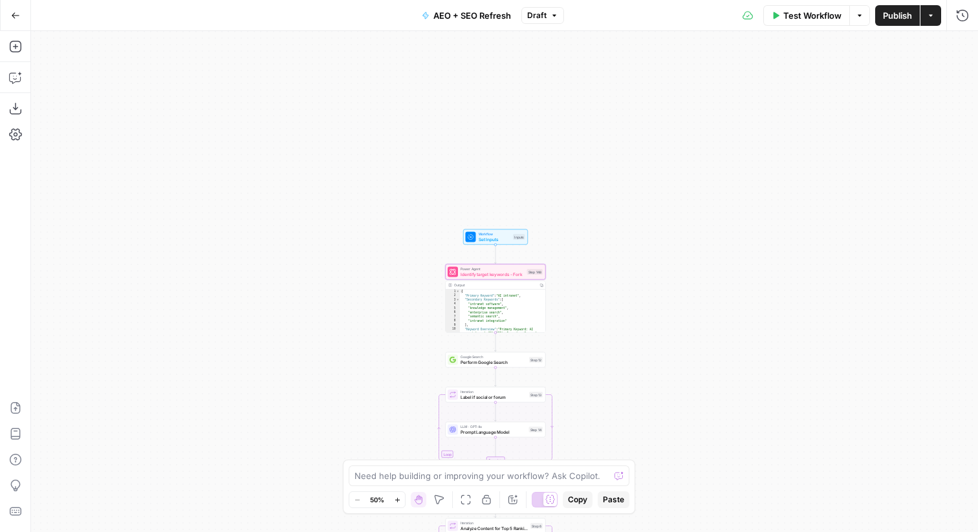
click at [898, 12] on span "Publish" at bounding box center [897, 15] width 29 height 13
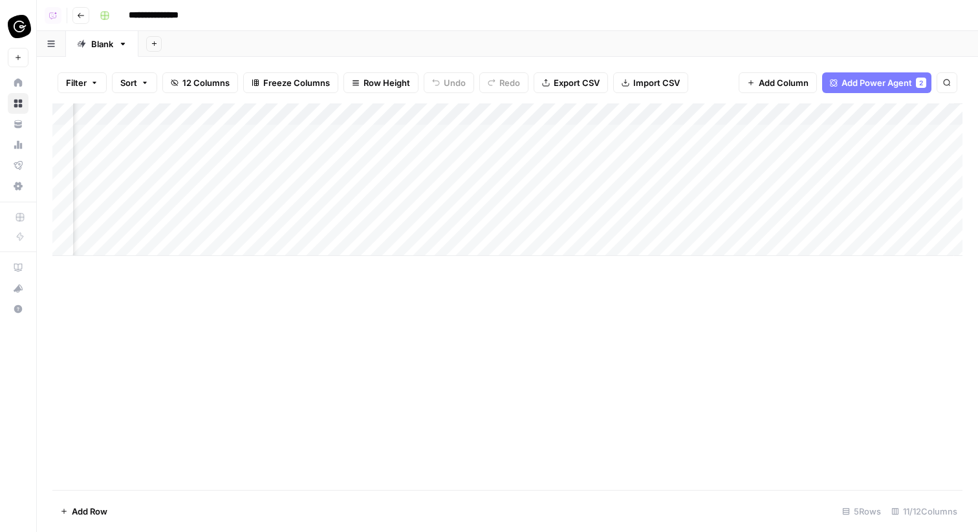
scroll to position [0, 773]
click at [876, 137] on div "Add Column" at bounding box center [507, 179] width 910 height 153
click at [859, 136] on div "Add Column" at bounding box center [507, 179] width 910 height 153
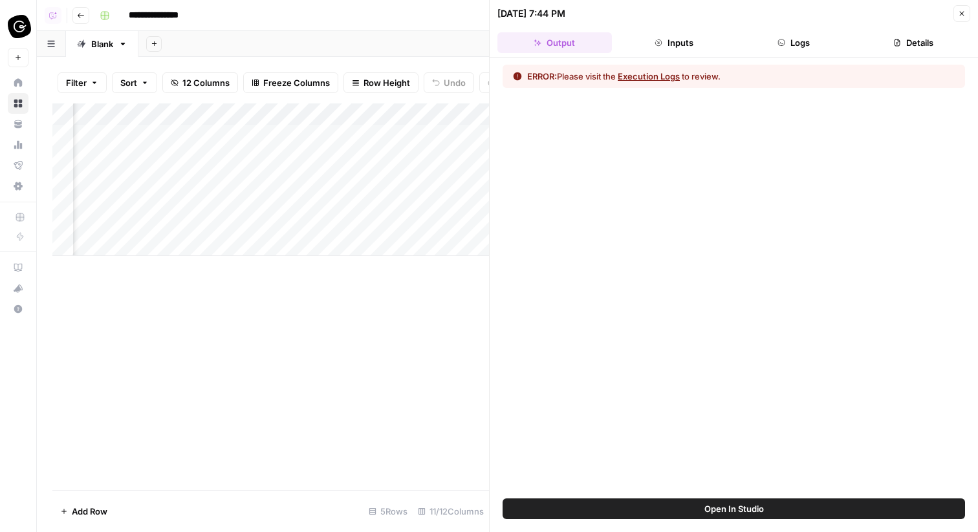
click at [823, 46] on button "Logs" at bounding box center [794, 42] width 114 height 21
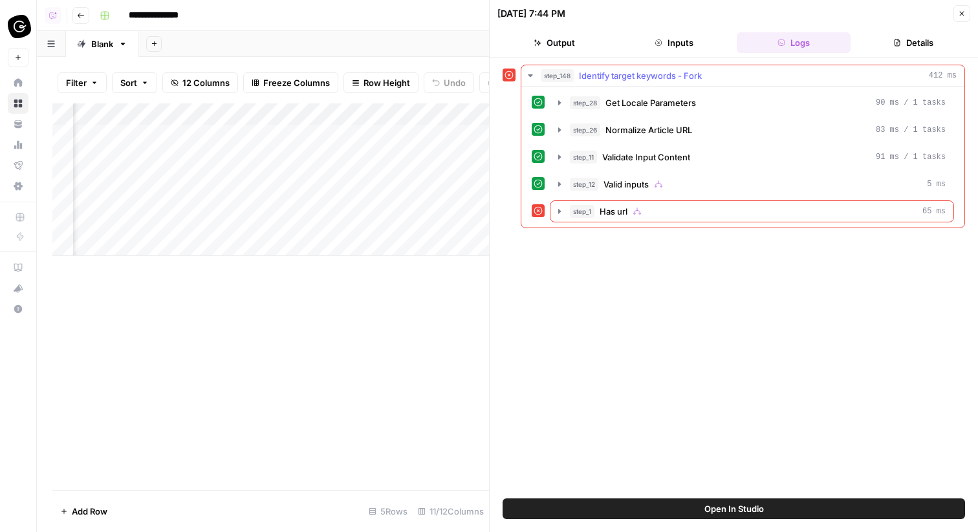
click at [704, 211] on div "step_1 Has url 65 ms" at bounding box center [758, 211] width 376 height 13
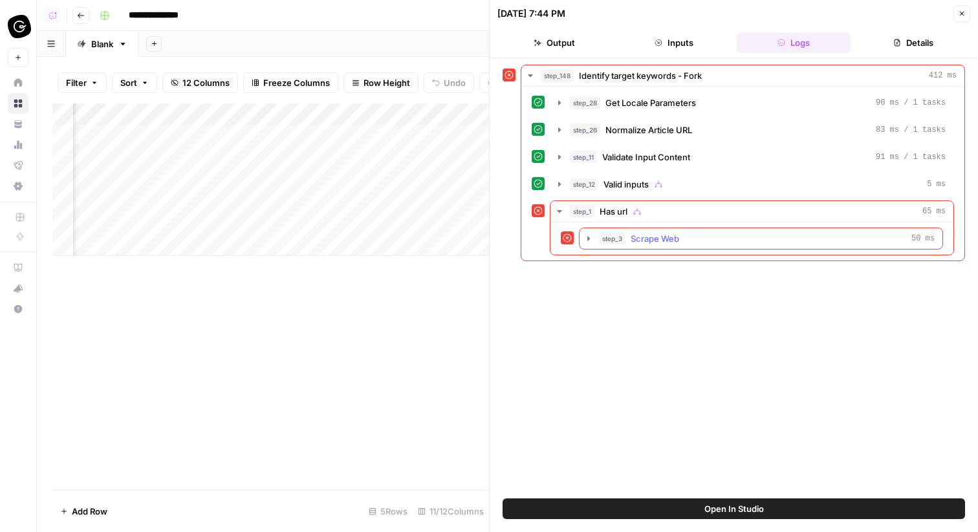
click at [700, 236] on div "step_3 Scrape Web 50 ms" at bounding box center [767, 238] width 336 height 13
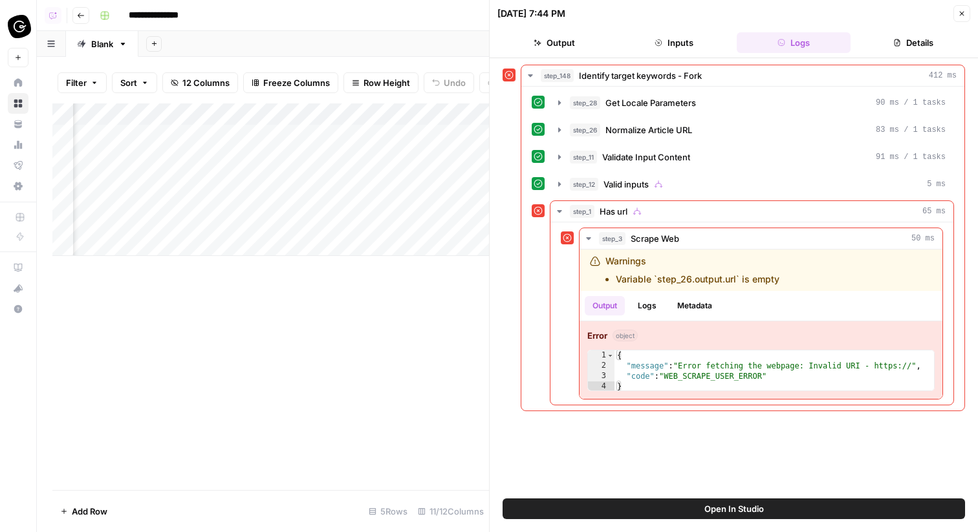
click at [963, 10] on icon "button" at bounding box center [962, 14] width 8 height 8
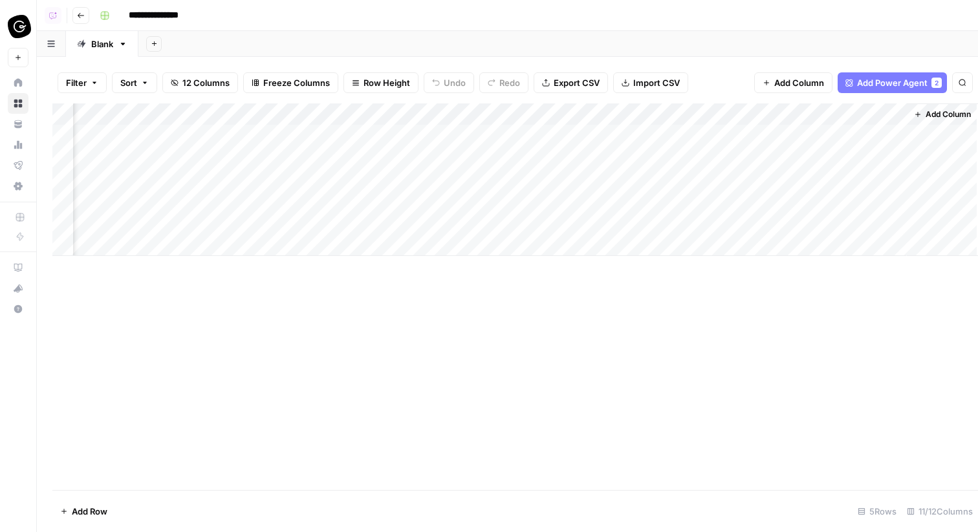
scroll to position [0, 758]
click at [827, 114] on div "Add Column" at bounding box center [507, 179] width 910 height 153
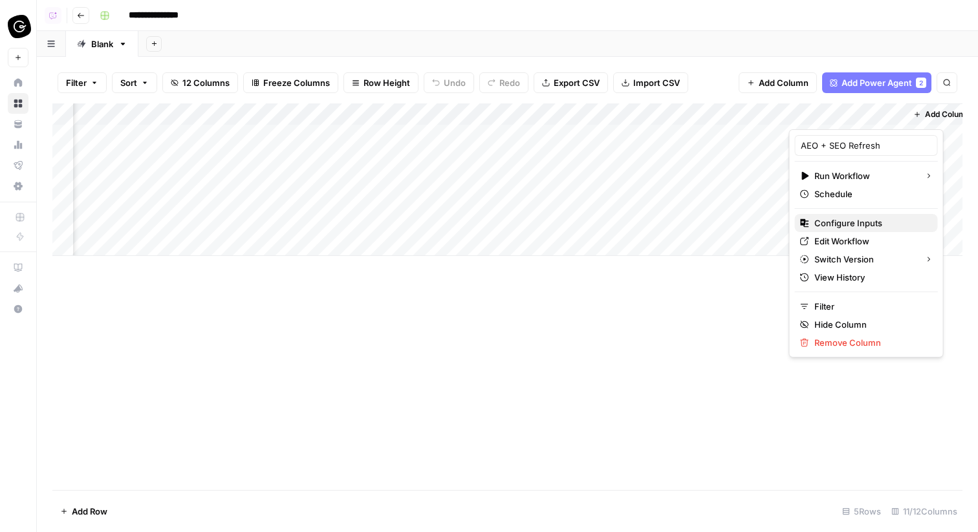
click at [834, 226] on span "Configure Inputs" at bounding box center [870, 223] width 113 height 13
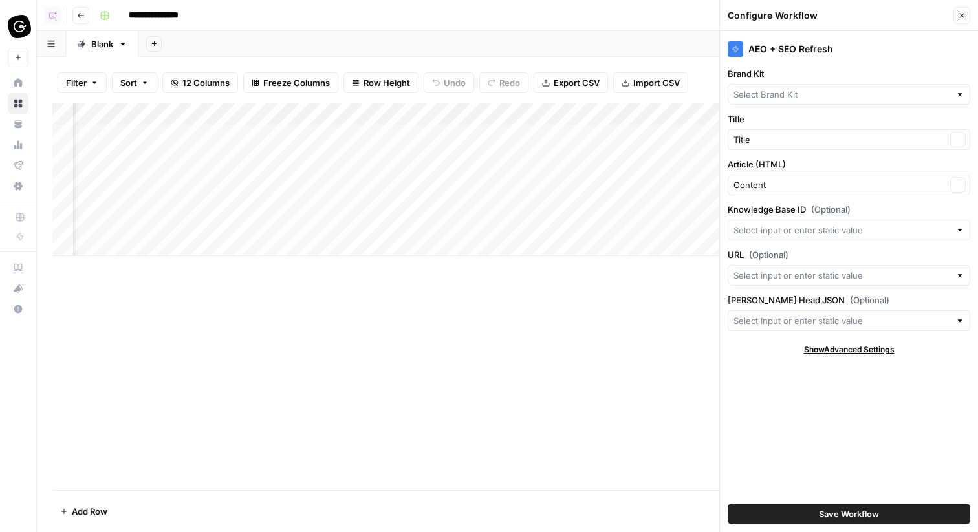
type input "Guru"
click at [853, 516] on span "Save Workflow" at bounding box center [849, 514] width 60 height 13
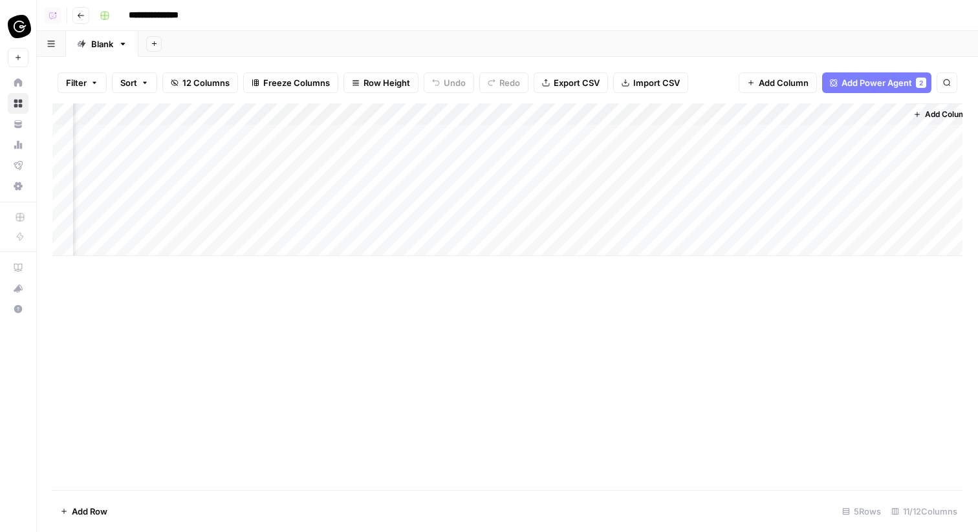
click at [861, 118] on div "Add Column" at bounding box center [507, 179] width 910 height 153
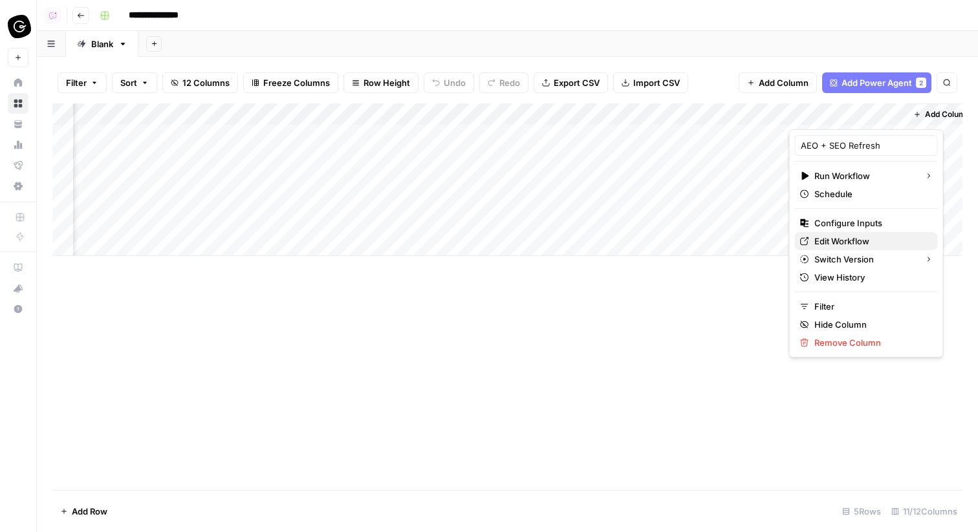
click at [843, 241] on span "Edit Workflow" at bounding box center [870, 241] width 113 height 13
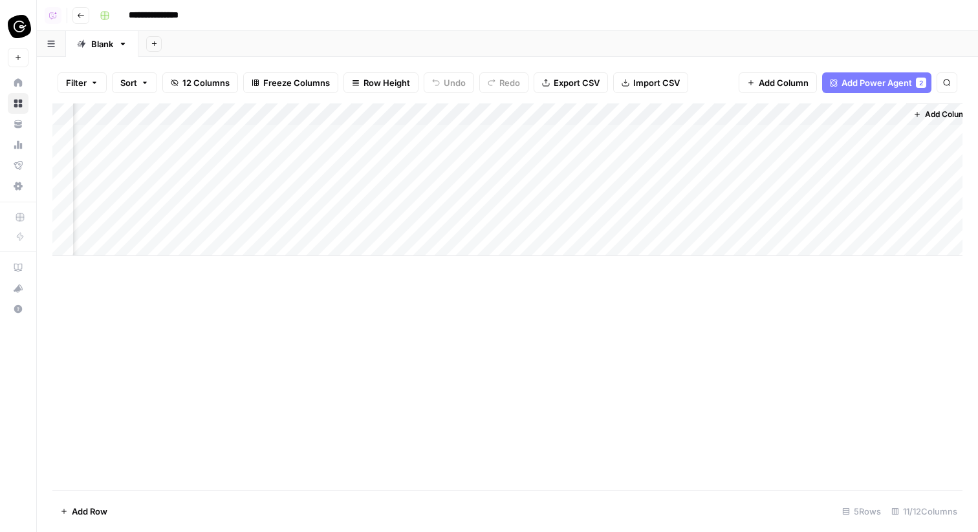
click at [872, 133] on div "Add Column" at bounding box center [507, 179] width 910 height 153
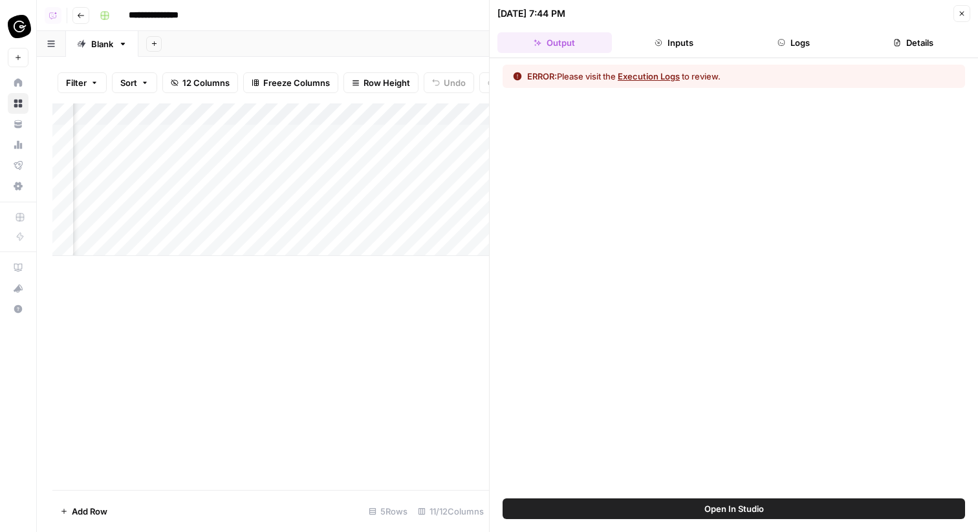
click at [823, 47] on button "Logs" at bounding box center [794, 42] width 114 height 21
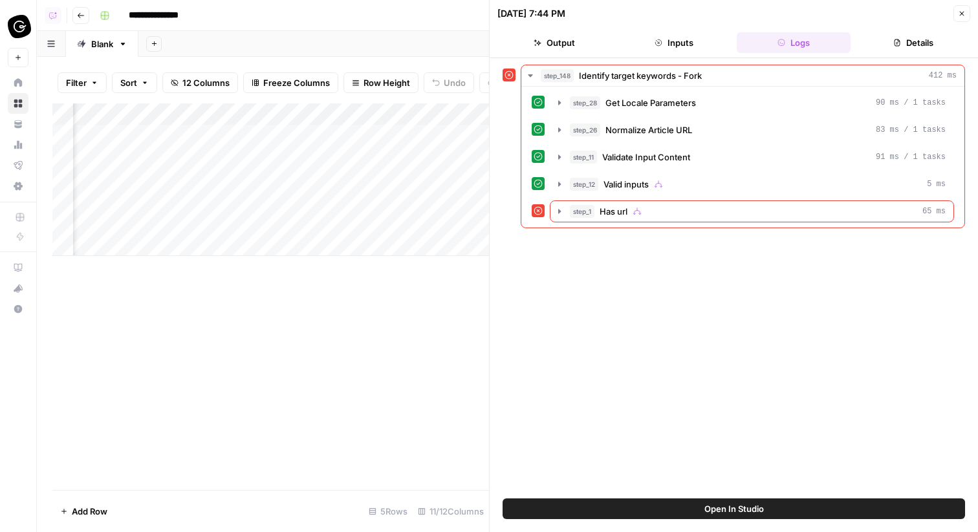
click at [872, 43] on button "Details" at bounding box center [913, 42] width 114 height 21
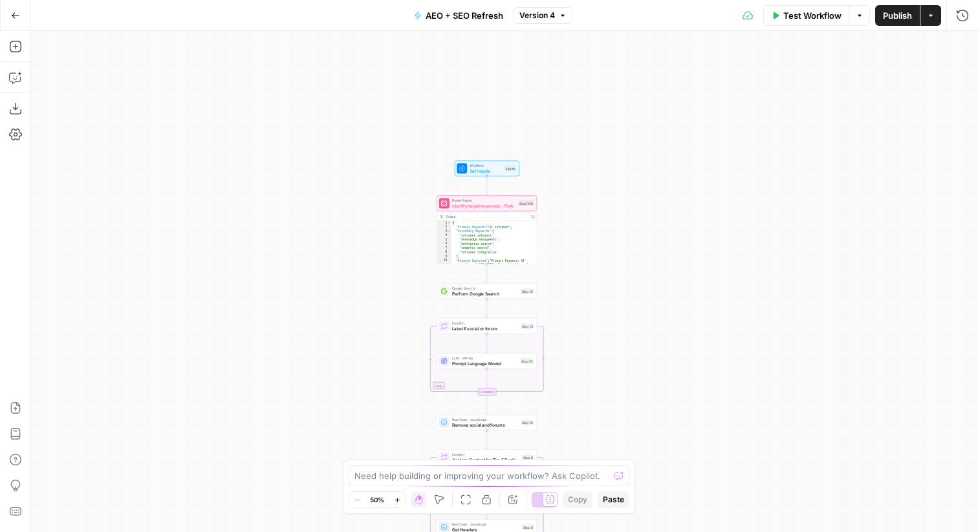
click at [808, 3] on div "Test Workflow Options Publish Actions Run History" at bounding box center [775, 15] width 406 height 30
click at [810, 19] on span "Test Workflow" at bounding box center [812, 15] width 58 height 13
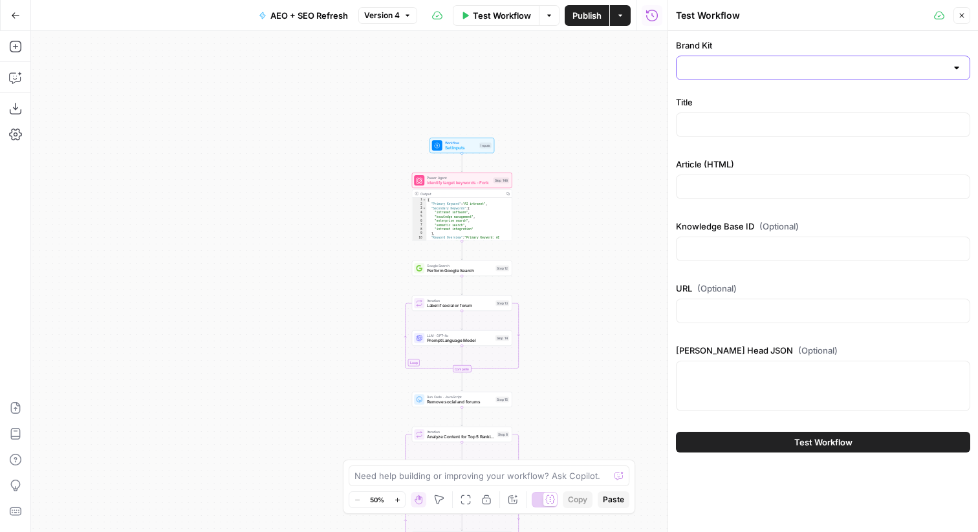
click at [751, 72] on input "Brand Kit" at bounding box center [815, 67] width 262 height 13
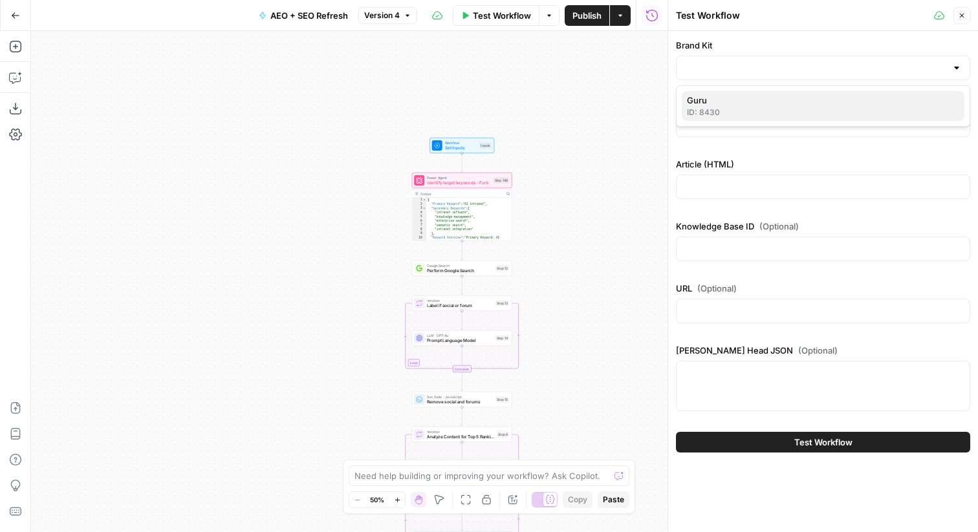
click at [736, 102] on span "Guru" at bounding box center [820, 100] width 267 height 13
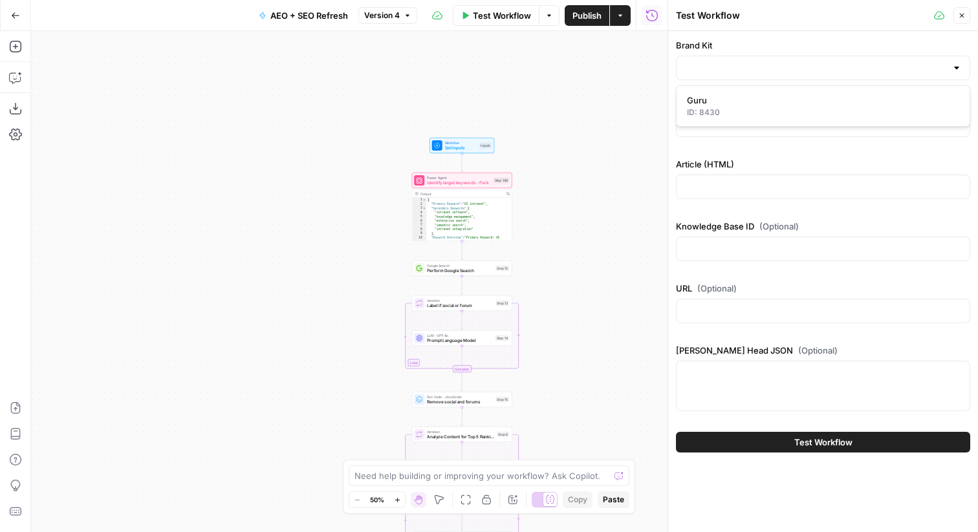
type input "Guru"
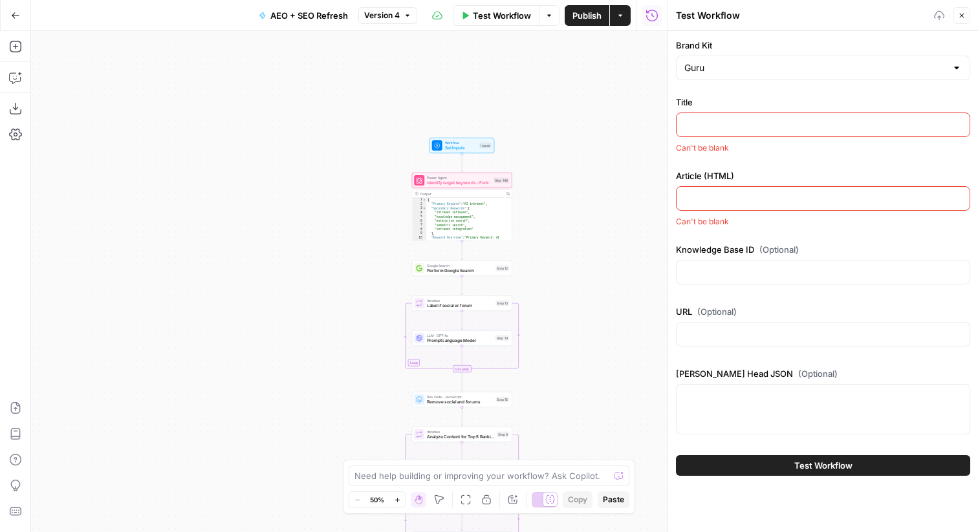
click at [730, 126] on input "Title" at bounding box center [822, 124] width 277 height 13
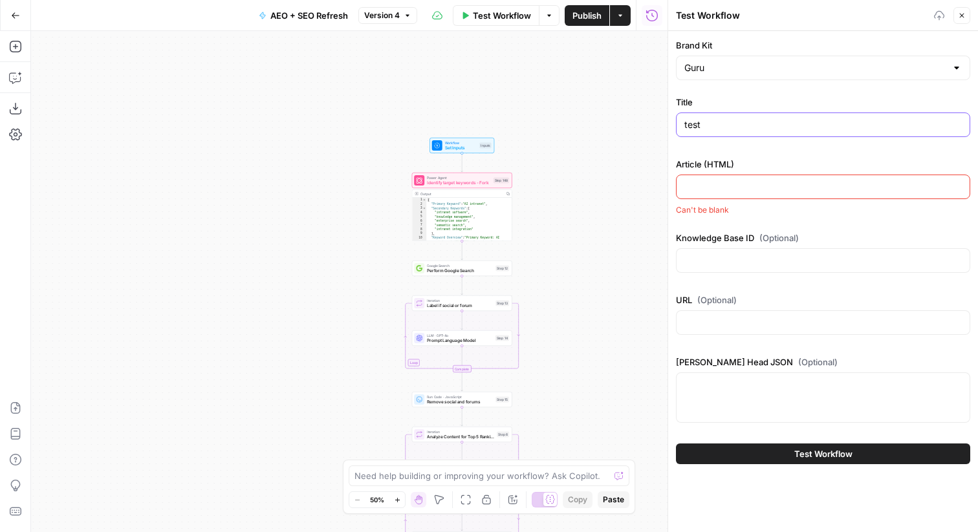
type input "test"
click at [728, 184] on input "Article (HTML)" at bounding box center [822, 186] width 277 height 13
paste input "test"
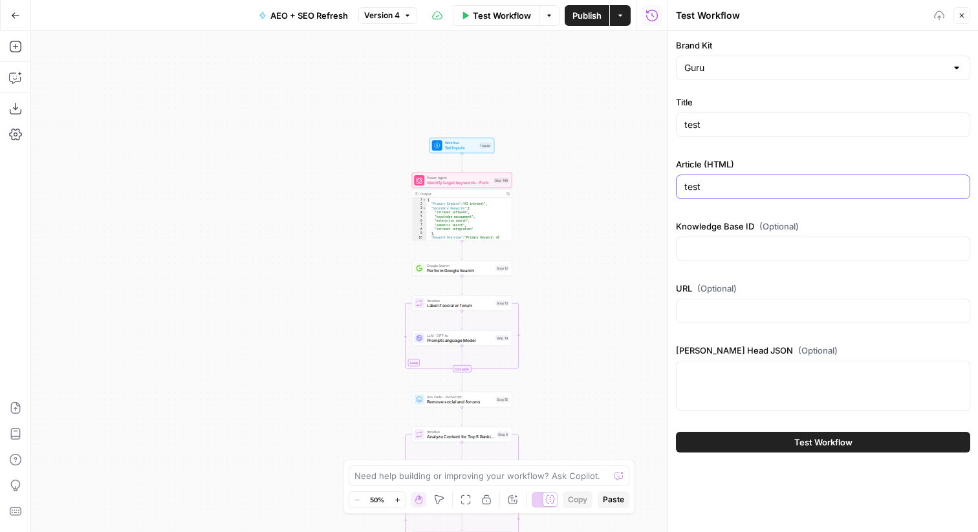
type input "test"
click at [783, 438] on button "Test Workflow" at bounding box center [823, 442] width 294 height 21
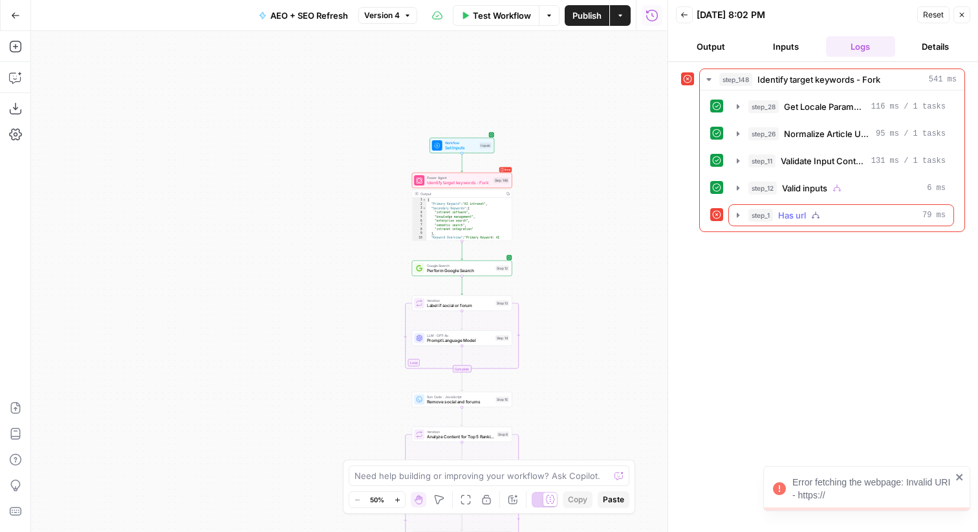
click at [782, 213] on span "Has url" at bounding box center [792, 215] width 28 height 13
click at [824, 241] on span "Scrape Web" at bounding box center [833, 242] width 48 height 13
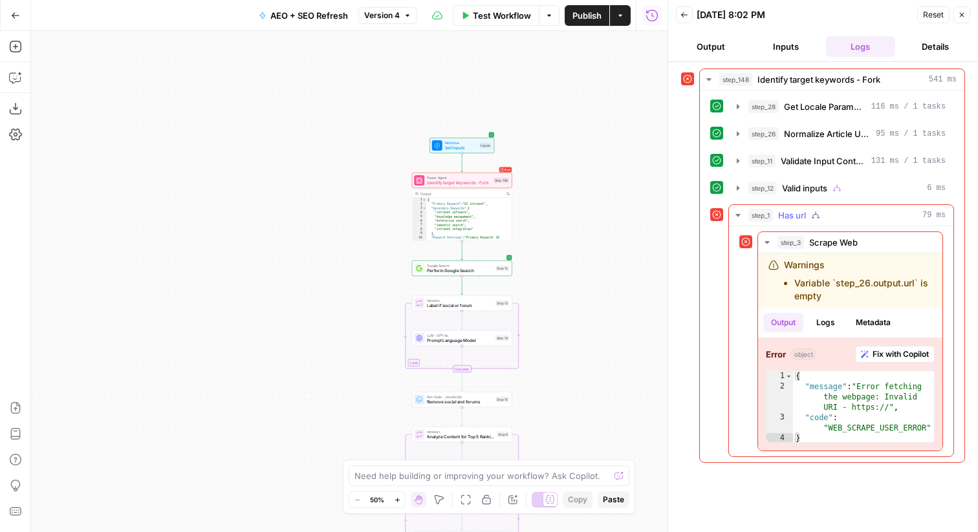
click at [797, 215] on span "Has url" at bounding box center [792, 215] width 28 height 13
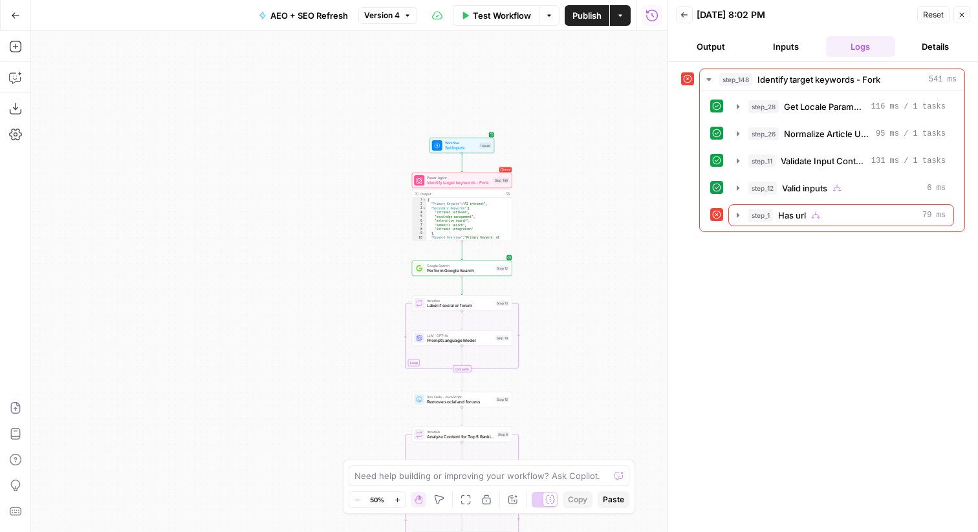
click at [790, 56] on button "Inputs" at bounding box center [786, 46] width 70 height 21
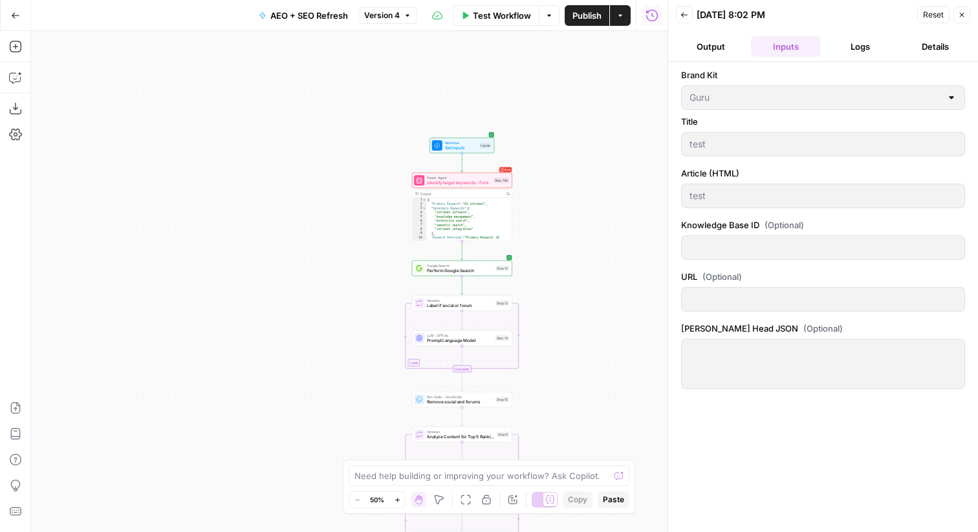
click at [834, 48] on button "Logs" at bounding box center [861, 46] width 70 height 21
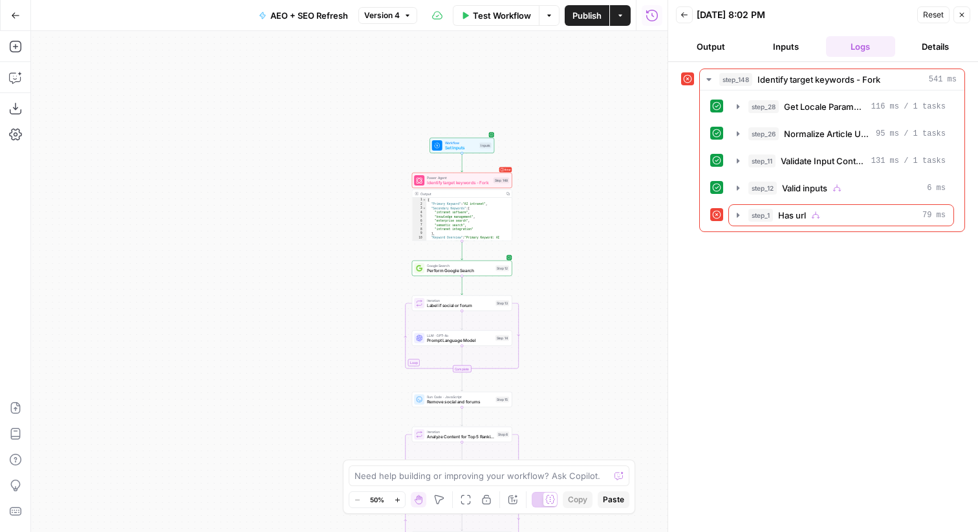
click at [788, 53] on button "Inputs" at bounding box center [786, 46] width 70 height 21
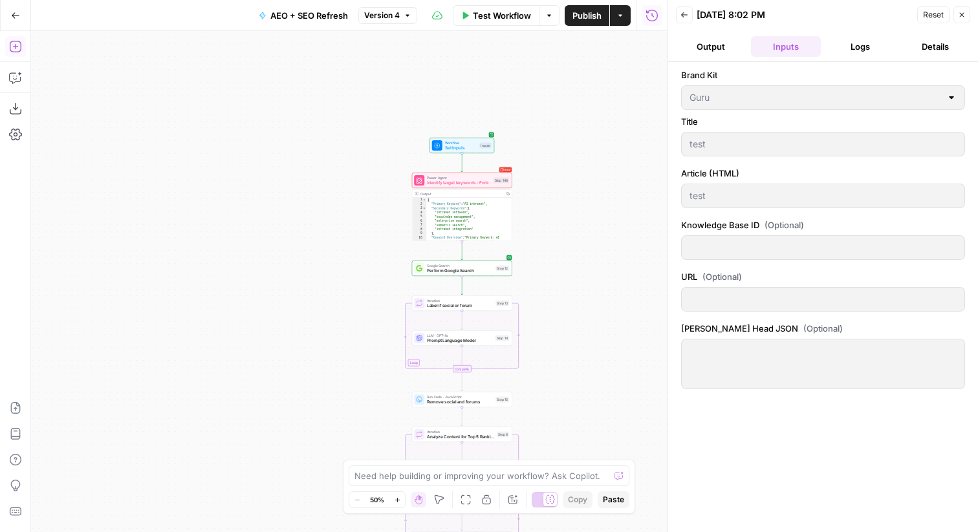
click at [12, 47] on icon "button" at bounding box center [15, 46] width 13 height 13
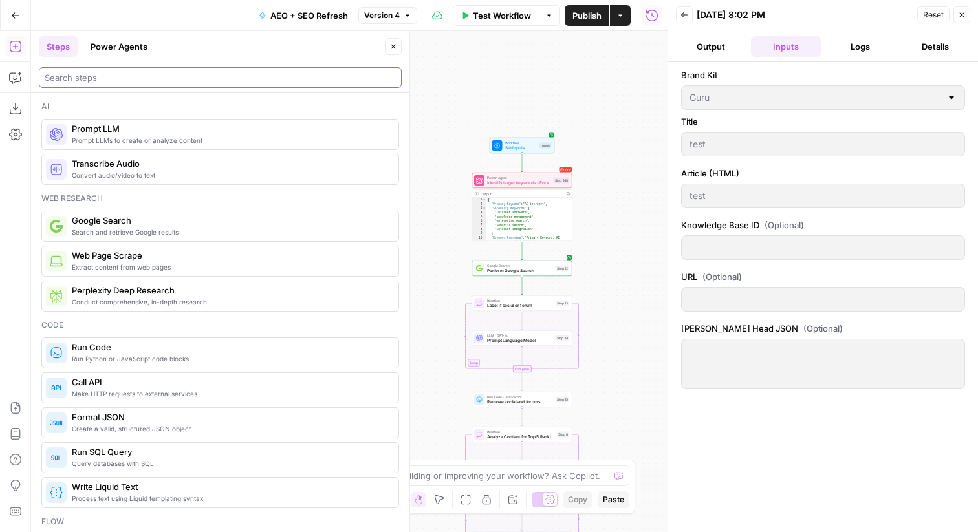
click at [195, 72] on input "search" at bounding box center [220, 77] width 351 height 13
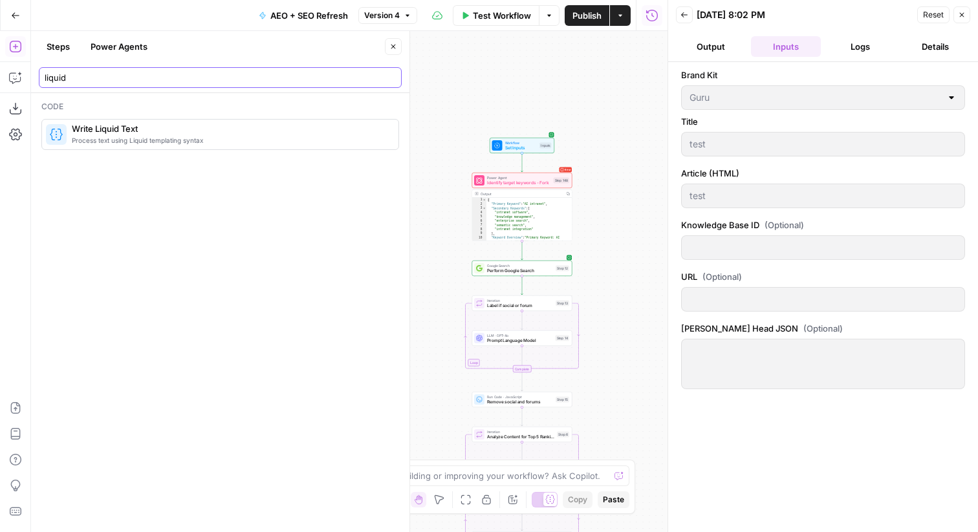
type input "liquid"
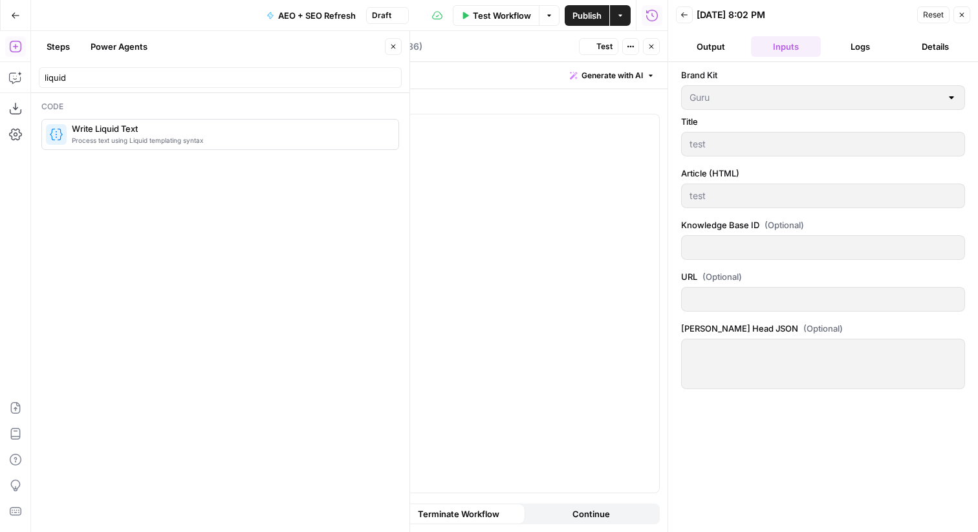
click at [647, 48] on icon "button" at bounding box center [651, 47] width 8 height 8
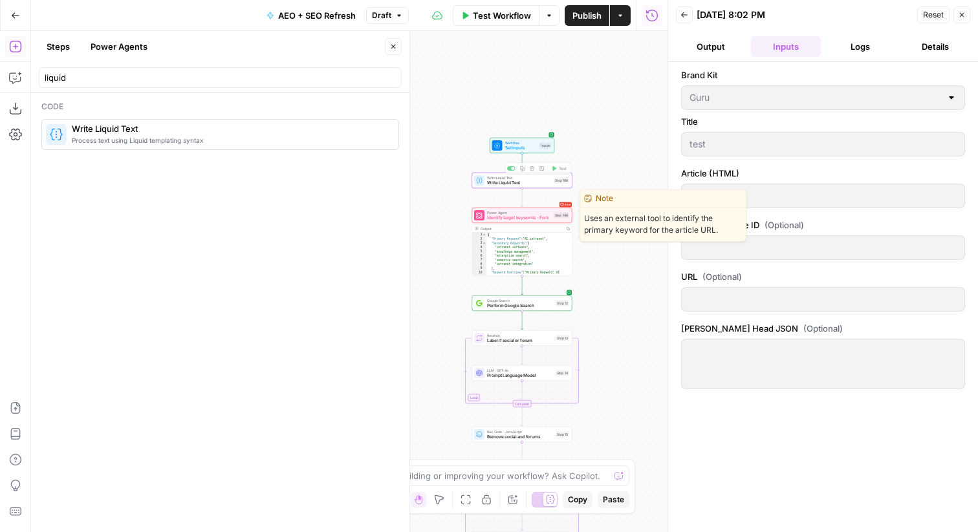
click at [527, 221] on div "Error Power Agent Identify target keywords - Fork Step 148 Copy step Delete ste…" at bounding box center [522, 216] width 100 height 16
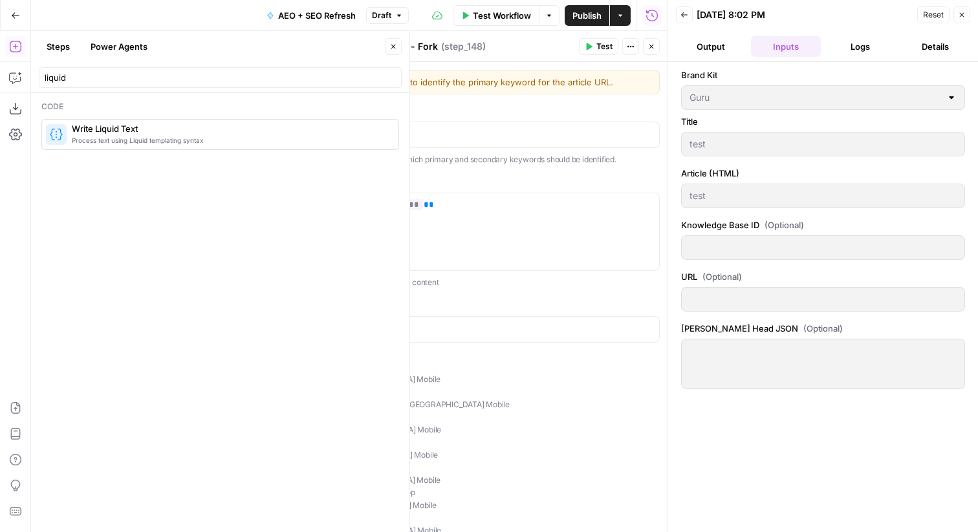
click at [965, 11] on button "Close" at bounding box center [961, 14] width 17 height 17
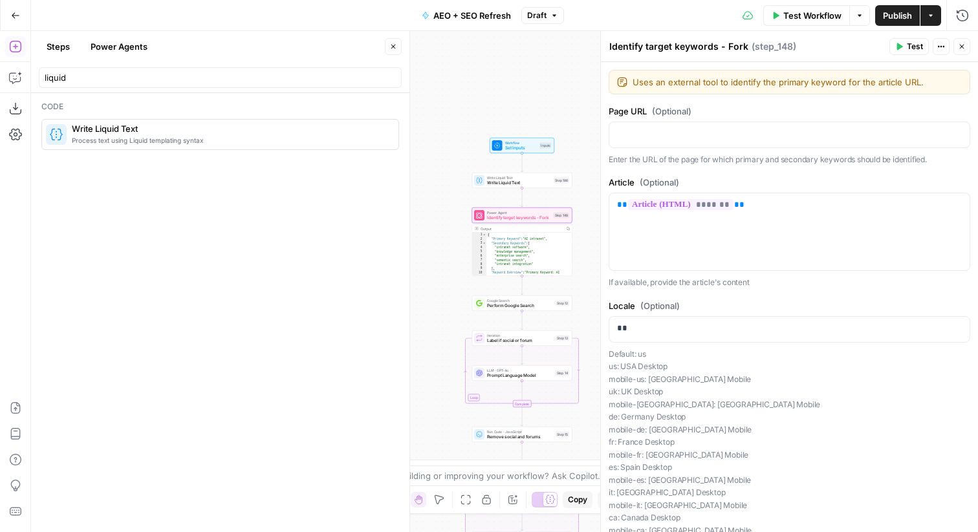
click at [537, 191] on div "true false false true false true Workflow Set Inputs Inputs Write Liquid Text W…" at bounding box center [504, 281] width 947 height 501
click at [544, 181] on span "Write Liquid Text" at bounding box center [519, 183] width 64 height 6
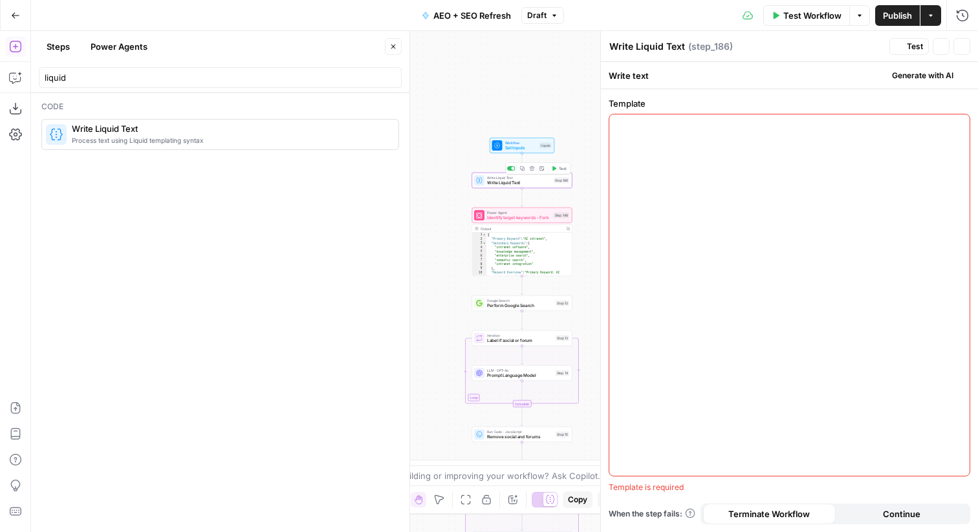
click at [718, 182] on div at bounding box center [789, 294] width 360 height 361
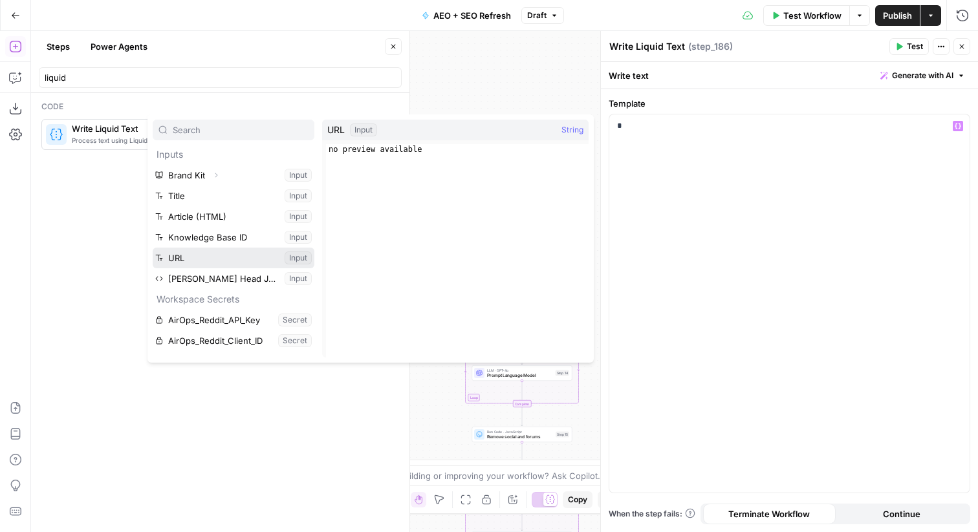
click at [239, 248] on button "Select variable URL" at bounding box center [234, 258] width 162 height 21
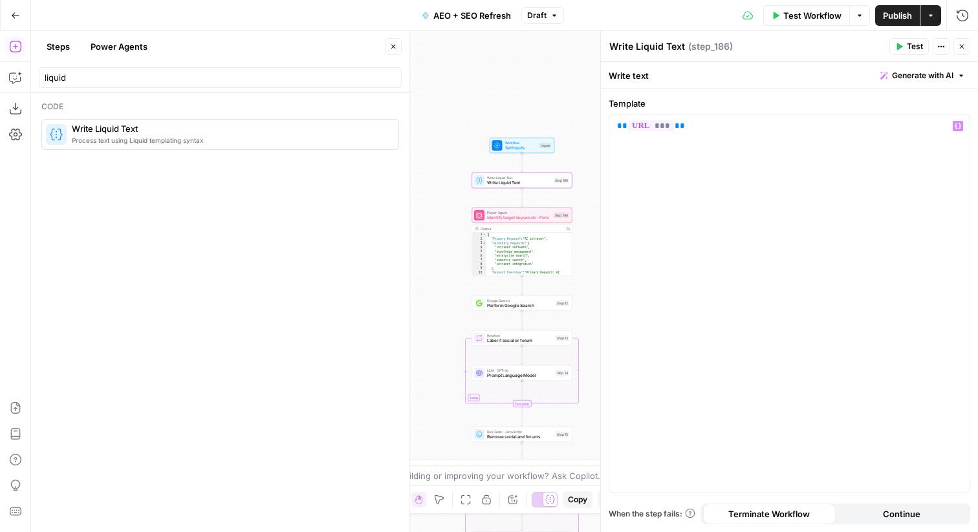
click at [918, 46] on span "Test" at bounding box center [915, 47] width 16 height 12
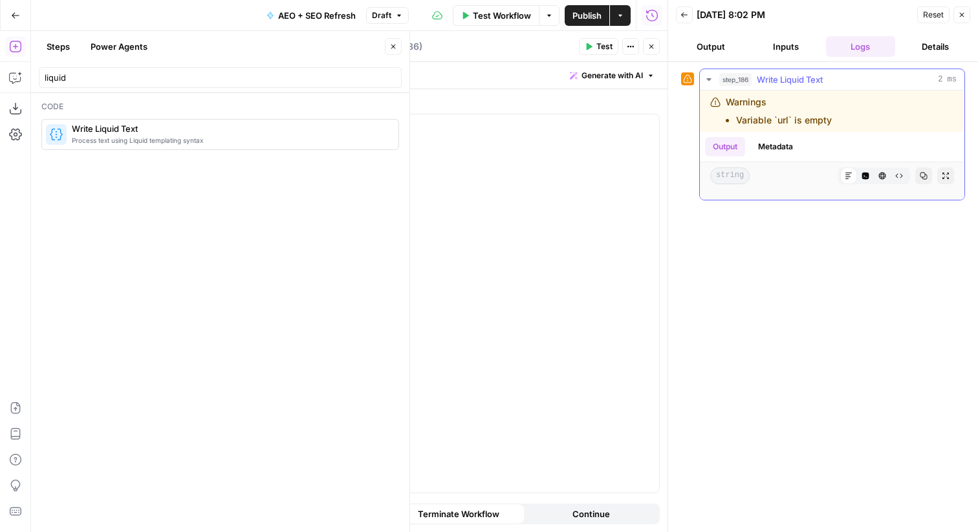
click at [909, 173] on div "Markdown Code Editor HTML Viewer Raw Output" at bounding box center [873, 175] width 72 height 17
click at [901, 175] on icon "button" at bounding box center [899, 176] width 7 height 5
click at [961, 21] on button "Close" at bounding box center [961, 14] width 17 height 17
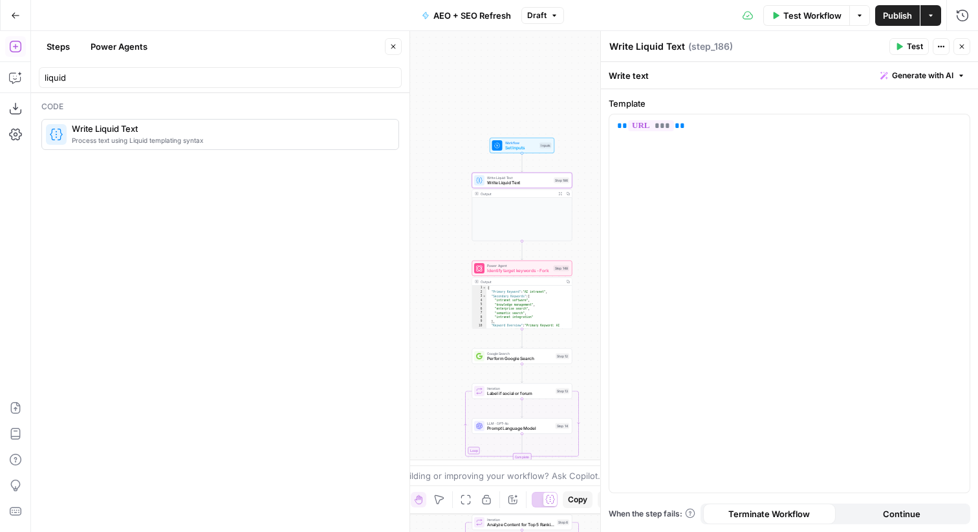
click at [963, 36] on header "Write Liquid Text Write Liquid Text ( step_186 ) Test Actions Close" at bounding box center [789, 46] width 377 height 31
click at [524, 184] on span "Write Liquid Text" at bounding box center [519, 183] width 64 height 6
click at [963, 48] on icon "button" at bounding box center [962, 47] width 5 height 5
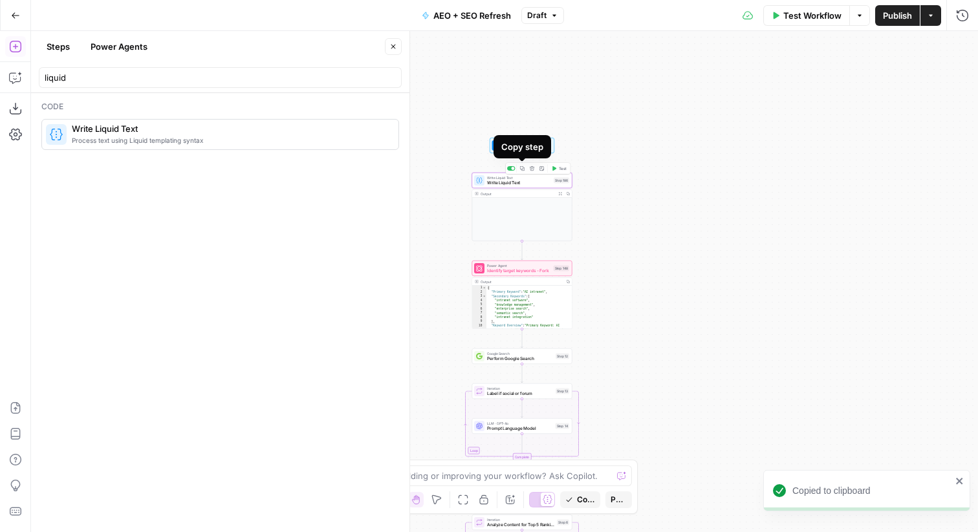
click at [534, 169] on button "Delete step" at bounding box center [532, 168] width 8 height 8
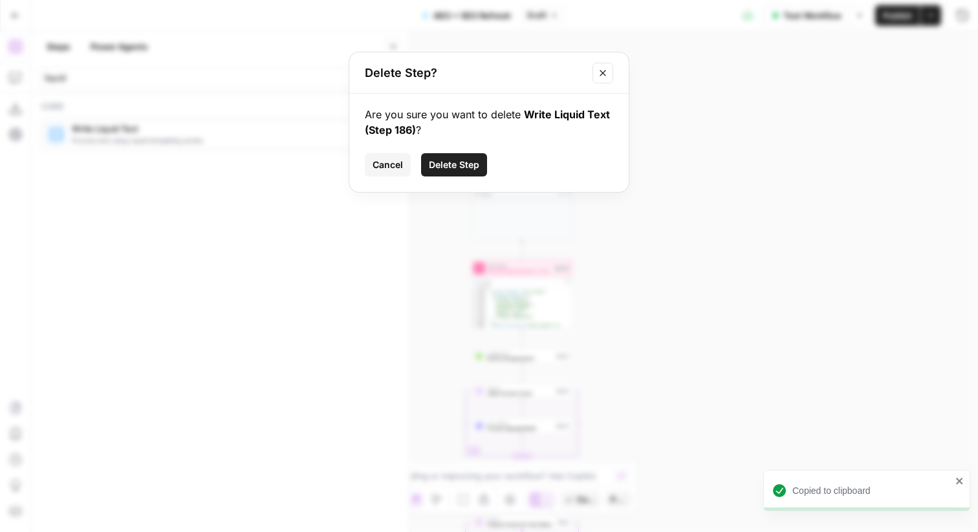
click at [473, 167] on span "Delete Step" at bounding box center [454, 164] width 50 height 13
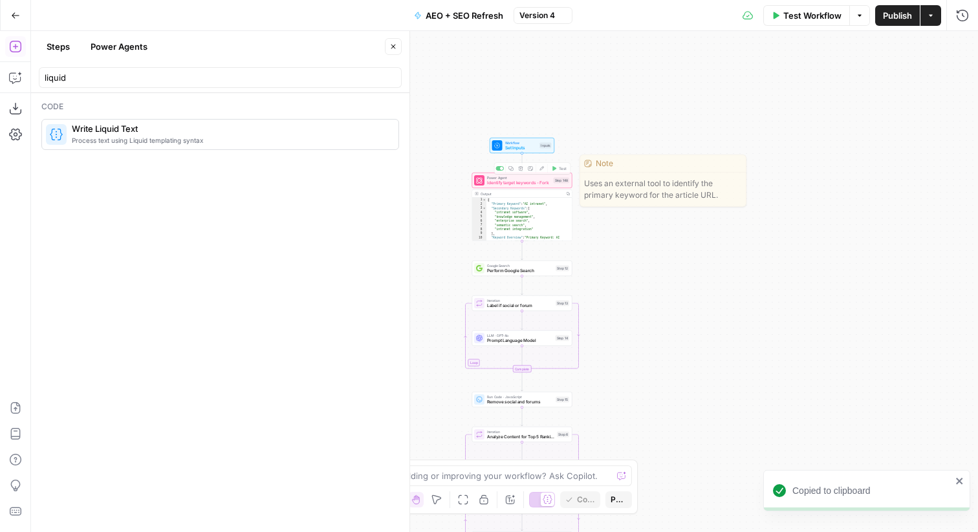
click at [521, 184] on span "Identify target keywords - Fork" at bounding box center [519, 183] width 64 height 6
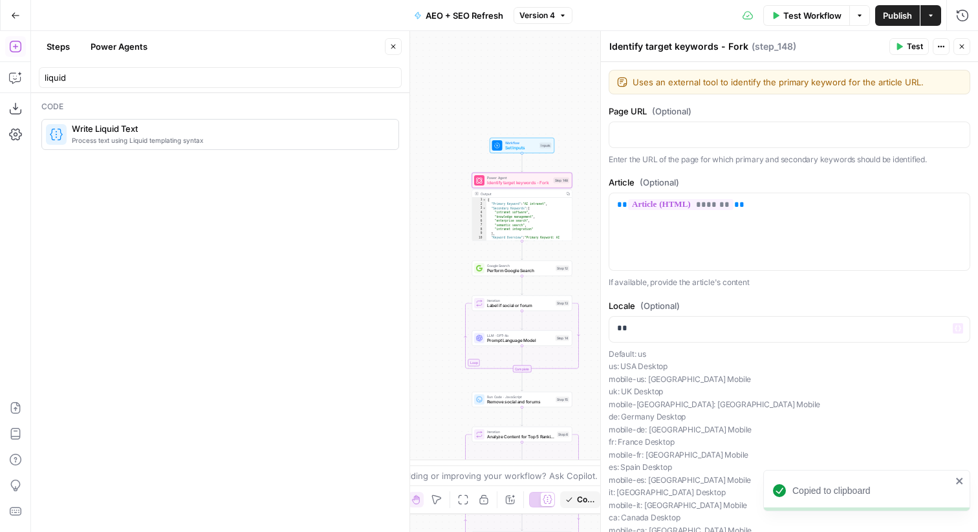
scroll to position [134, 0]
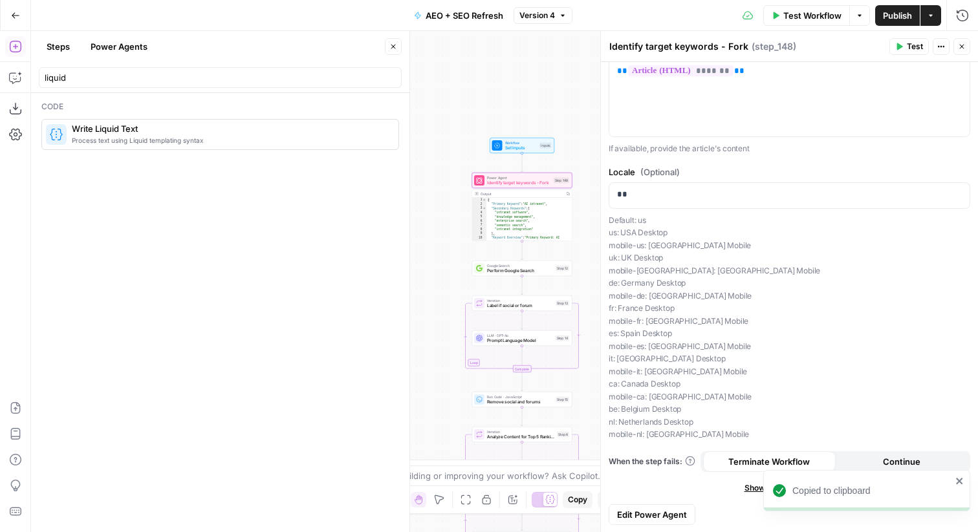
click at [674, 515] on span "Edit Power Agent" at bounding box center [652, 514] width 70 height 13
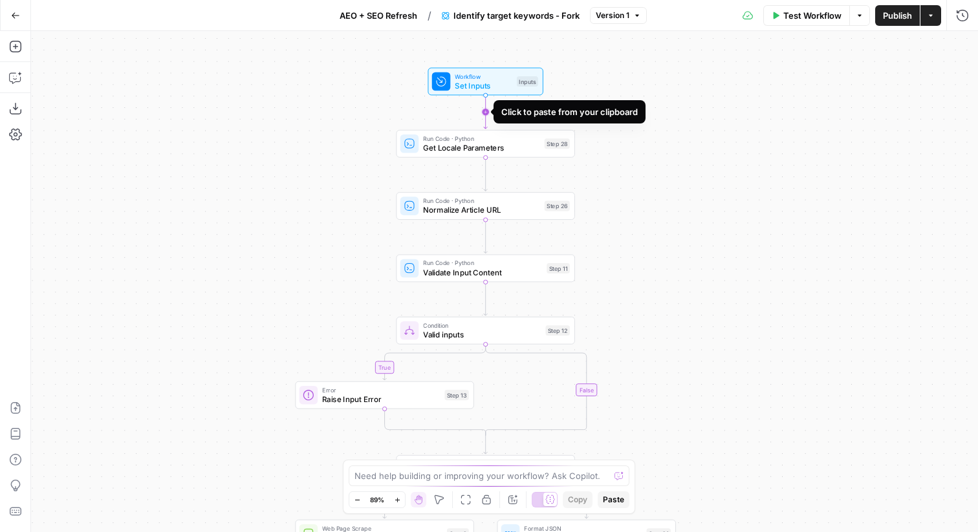
click at [486, 103] on icon "Edge from start to step_28" at bounding box center [485, 112] width 3 height 34
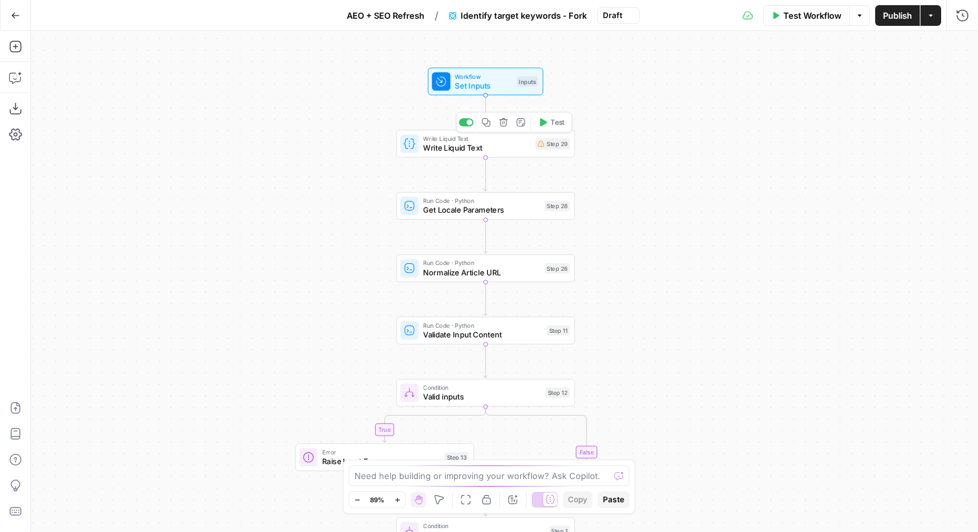
click at [500, 151] on span "Write Liquid Text" at bounding box center [476, 148] width 107 height 12
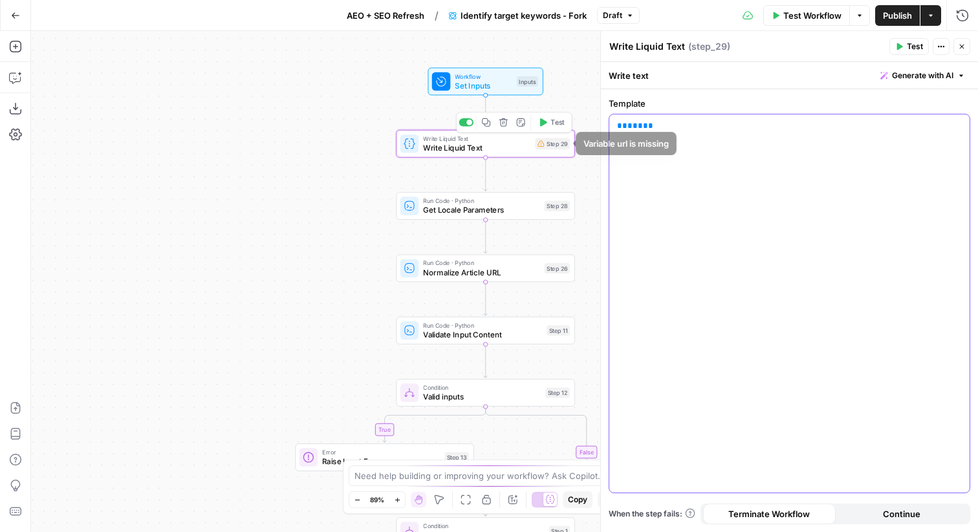
click at [709, 142] on div "** *** **" at bounding box center [789, 303] width 360 height 378
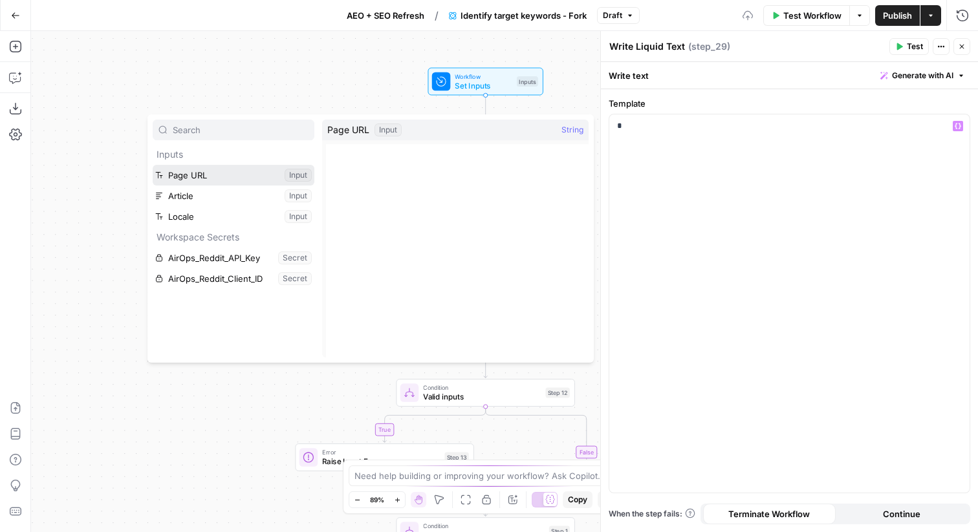
click at [213, 182] on button "Select variable Page URL" at bounding box center [234, 175] width 162 height 21
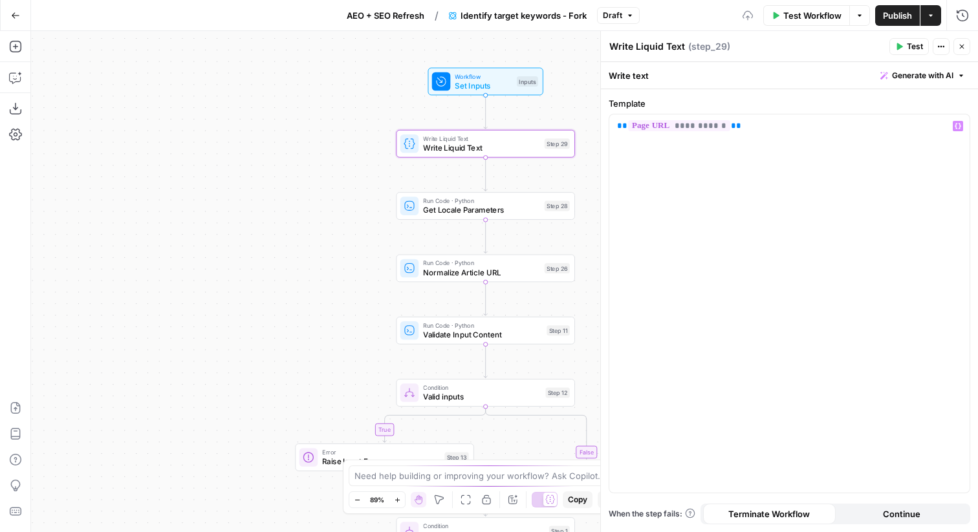
click at [916, 45] on span "Test" at bounding box center [915, 47] width 16 height 12
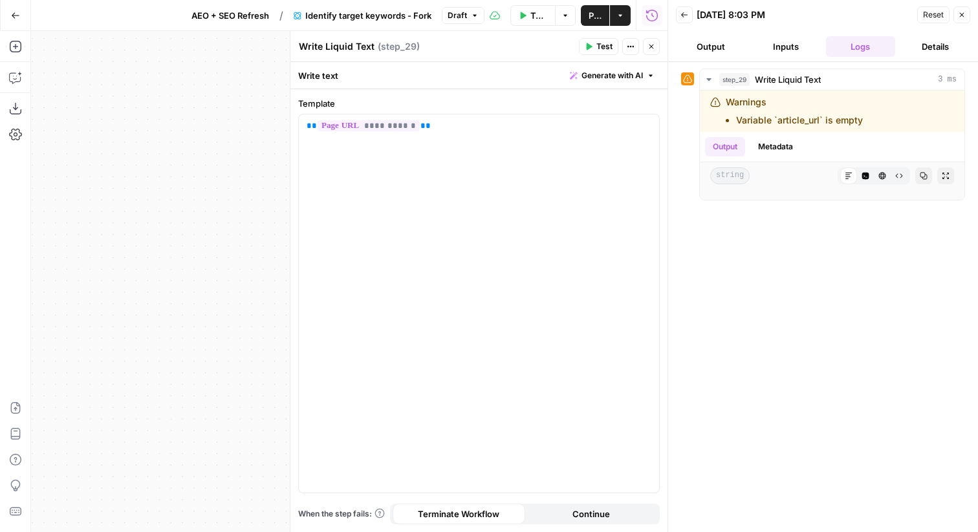
click at [966, 14] on button "Close" at bounding box center [961, 14] width 17 height 17
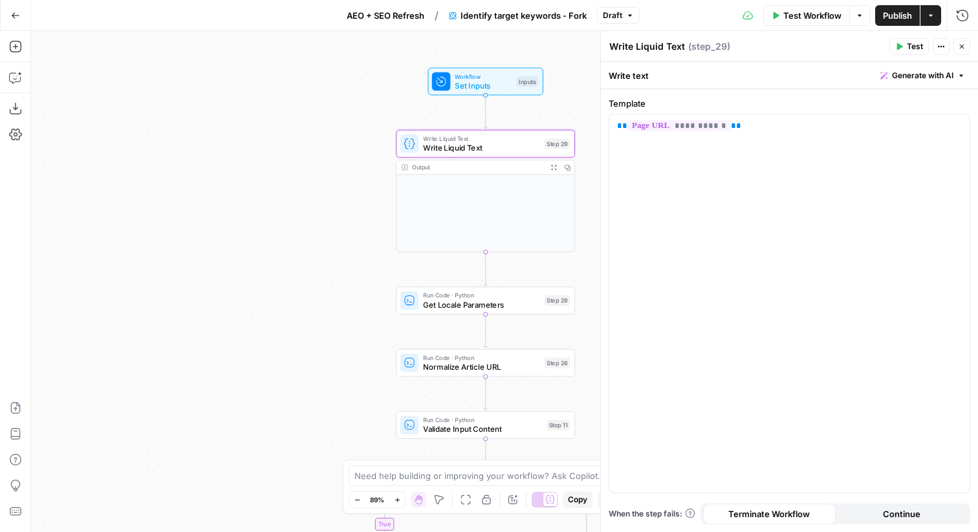
click at [958, 45] on span "E" at bounding box center [959, 43] width 10 height 13
click at [960, 48] on icon "button" at bounding box center [962, 47] width 5 height 5
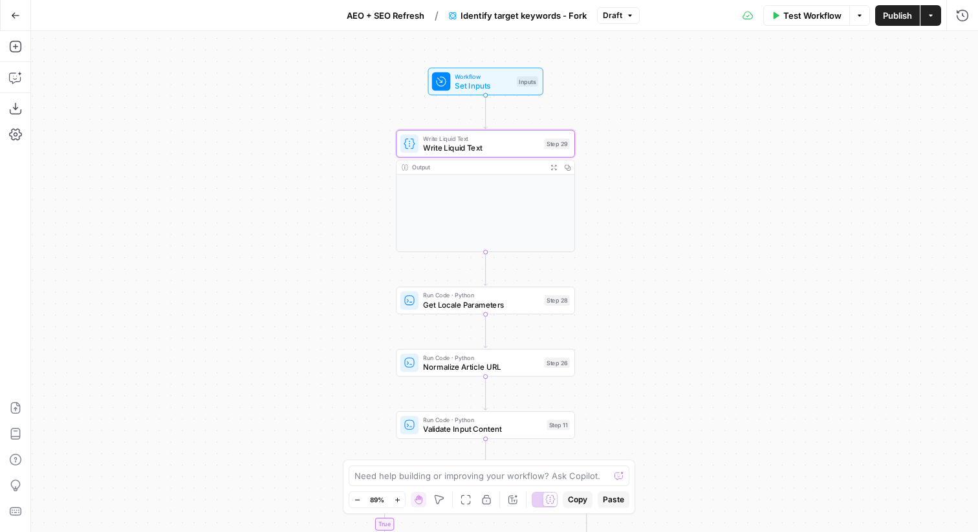
click at [894, 17] on span "Publish" at bounding box center [897, 15] width 29 height 13
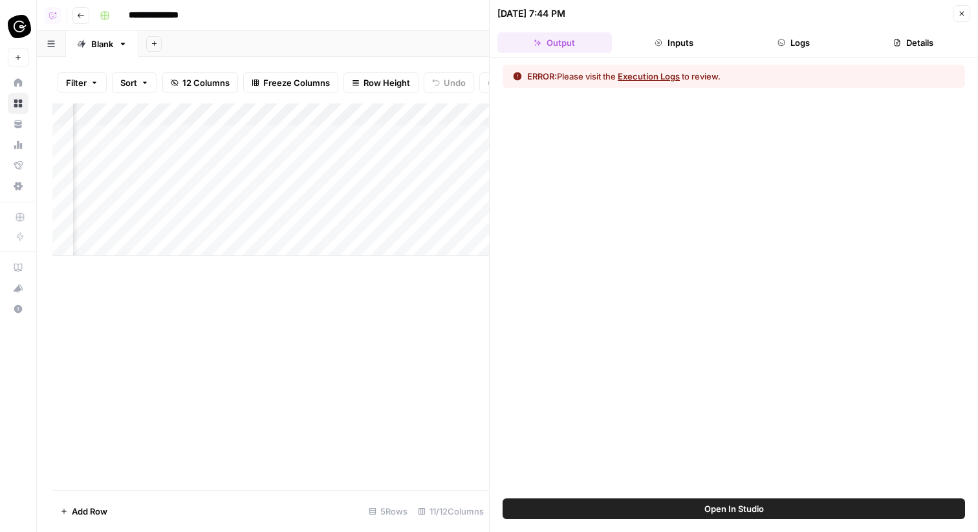
click at [959, 20] on button "Close" at bounding box center [961, 13] width 17 height 17
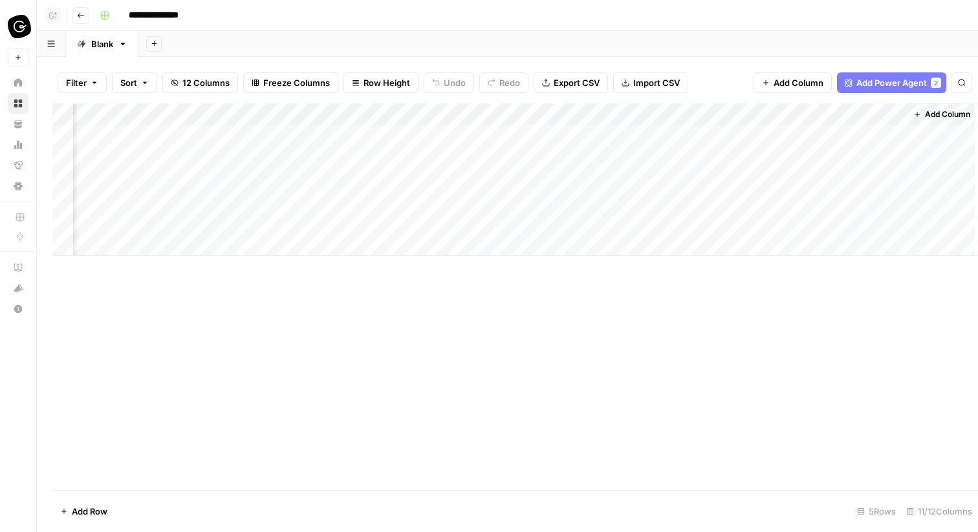
scroll to position [0, 758]
click at [892, 135] on div "Add Column" at bounding box center [507, 179] width 910 height 153
click at [877, 134] on div "Add Column" at bounding box center [507, 179] width 910 height 153
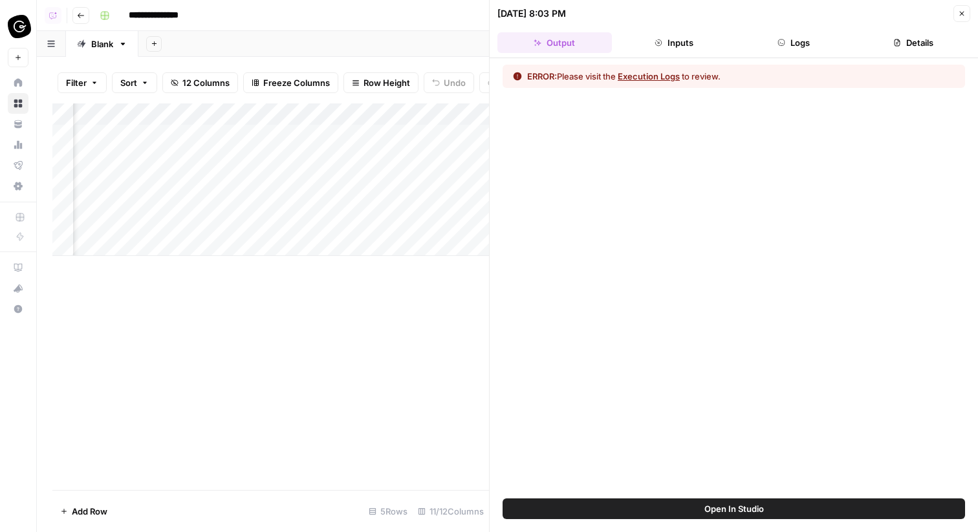
click at [825, 42] on button "Logs" at bounding box center [794, 42] width 114 height 21
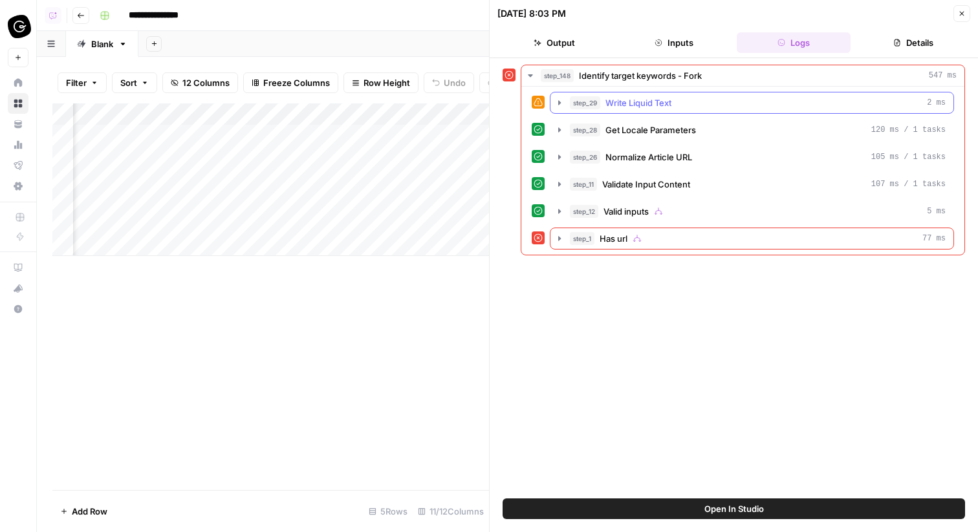
click at [662, 101] on span "Write Liquid Text" at bounding box center [638, 102] width 66 height 13
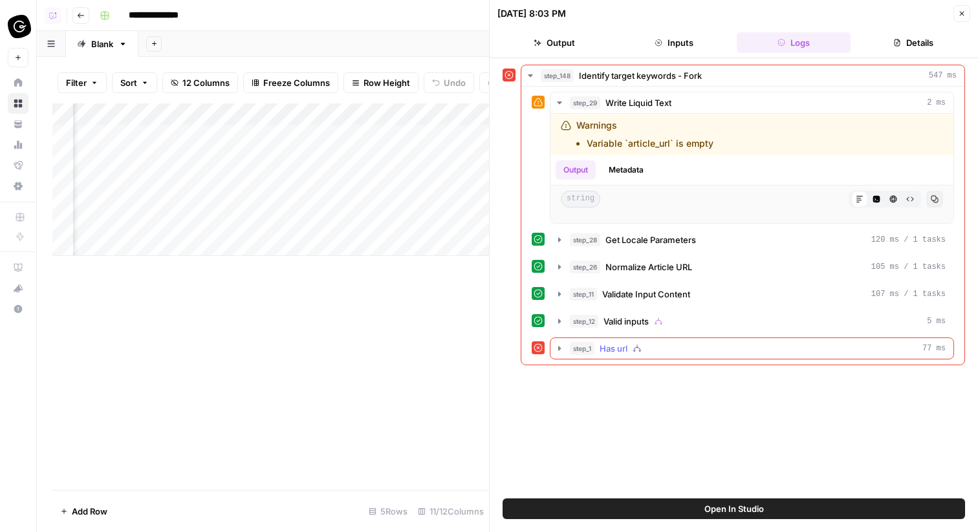
click at [654, 343] on div "step_1 Has url 77 ms" at bounding box center [758, 348] width 376 height 13
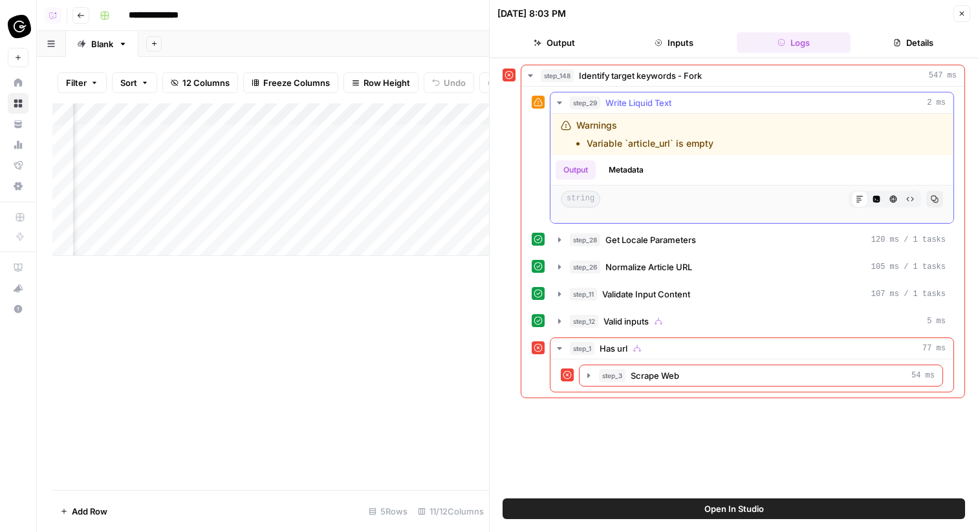
click at [687, 105] on div "step_29 Write Liquid Text 2 ms" at bounding box center [758, 102] width 376 height 13
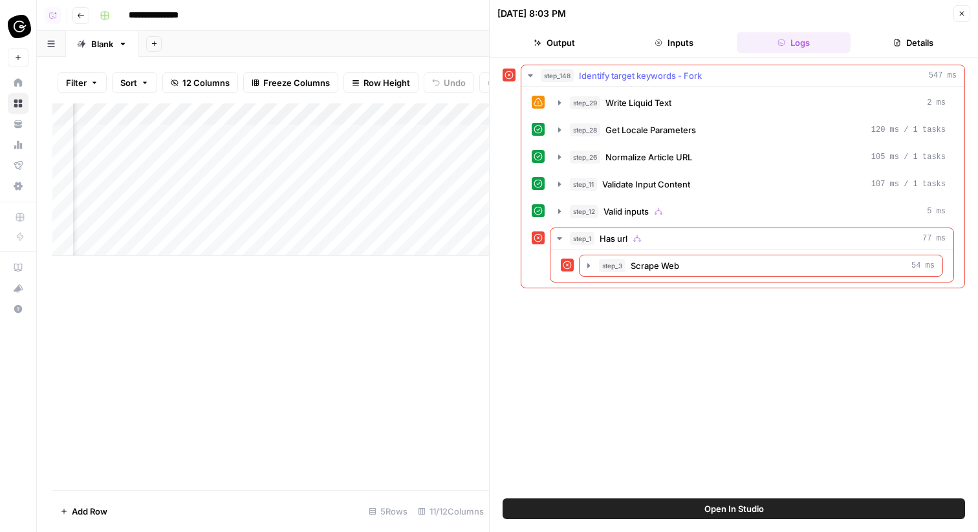
click at [687, 78] on span "Identify target keywords - Fork" at bounding box center [640, 75] width 123 height 13
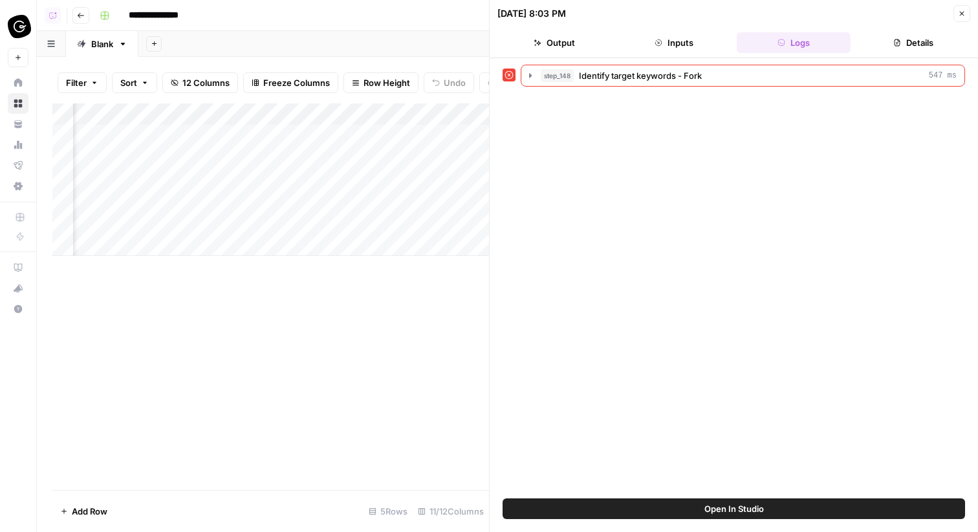
click at [964, 10] on icon "button" at bounding box center [962, 14] width 8 height 8
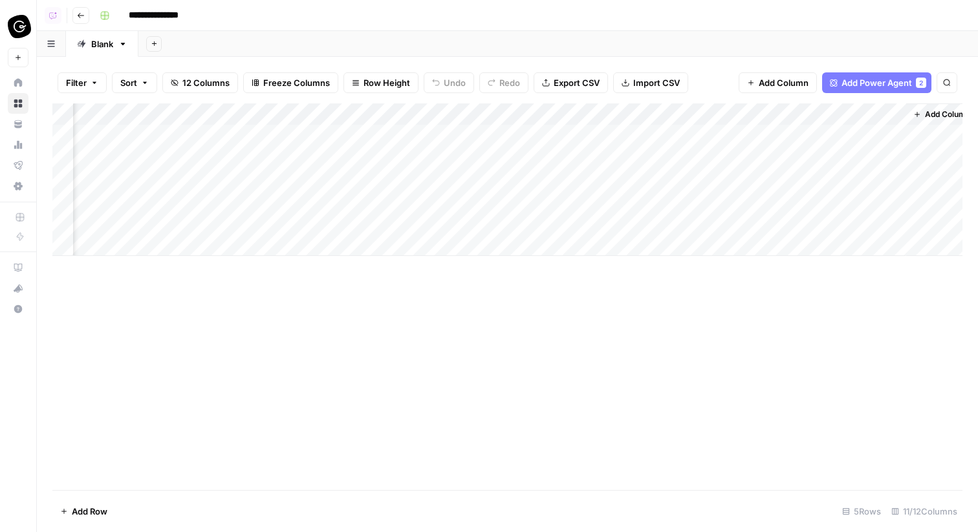
click at [819, 113] on div "Add Column" at bounding box center [507, 179] width 910 height 153
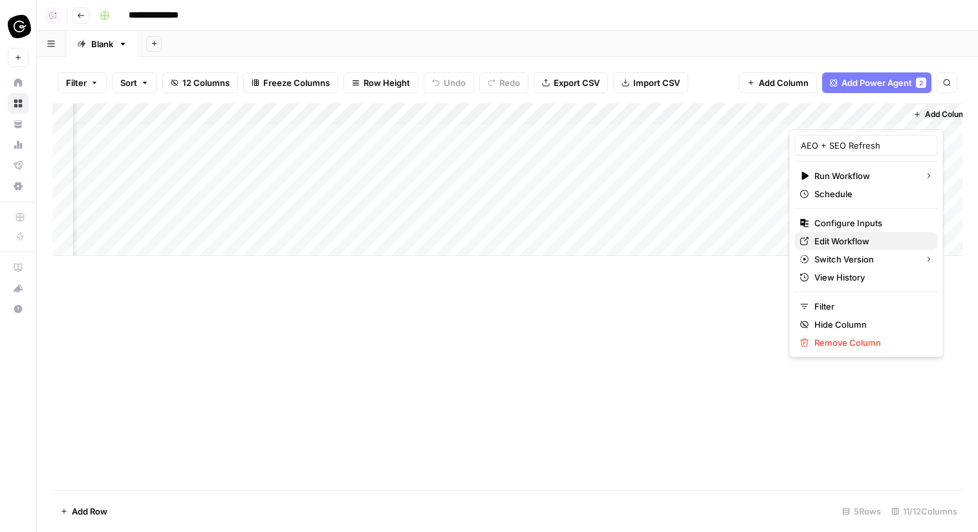
click at [826, 237] on span "Edit Workflow" at bounding box center [870, 241] width 113 height 13
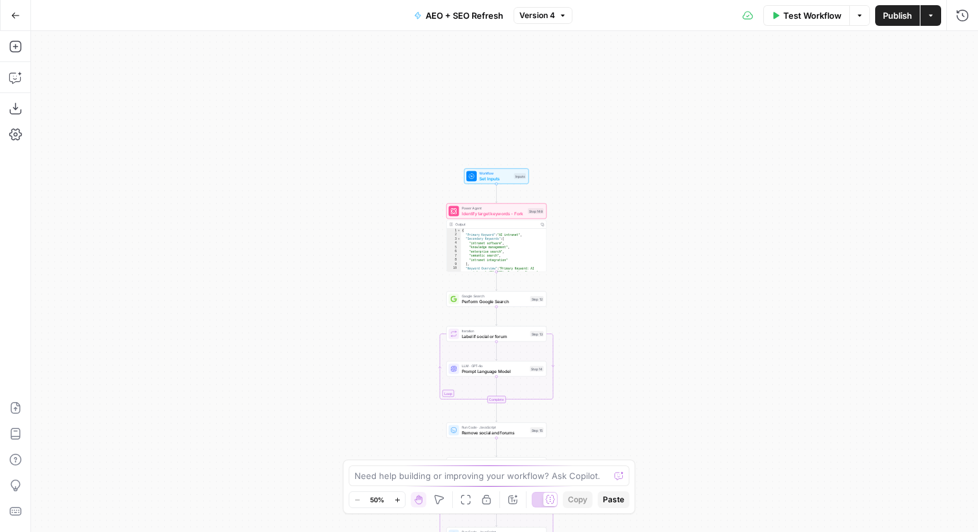
click at [501, 211] on span "Identify target keywords - Fork" at bounding box center [494, 213] width 64 height 6
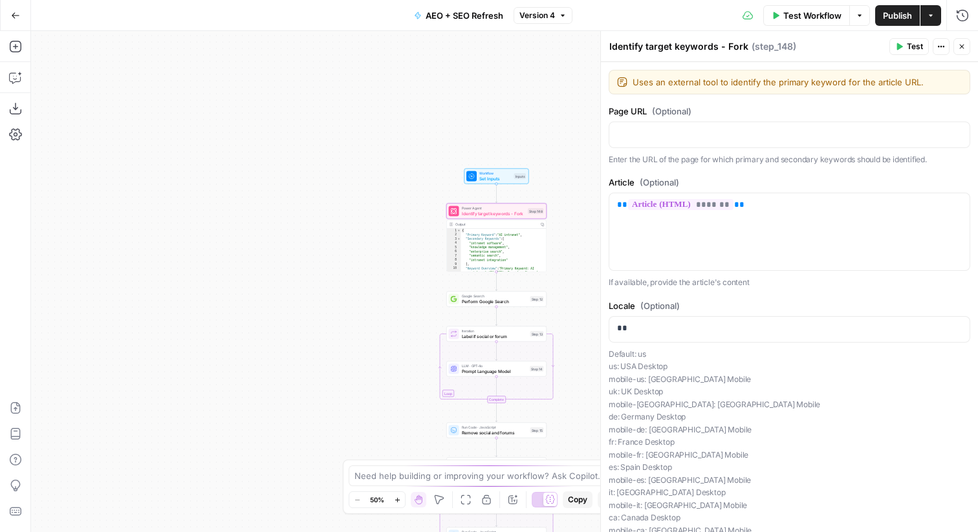
scroll to position [134, 0]
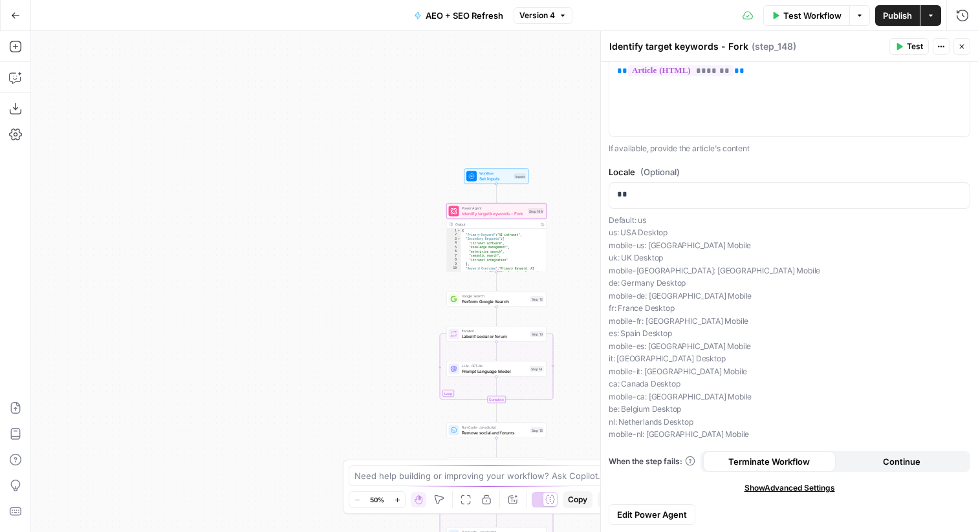
click at [675, 508] on span "Edit Power Agent" at bounding box center [652, 514] width 70 height 13
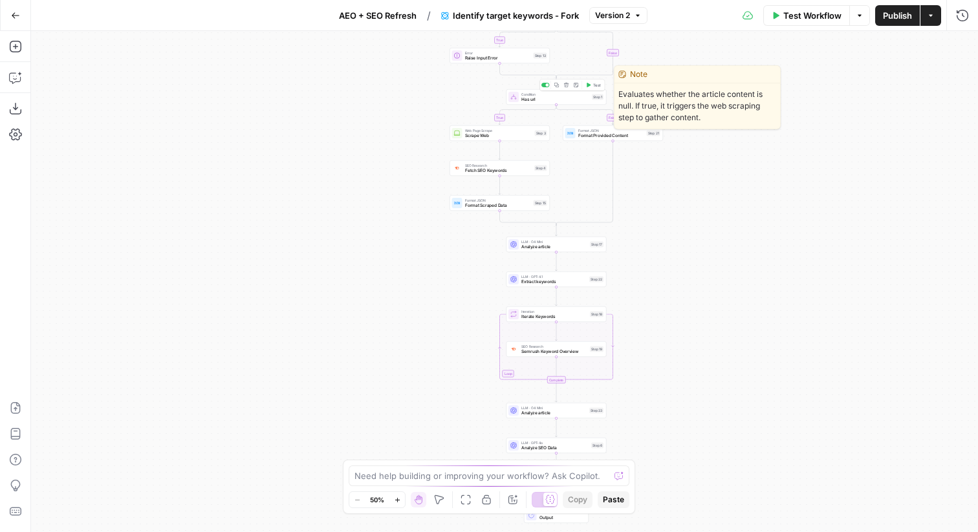
click at [581, 98] on span "Has url" at bounding box center [555, 99] width 68 height 6
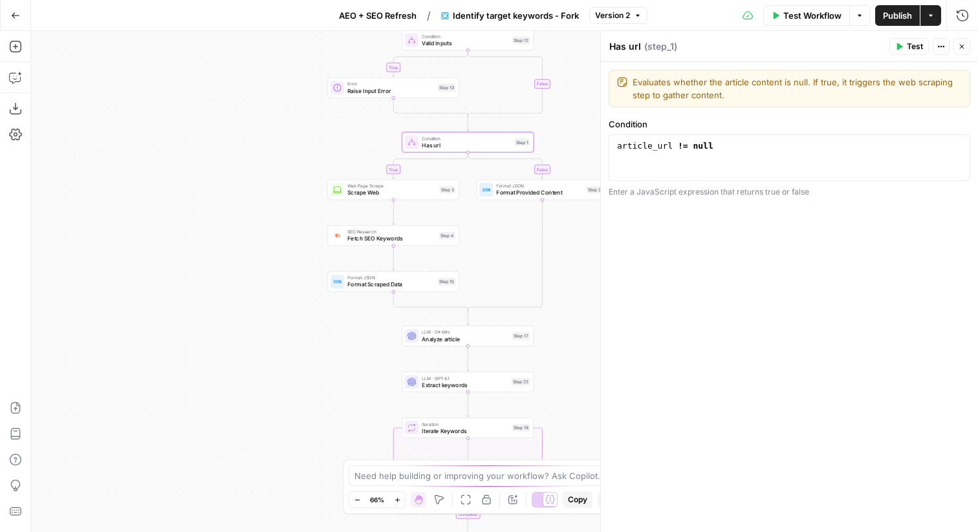
type textarea "**********"
click at [749, 149] on div "article_url != null" at bounding box center [789, 169] width 350 height 58
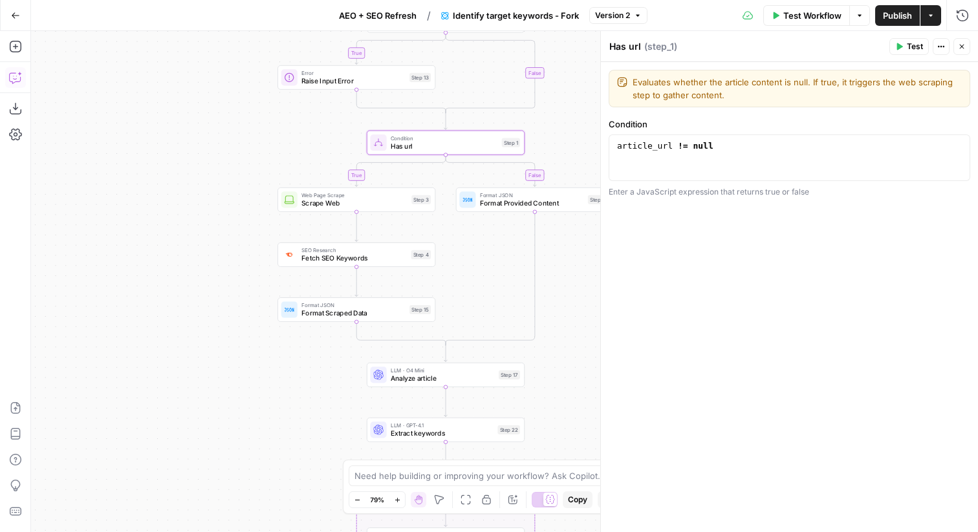
click at [19, 72] on icon "button" at bounding box center [15, 77] width 13 height 13
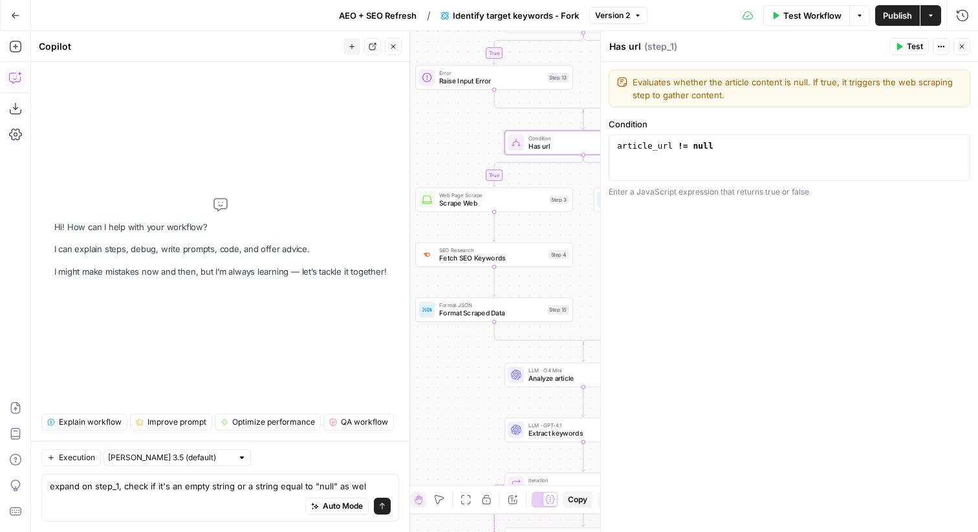
type textarea "expand on step_1, check if it's an empty string or a string equal to "null" as …"
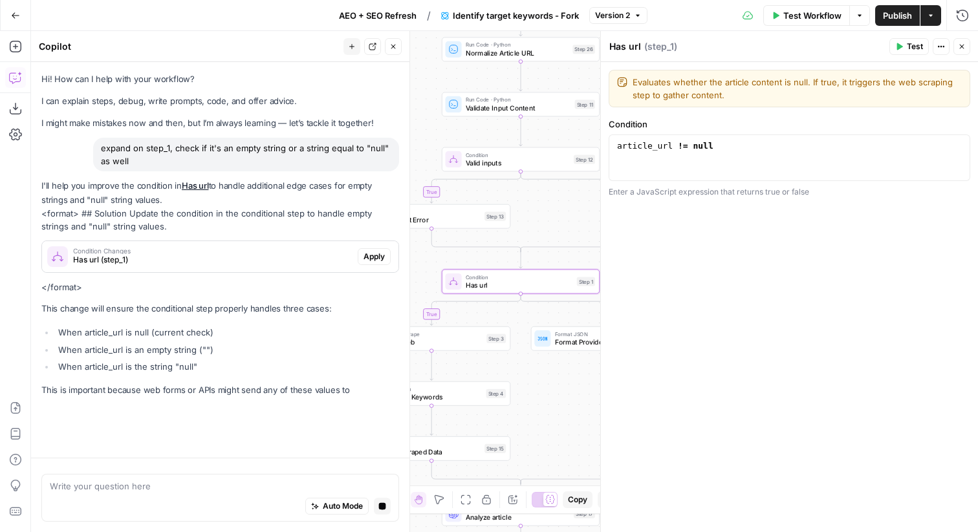
click at [369, 258] on span "Apply" at bounding box center [373, 257] width 21 height 12
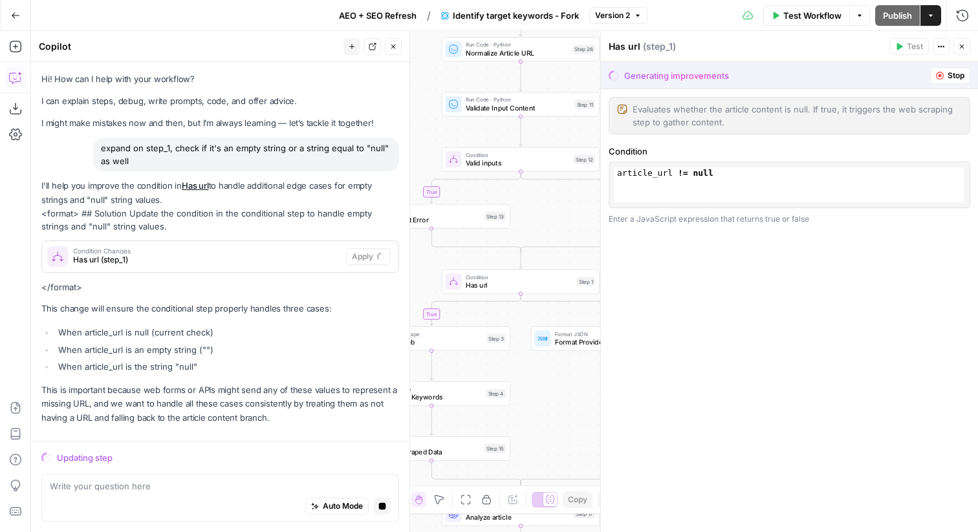
scroll to position [14, 0]
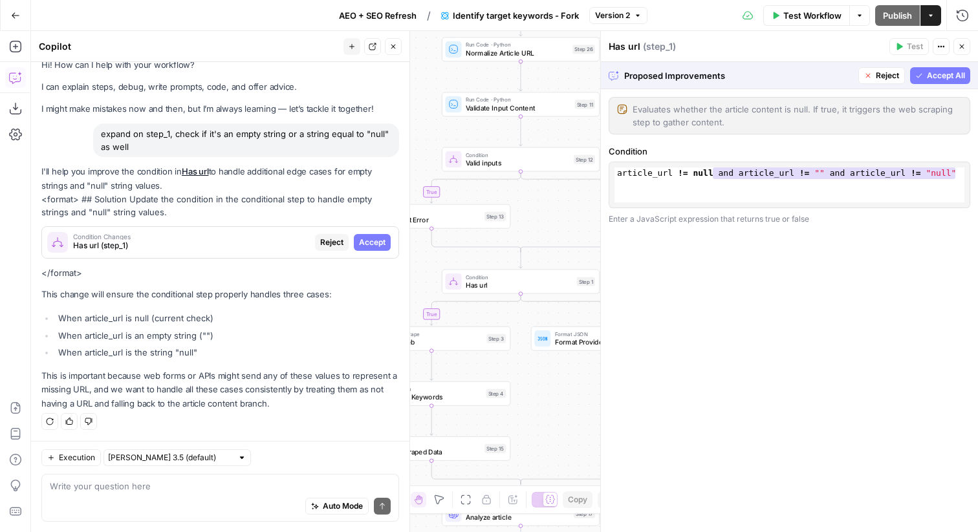
click at [930, 78] on span "Accept All" at bounding box center [946, 76] width 38 height 12
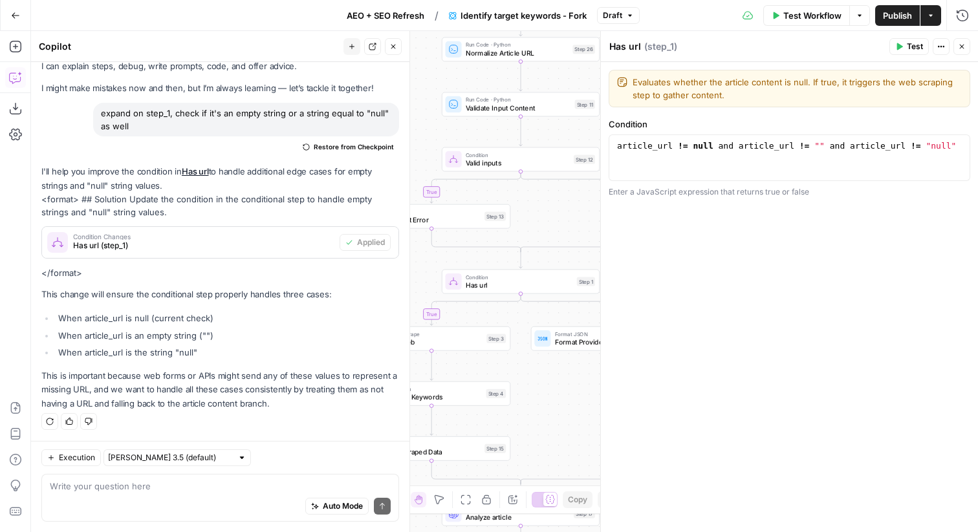
click at [958, 47] on icon "button" at bounding box center [962, 47] width 8 height 8
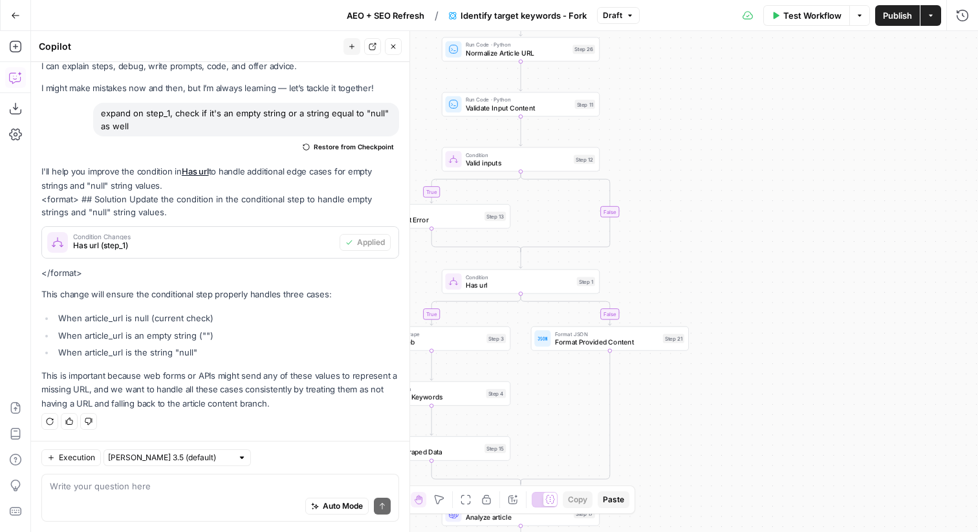
click at [904, 16] on span "Publish" at bounding box center [897, 15] width 29 height 13
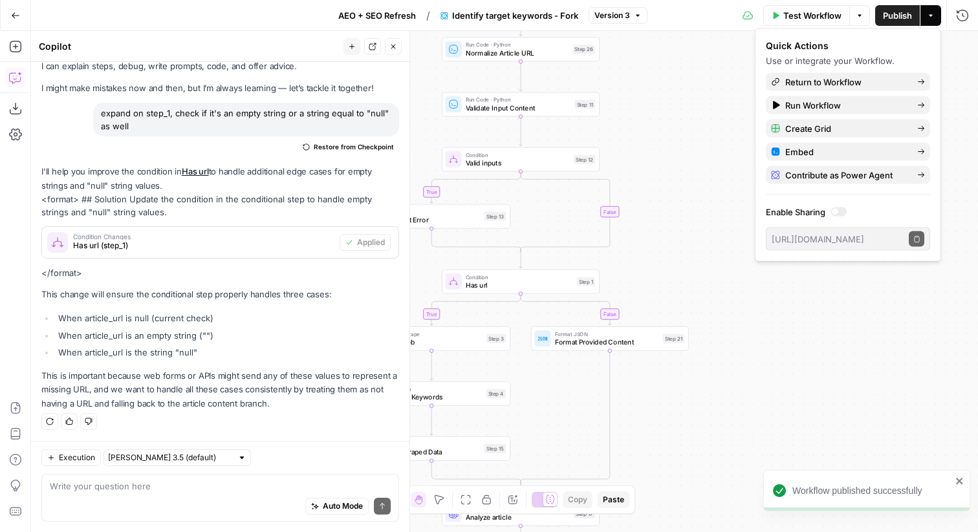
click at [388, 46] on button "Close" at bounding box center [393, 46] width 17 height 17
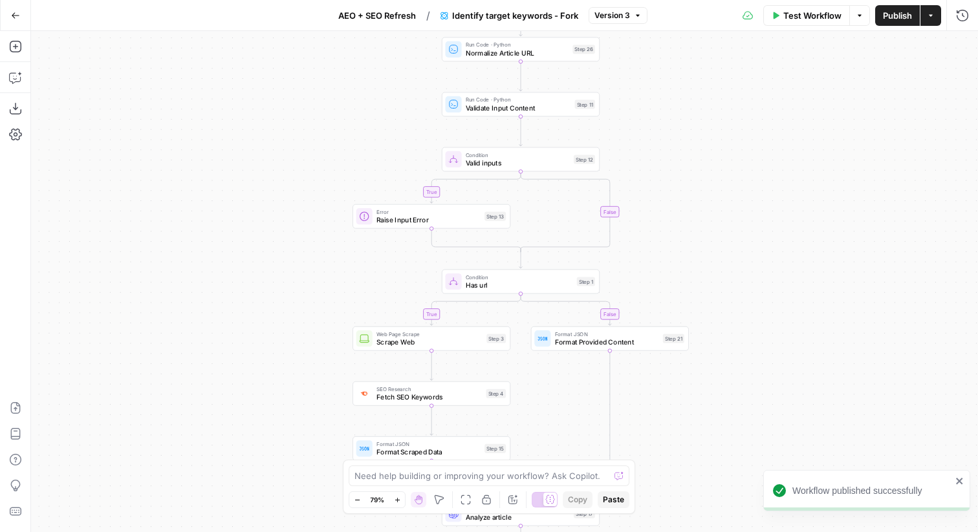
click at [15, 14] on icon "button" at bounding box center [15, 15] width 9 height 9
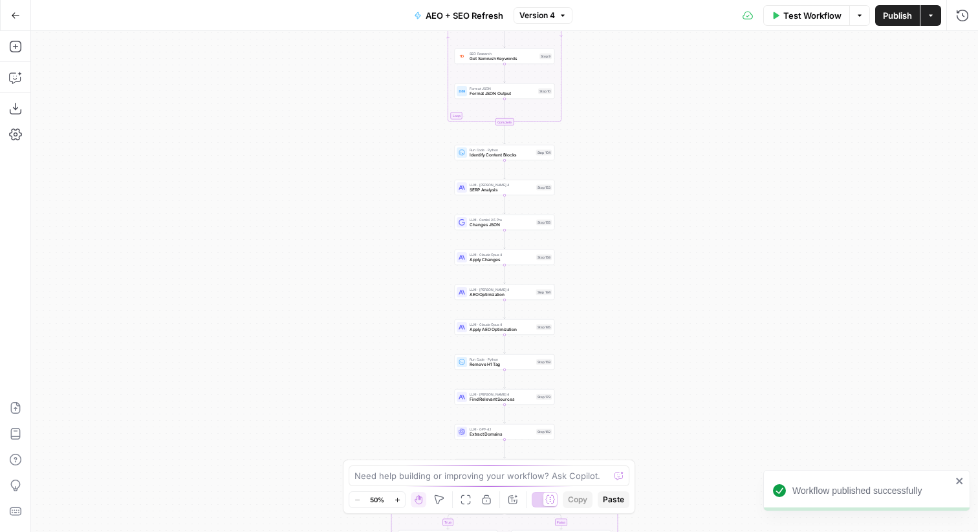
click at [891, 22] on button "Publish" at bounding box center [897, 15] width 45 height 21
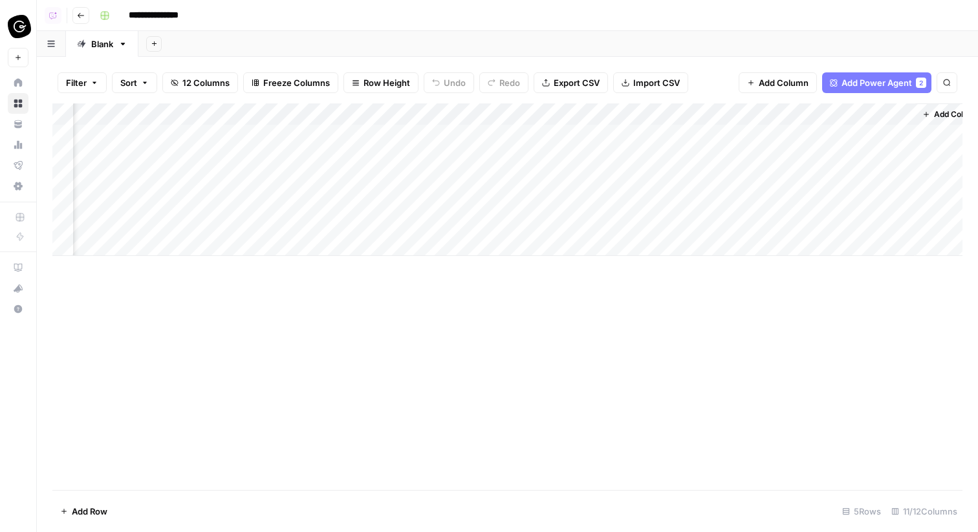
scroll to position [0, 773]
click at [879, 133] on div "Add Column" at bounding box center [507, 179] width 910 height 153
click at [861, 135] on div "Add Column" at bounding box center [507, 179] width 910 height 153
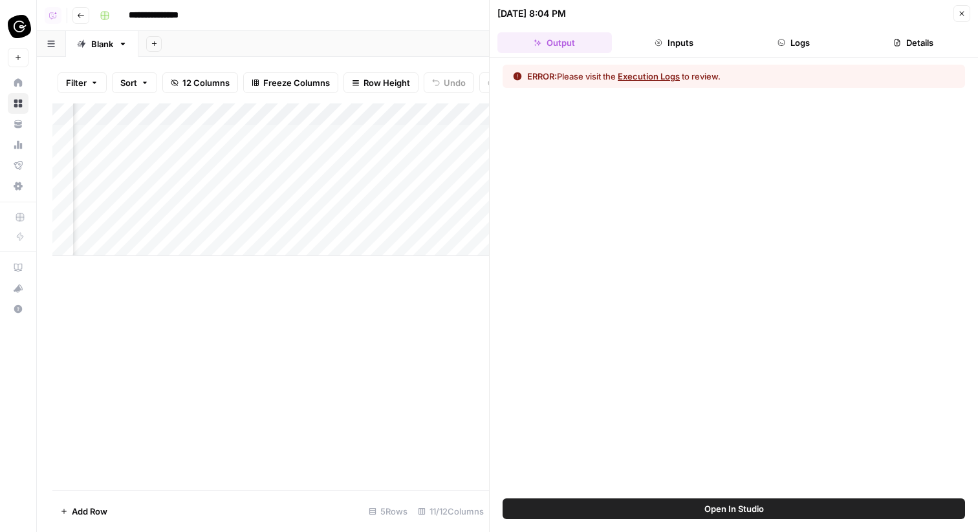
click at [837, 41] on button "Logs" at bounding box center [794, 42] width 114 height 21
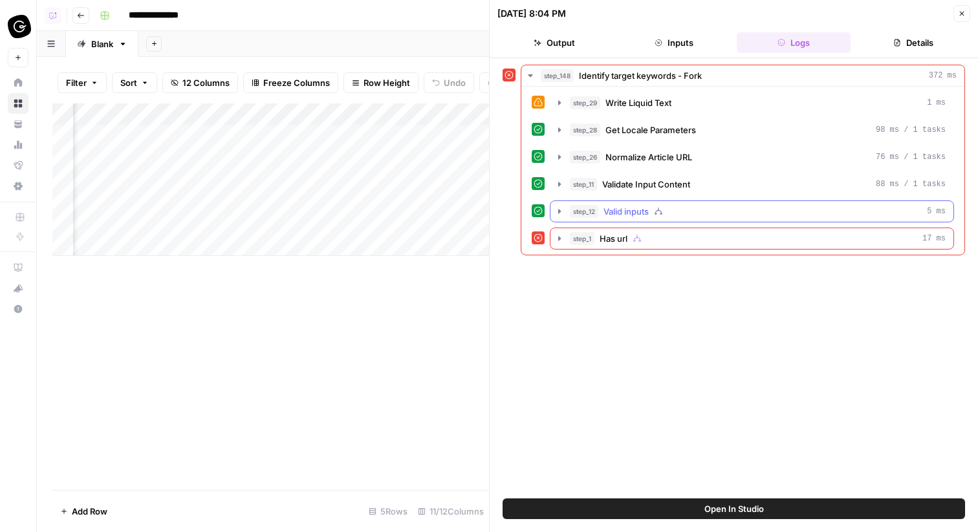
click at [744, 238] on div "step_1 Has url 17 ms" at bounding box center [758, 238] width 376 height 13
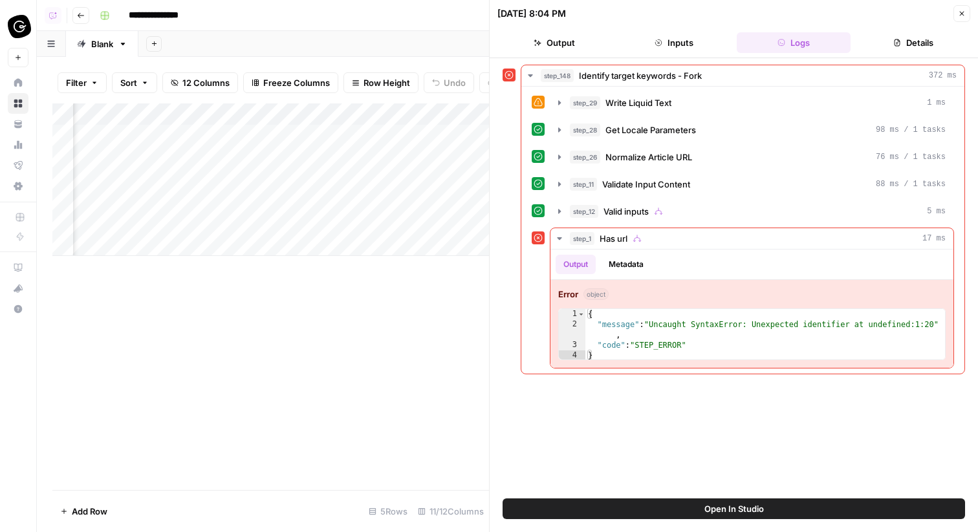
click at [762, 506] on span "Open In Studio" at bounding box center [733, 508] width 59 height 13
click at [962, 14] on icon "button" at bounding box center [962, 14] width 5 height 5
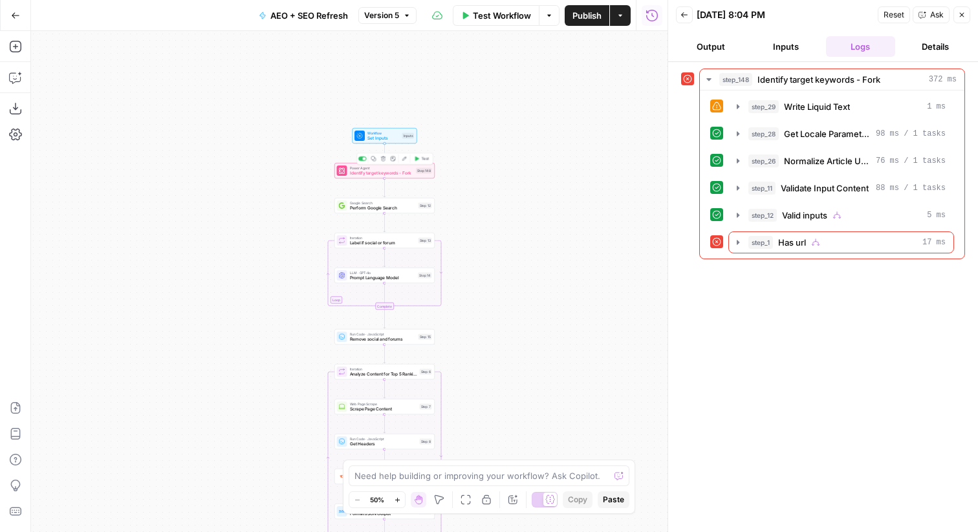
click at [401, 170] on span "Identify target keywords - Fork" at bounding box center [382, 173] width 64 height 6
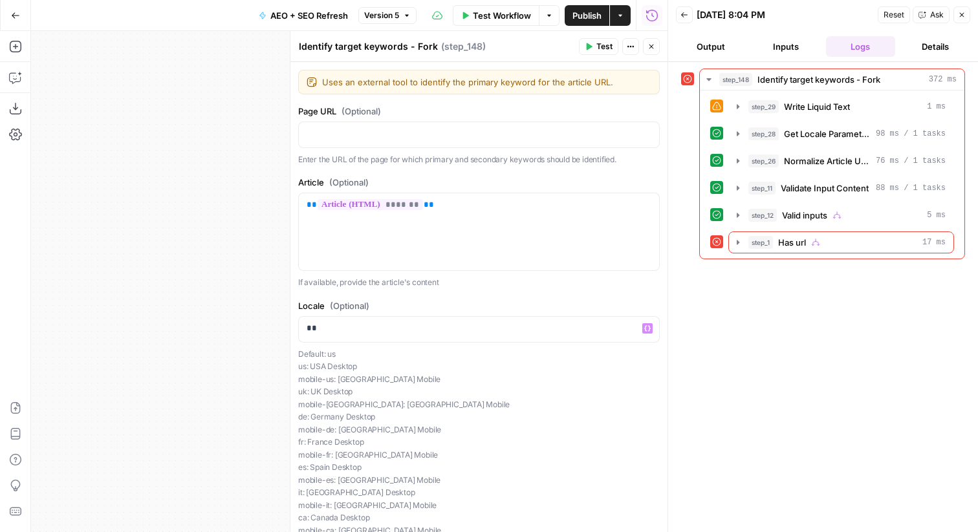
scroll to position [134, 0]
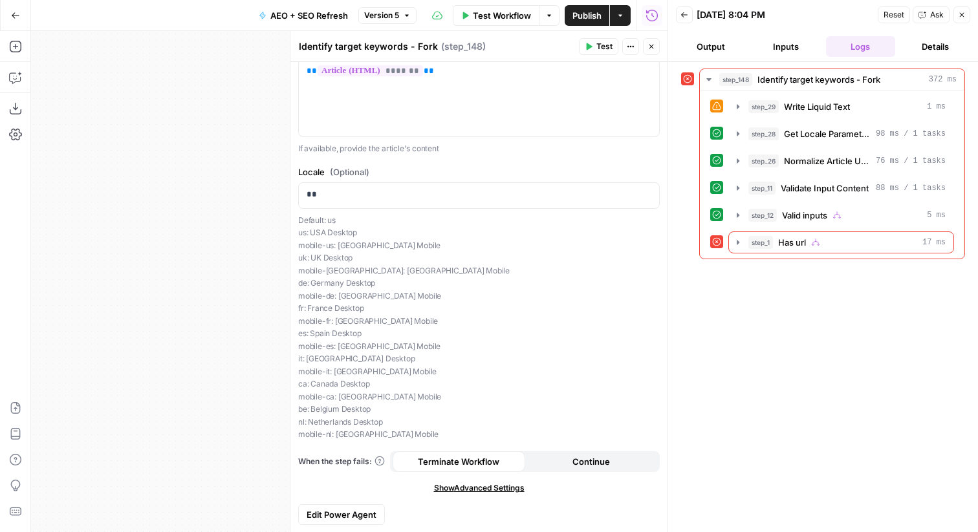
click at [349, 510] on span "Edit Power Agent" at bounding box center [342, 514] width 70 height 13
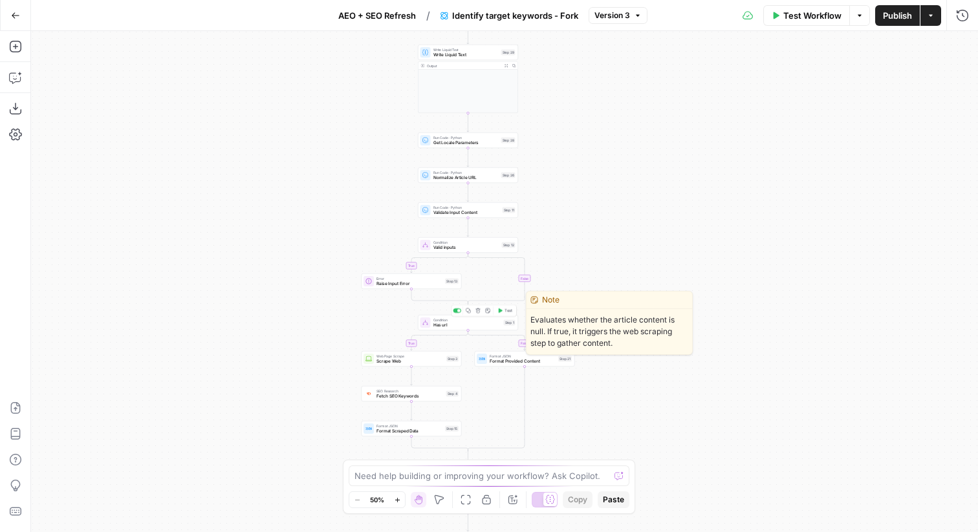
click at [485, 327] on span "Has url" at bounding box center [467, 325] width 68 height 6
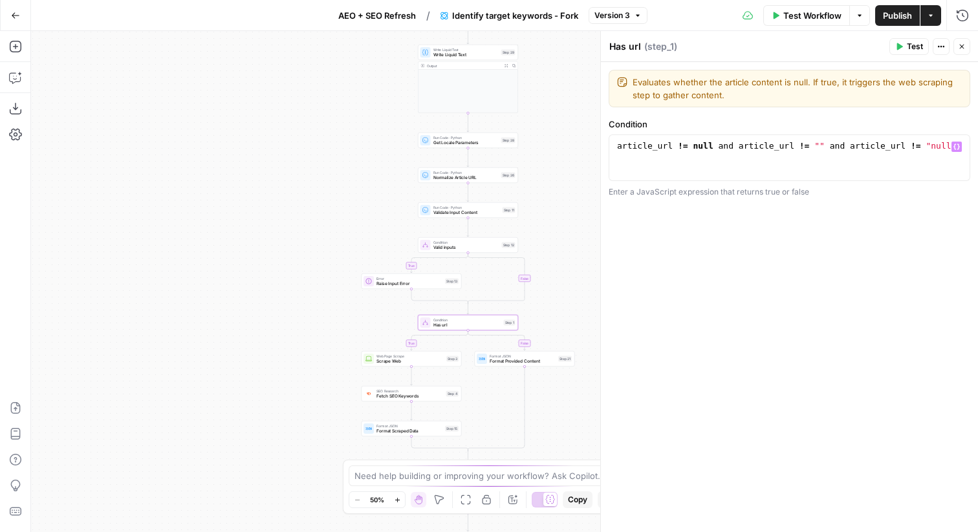
click at [727, 149] on div "article_url != null and article_url != "" and article_url != "null"" at bounding box center [789, 169] width 350 height 58
paste textarea
click at [833, 145] on div "article_url != null && article_url != "" and article_url != "null"" at bounding box center [789, 169] width 350 height 58
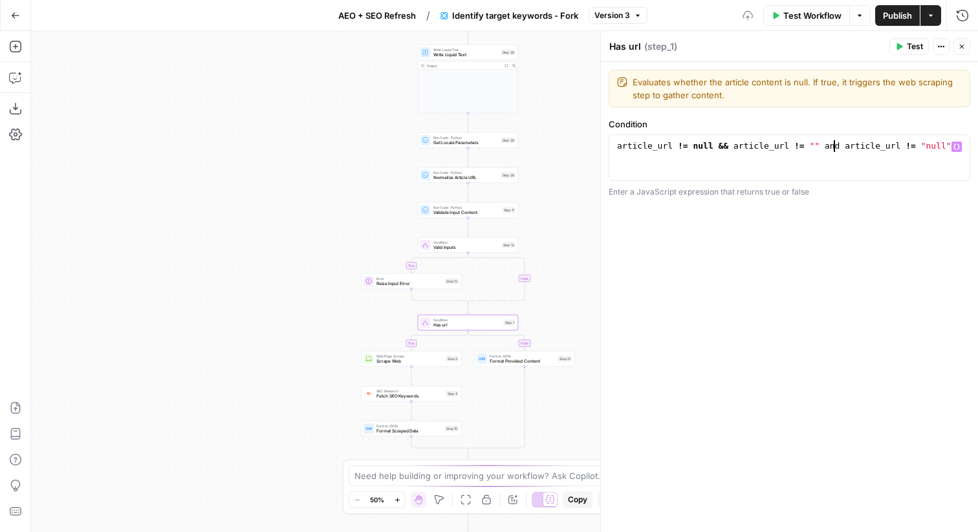
paste textarea
type textarea "**********"
click at [900, 15] on span "Publish" at bounding box center [897, 15] width 29 height 13
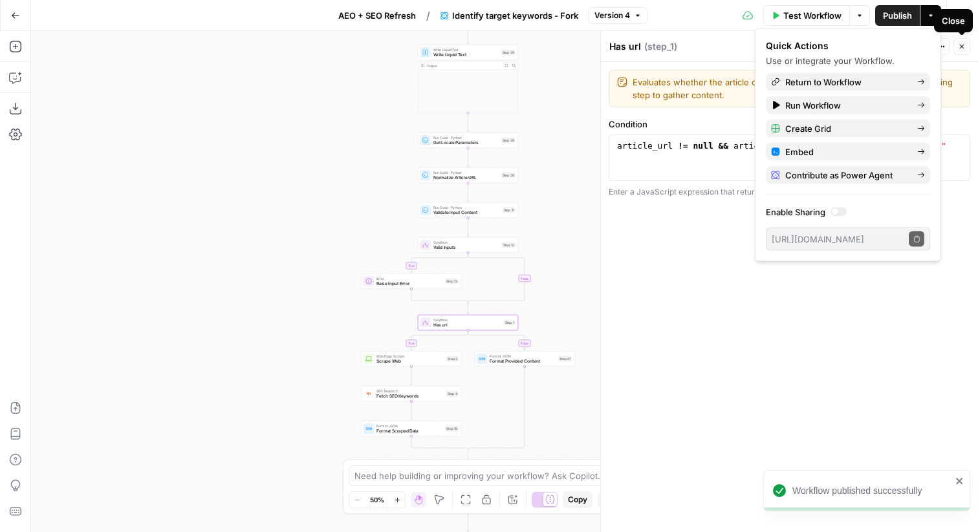
click at [825, 21] on span "Test Workflow" at bounding box center [812, 15] width 58 height 13
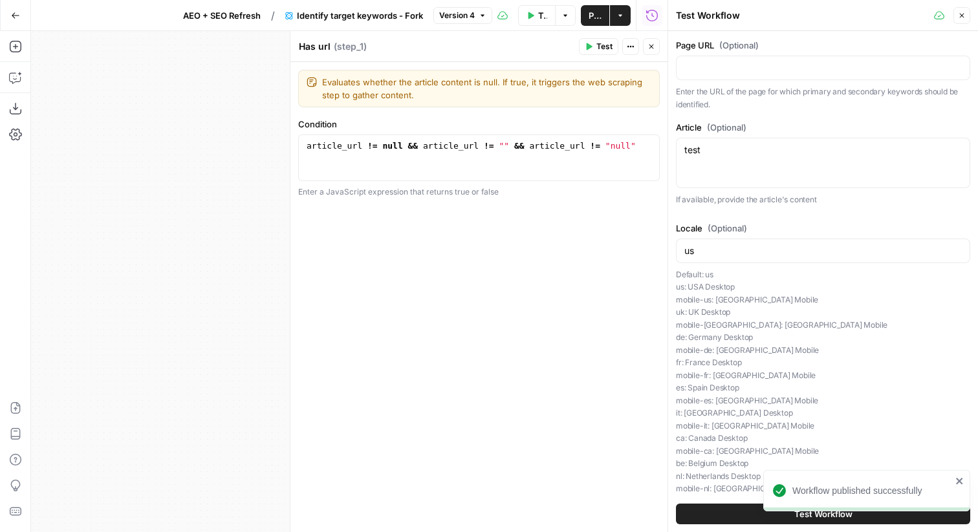
click at [767, 519] on div "Workflow published successfully" at bounding box center [863, 519] width 207 height 5
click at [742, 64] on input "Page URL (Optional)" at bounding box center [822, 67] width 277 height 13
type input "null"
click at [827, 515] on span "Test Workflow" at bounding box center [823, 514] width 58 height 13
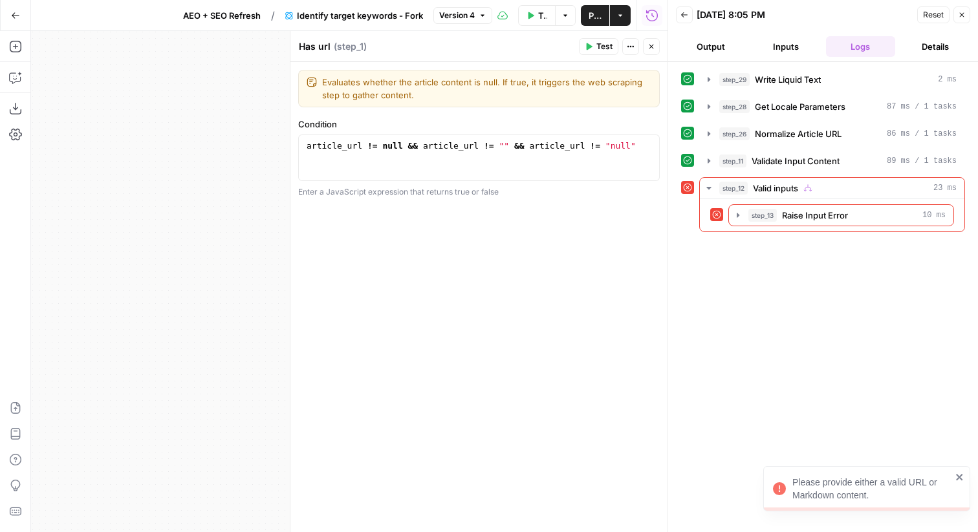
click at [652, 48] on icon "button" at bounding box center [651, 47] width 8 height 8
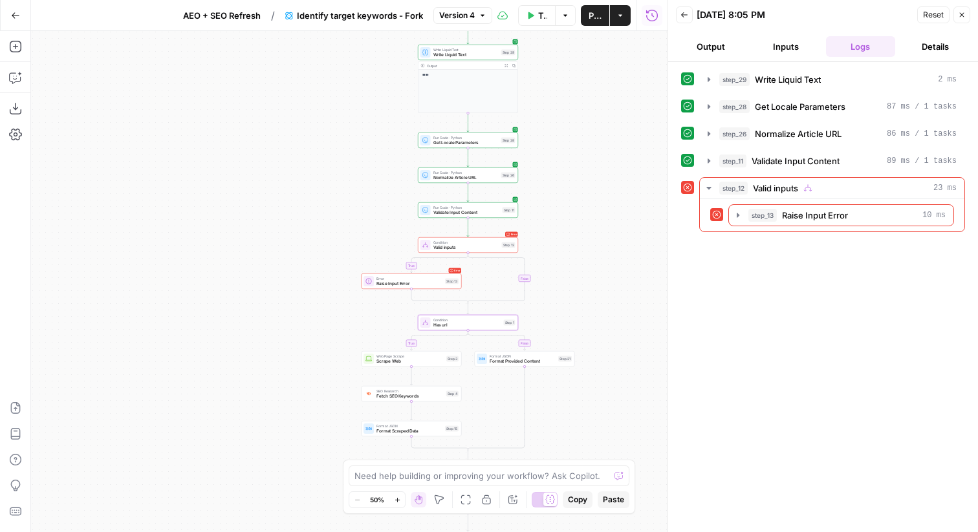
click at [970, 15] on header "Back 08/12/25 at 8:05 PM Reset Close Output Inputs Logs Details" at bounding box center [823, 31] width 310 height 62
click at [963, 16] on icon "button" at bounding box center [962, 15] width 8 height 8
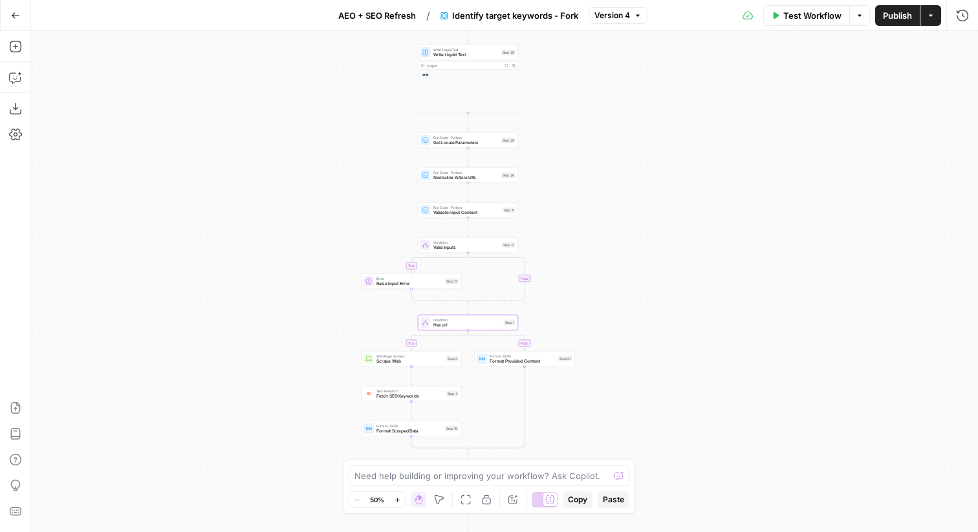
click at [608, 27] on div "Go Back AEO + SEO Refresh / Identify target keywords - Fork Version 4 Test Work…" at bounding box center [489, 15] width 978 height 30
click at [606, 14] on span "Version 4" at bounding box center [612, 16] width 36 height 12
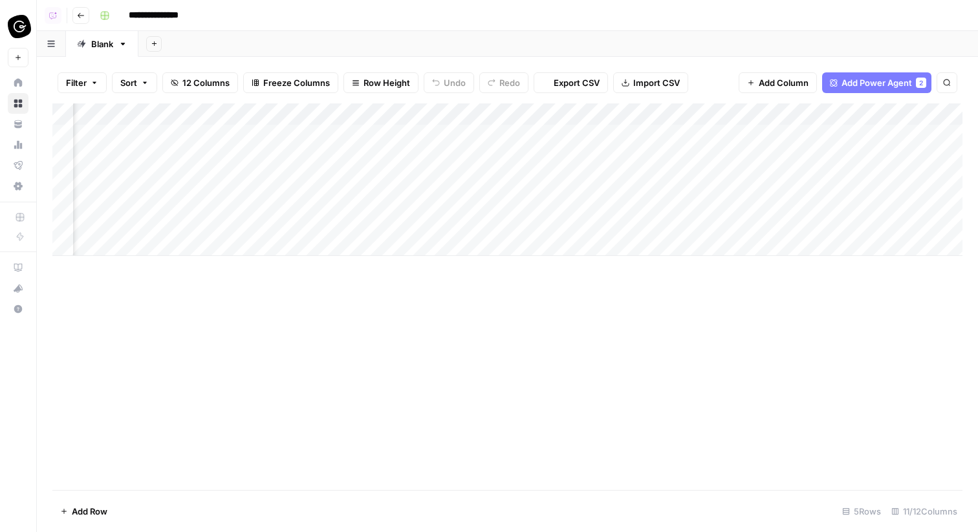
scroll to position [0, 773]
click at [874, 132] on div "Add Column" at bounding box center [507, 179] width 910 height 153
click at [863, 134] on div "Add Column" at bounding box center [507, 179] width 910 height 153
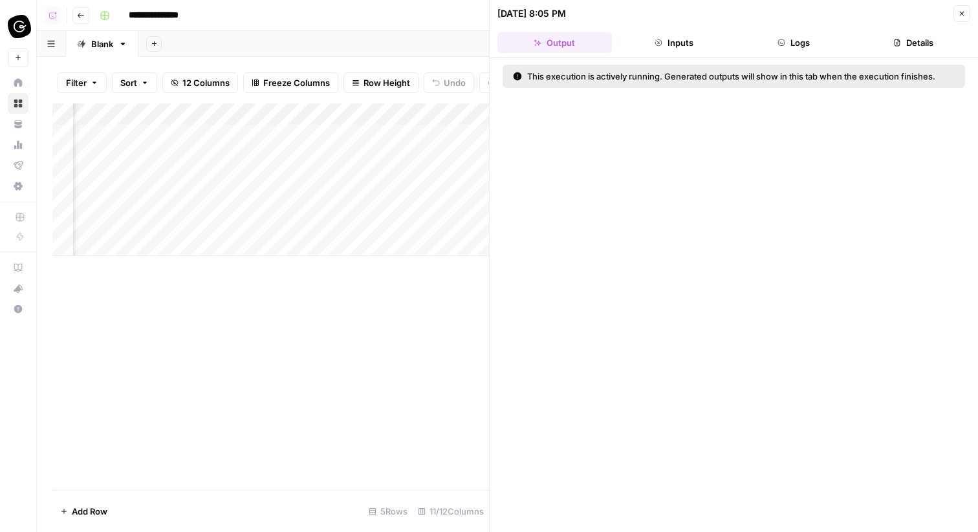
click at [814, 42] on button "Logs" at bounding box center [794, 42] width 114 height 21
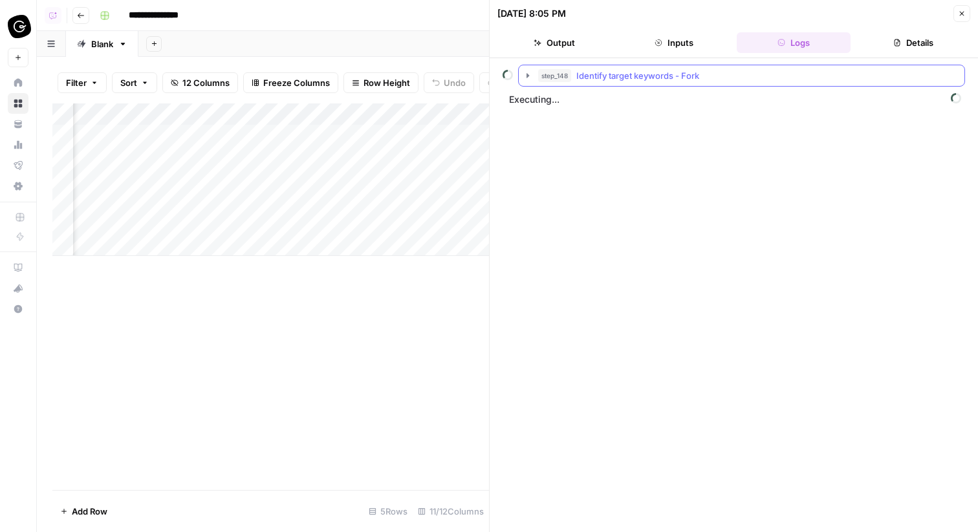
click at [711, 71] on div "step_148 Identify target keywords - Fork" at bounding box center [747, 75] width 418 height 13
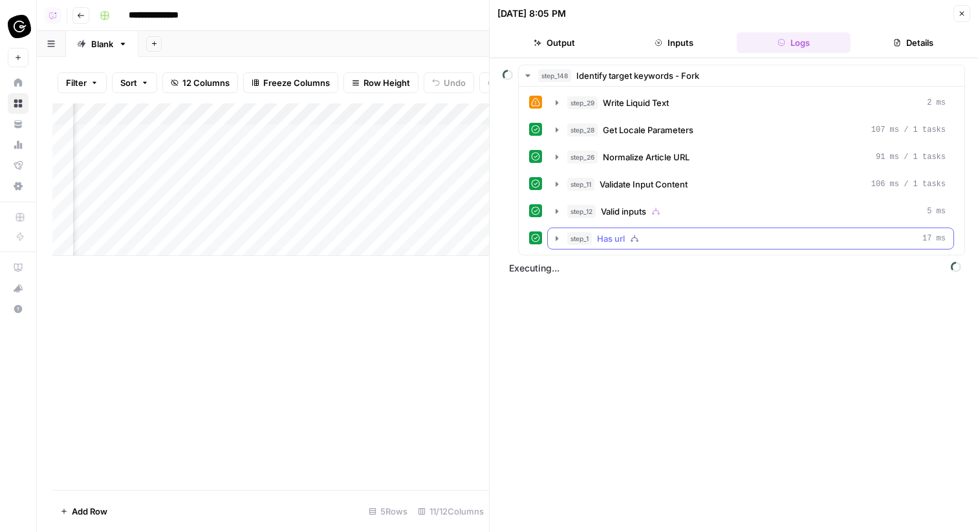
click at [697, 234] on div "step_1 Has url 17 ms" at bounding box center [756, 238] width 378 height 13
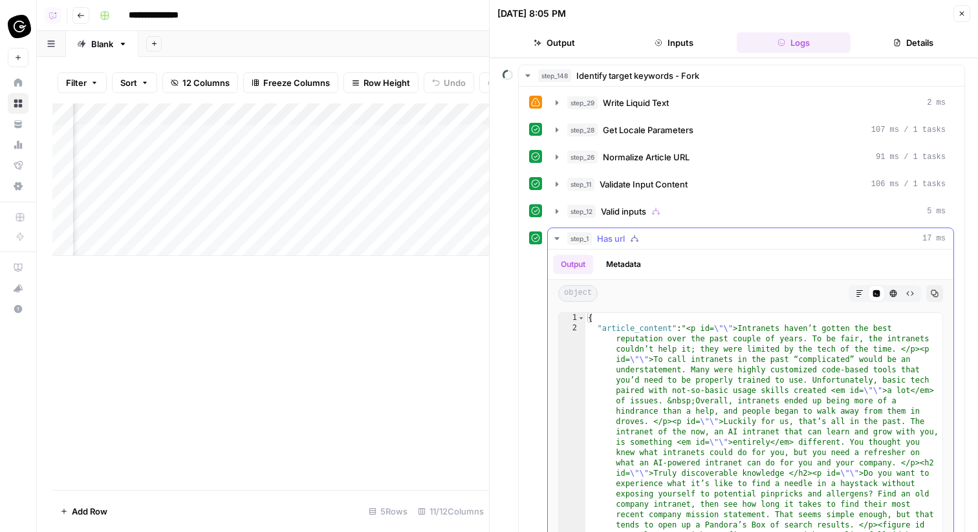
click at [697, 234] on div "step_1 Has url 17 ms" at bounding box center [756, 238] width 378 height 13
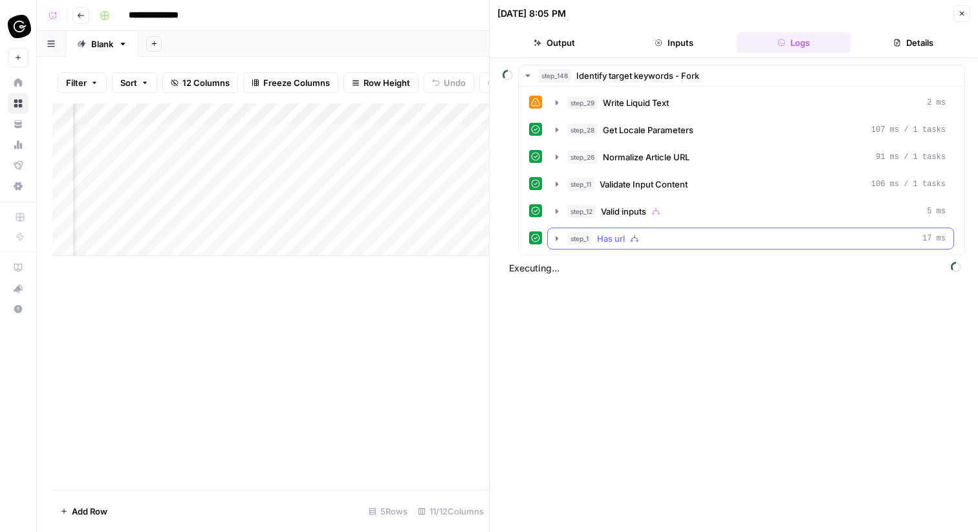
click at [697, 234] on div "step_1 Has url 17 ms" at bounding box center [756, 238] width 378 height 13
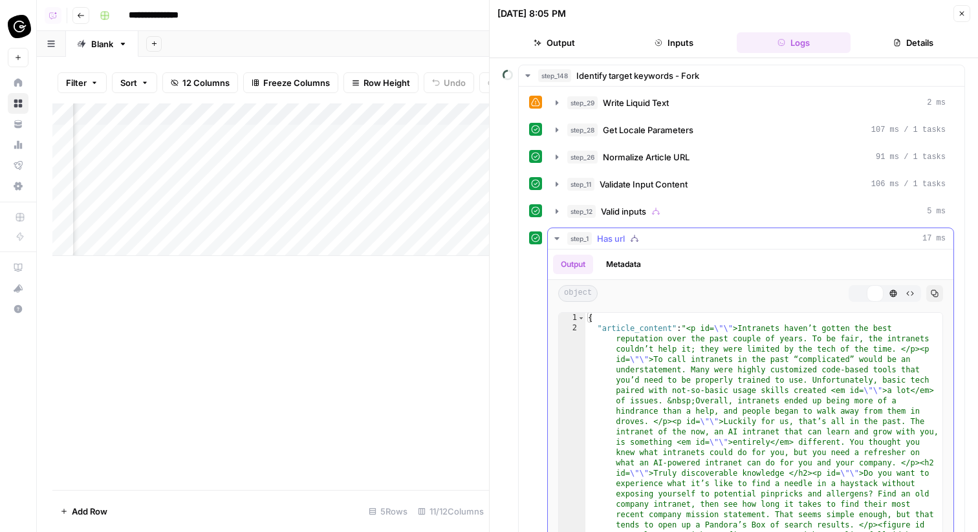
click at [697, 234] on div "step_1 Has url 17 ms" at bounding box center [756, 238] width 378 height 13
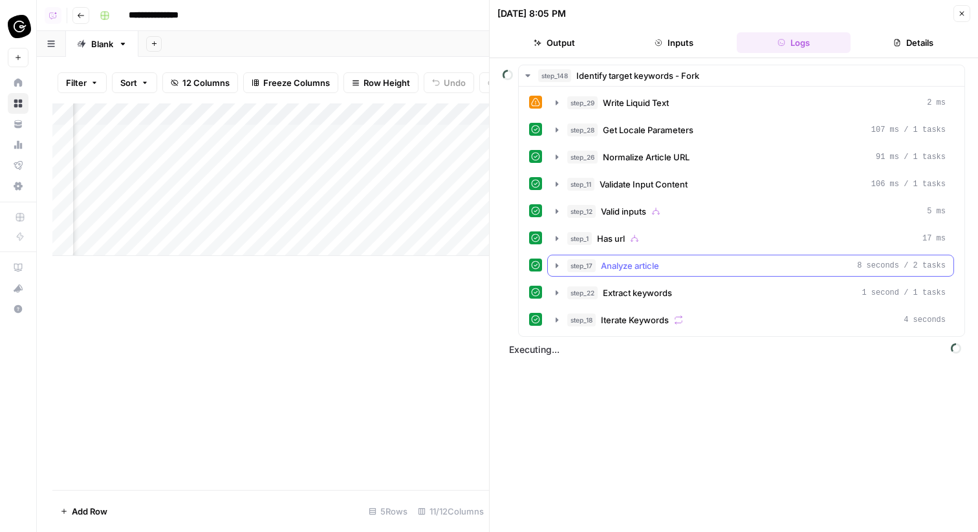
click at [702, 267] on div "step_17 Analyze article 8 seconds / 2 tasks" at bounding box center [756, 265] width 378 height 13
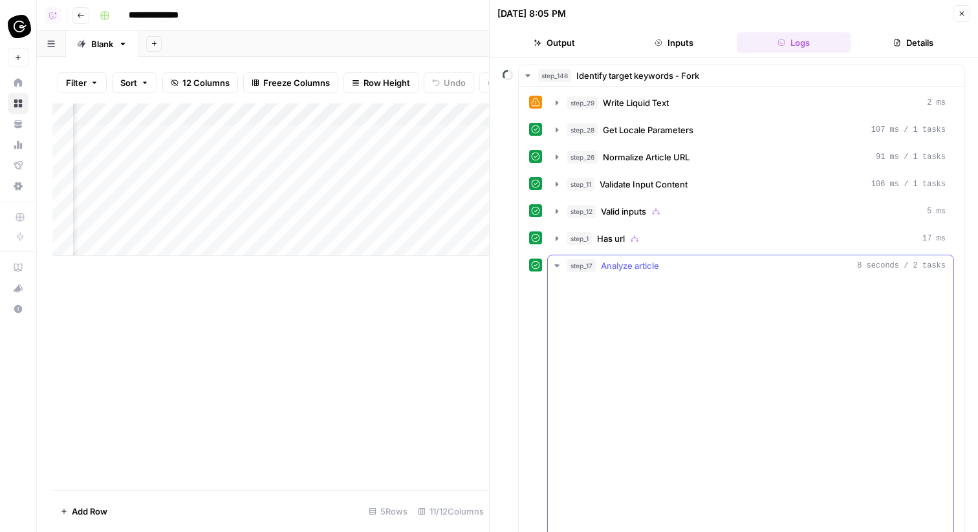
click at [702, 267] on div "step_17 Analyze article 8 seconds / 2 tasks" at bounding box center [756, 265] width 378 height 13
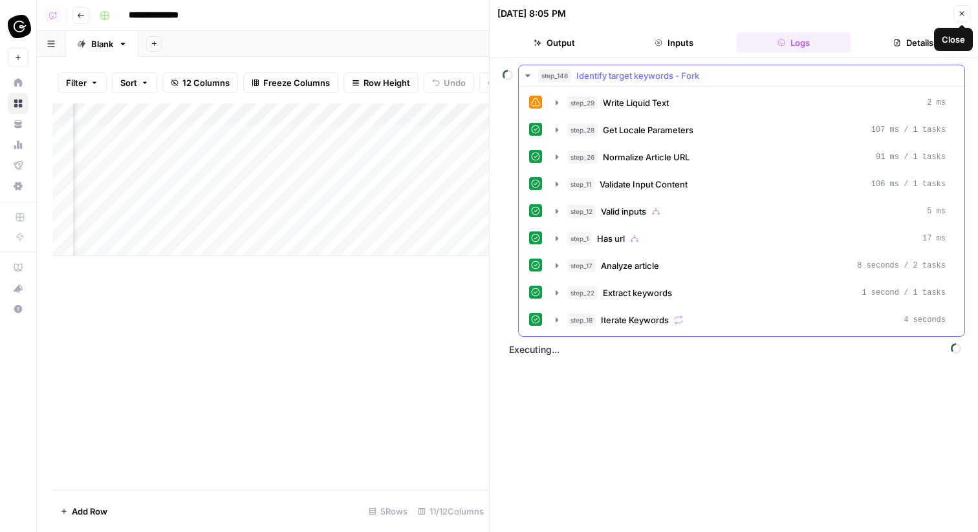
click at [920, 75] on div "step_148 Identify target keywords - Fork" at bounding box center [747, 75] width 418 height 13
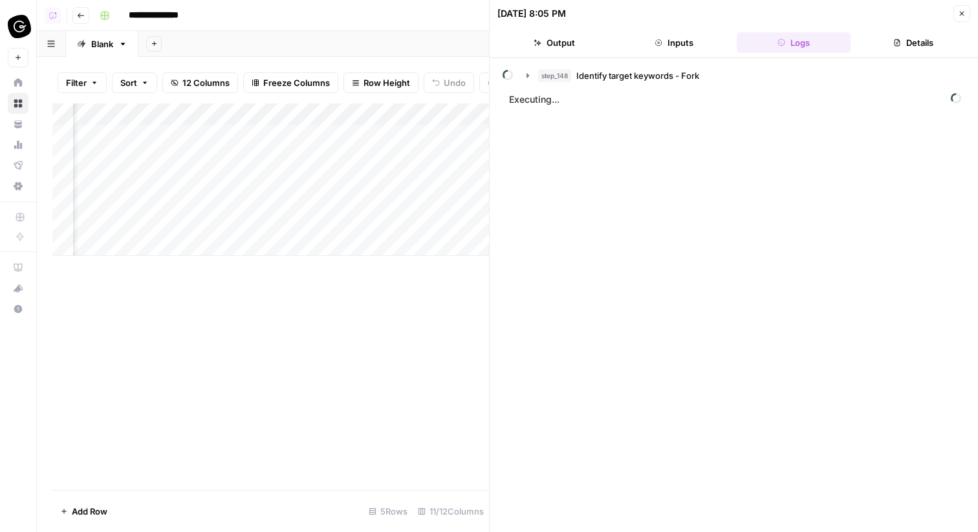
click at [958, 19] on button "Close" at bounding box center [961, 13] width 17 height 17
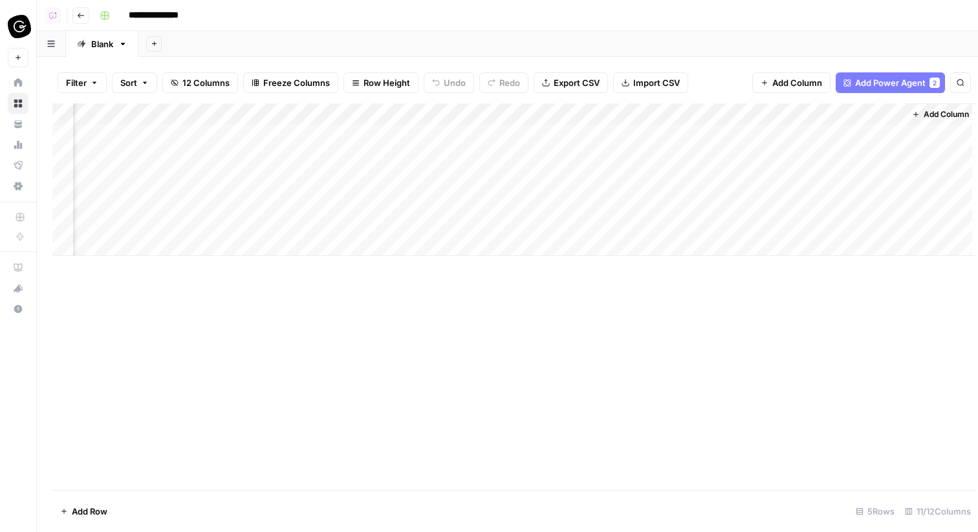
scroll to position [0, 758]
click at [879, 132] on div "Add Column" at bounding box center [507, 179] width 910 height 153
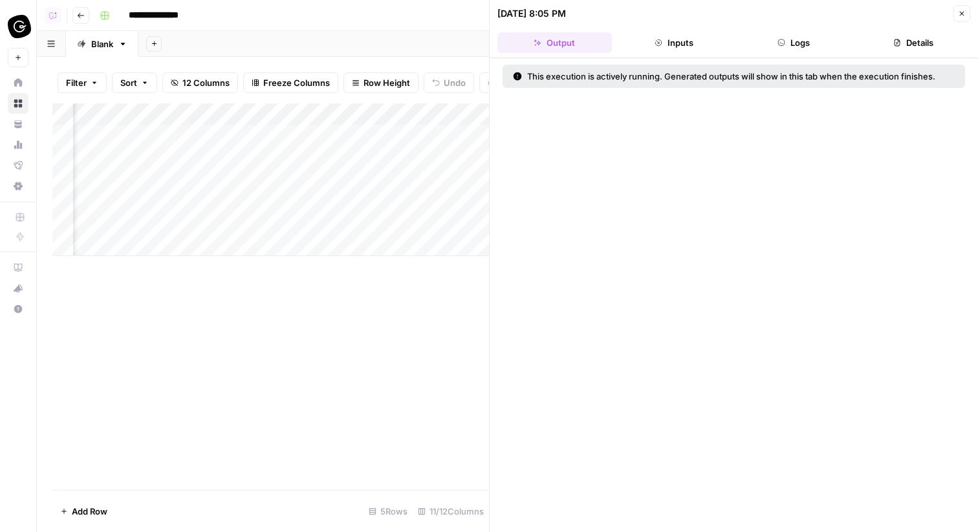
click at [824, 36] on button "Logs" at bounding box center [794, 42] width 114 height 21
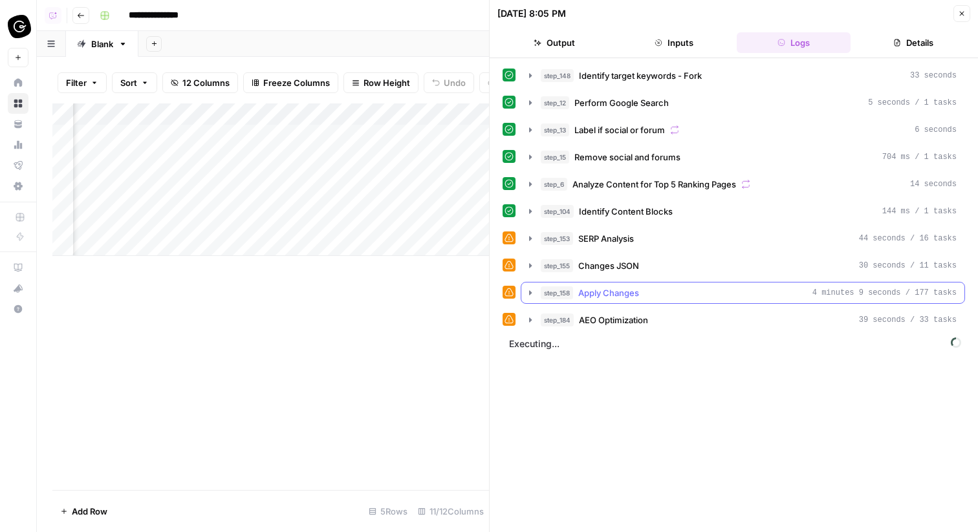
click at [713, 298] on div "step_158 Apply Changes 4 minutes 9 seconds / 177 tasks" at bounding box center [749, 292] width 416 height 13
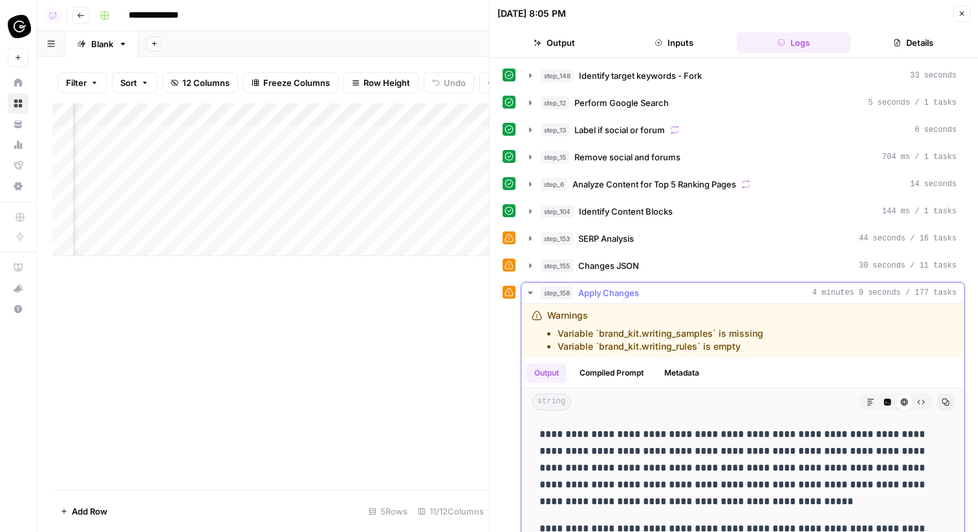
click at [713, 298] on div "step_158 Apply Changes 4 minutes 9 seconds / 177 tasks" at bounding box center [749, 292] width 416 height 13
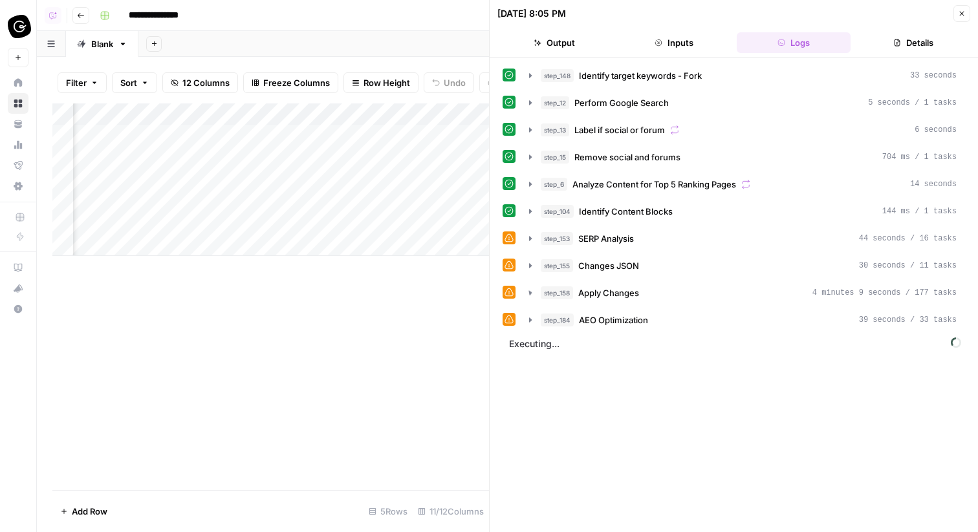
click at [675, 271] on div "step_155 Changes JSON 30 seconds / 11 tasks" at bounding box center [749, 265] width 416 height 13
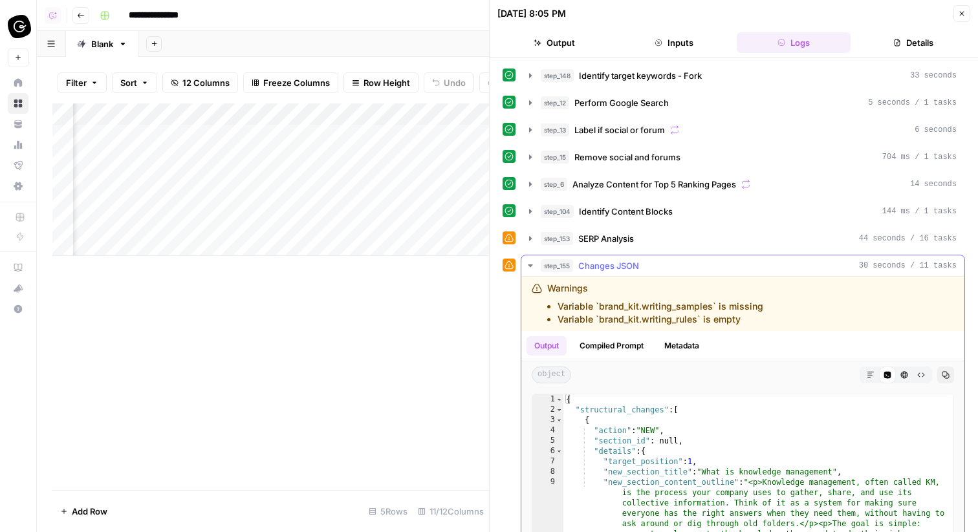
click at [675, 271] on div "step_155 Changes JSON 30 seconds / 11 tasks" at bounding box center [749, 265] width 416 height 13
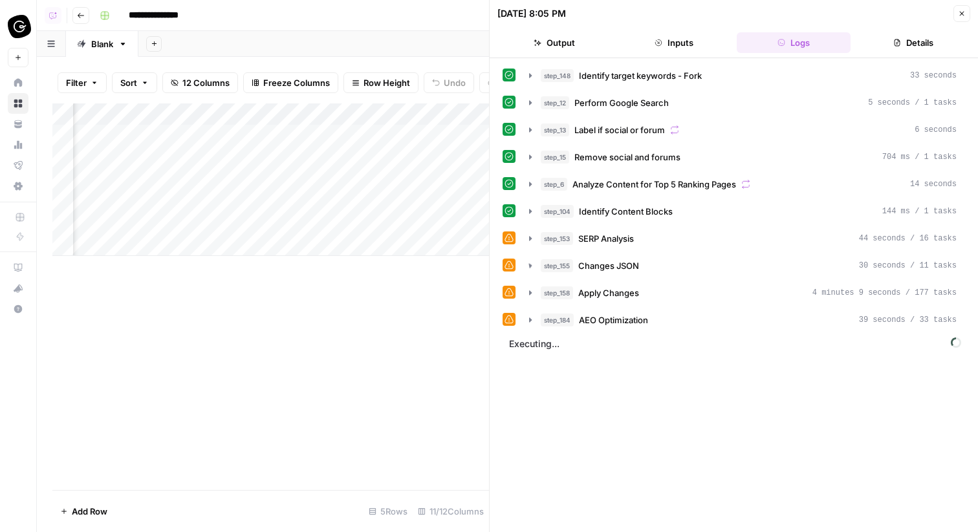
click at [644, 244] on div "step_153 SERP Analysis 44 seconds / 16 tasks" at bounding box center [749, 238] width 416 height 13
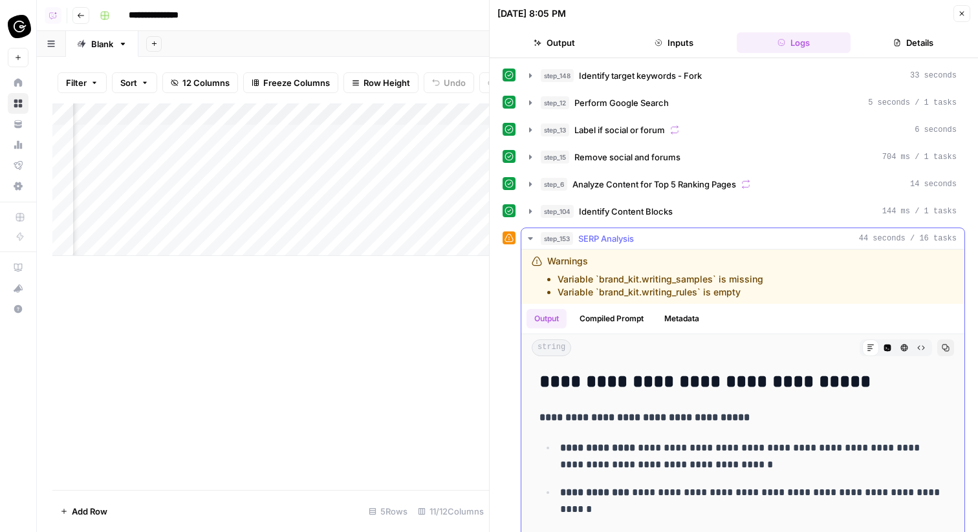
click at [644, 244] on div "step_153 SERP Analysis 44 seconds / 16 tasks" at bounding box center [749, 238] width 416 height 13
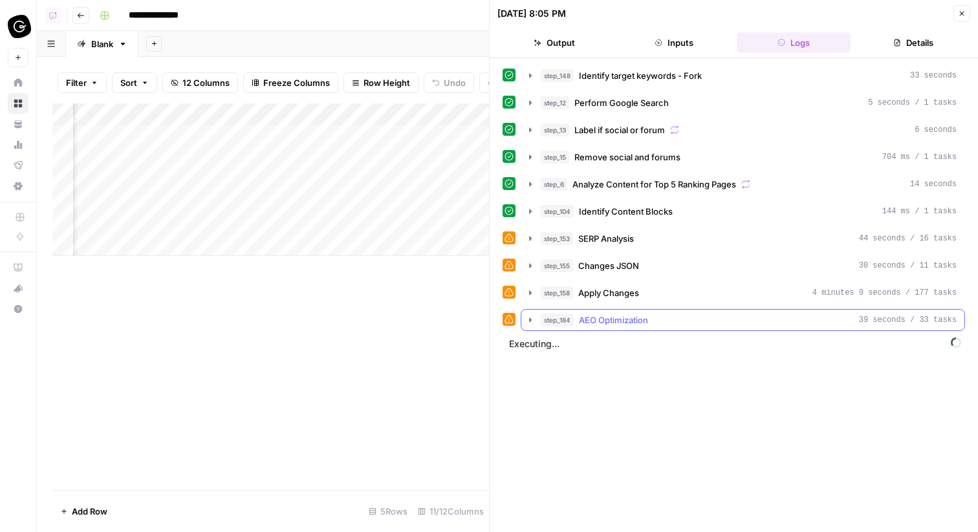
click at [645, 319] on span "AEO Optimization" at bounding box center [613, 320] width 69 height 13
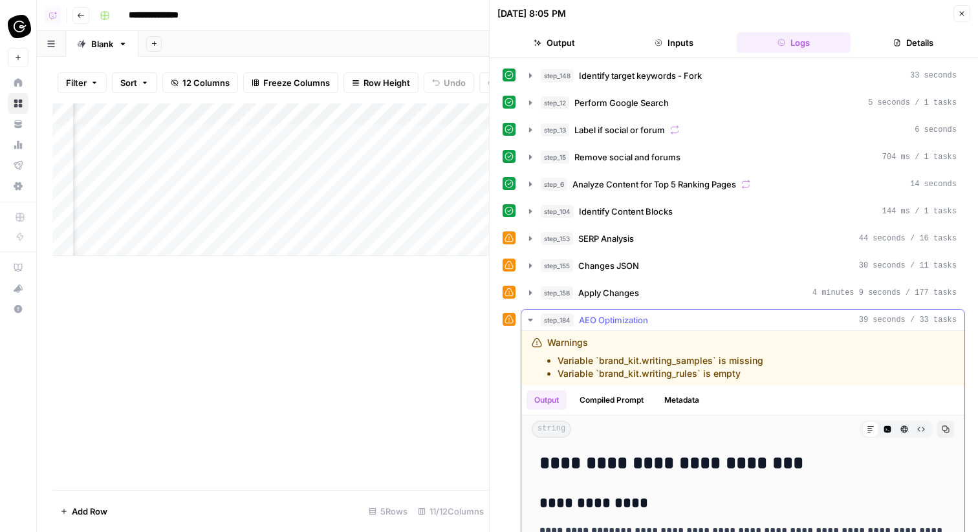
click at [645, 319] on span "AEO Optimization" at bounding box center [613, 320] width 69 height 13
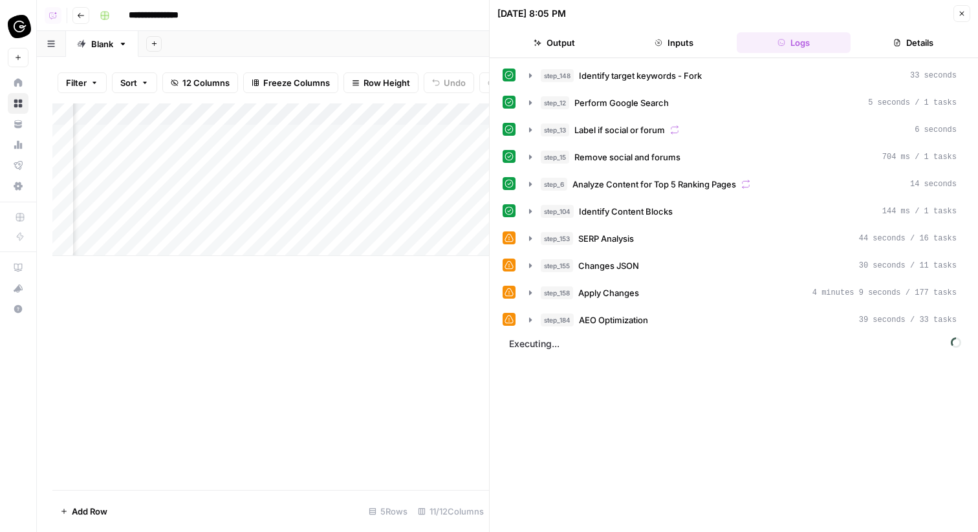
click at [958, 15] on icon "button" at bounding box center [962, 14] width 8 height 8
